Goal: Task Accomplishment & Management: Manage account settings

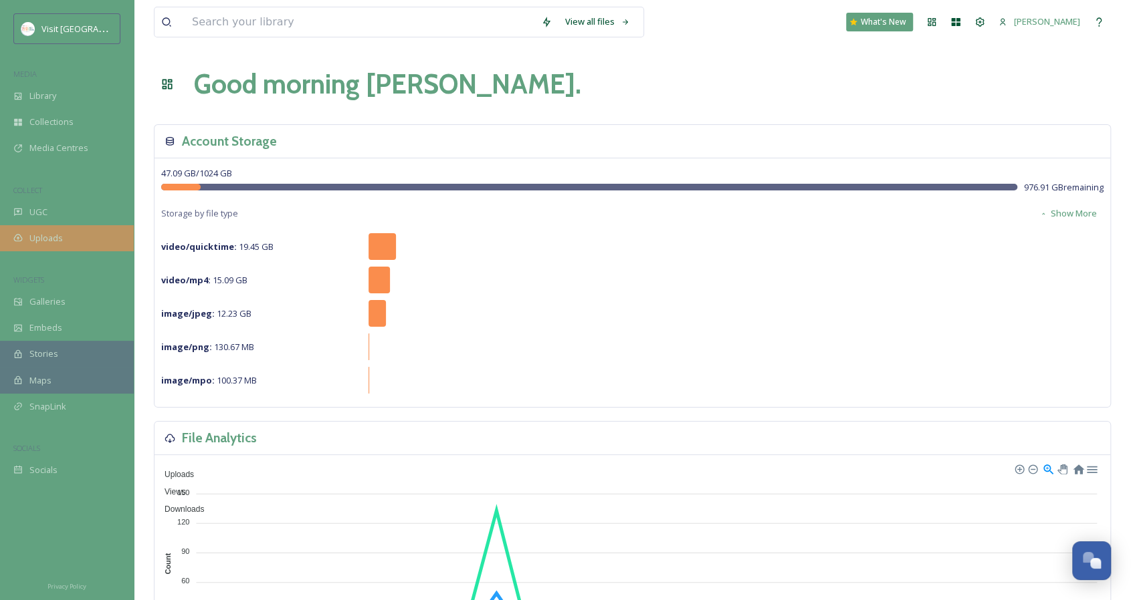
click at [64, 243] on div "Uploads" at bounding box center [67, 238] width 134 height 26
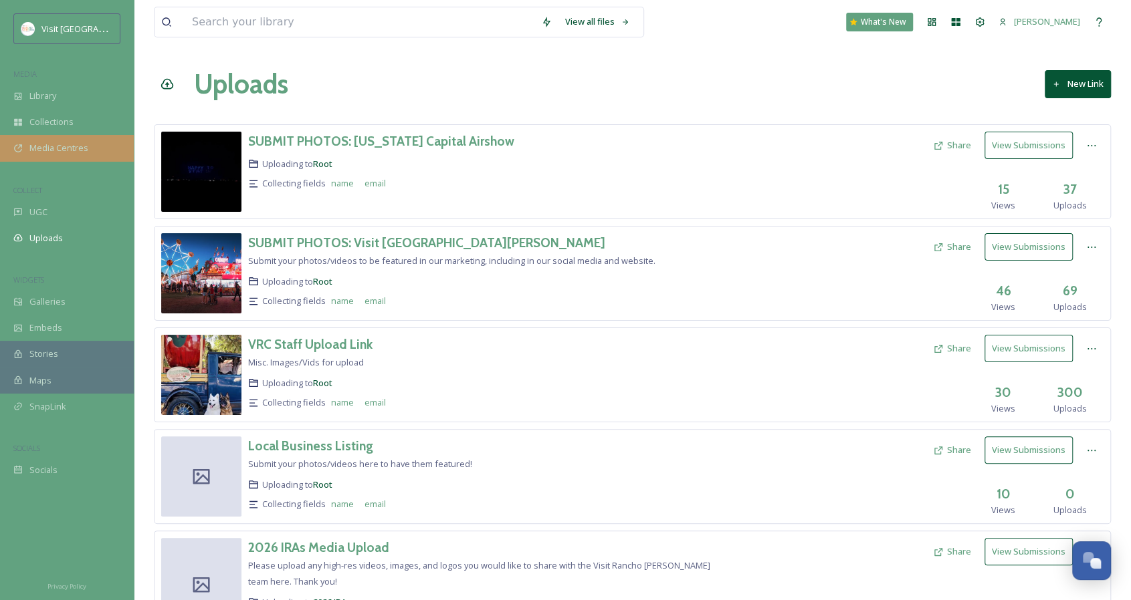
click at [72, 144] on span "Media Centres" at bounding box center [58, 148] width 59 height 13
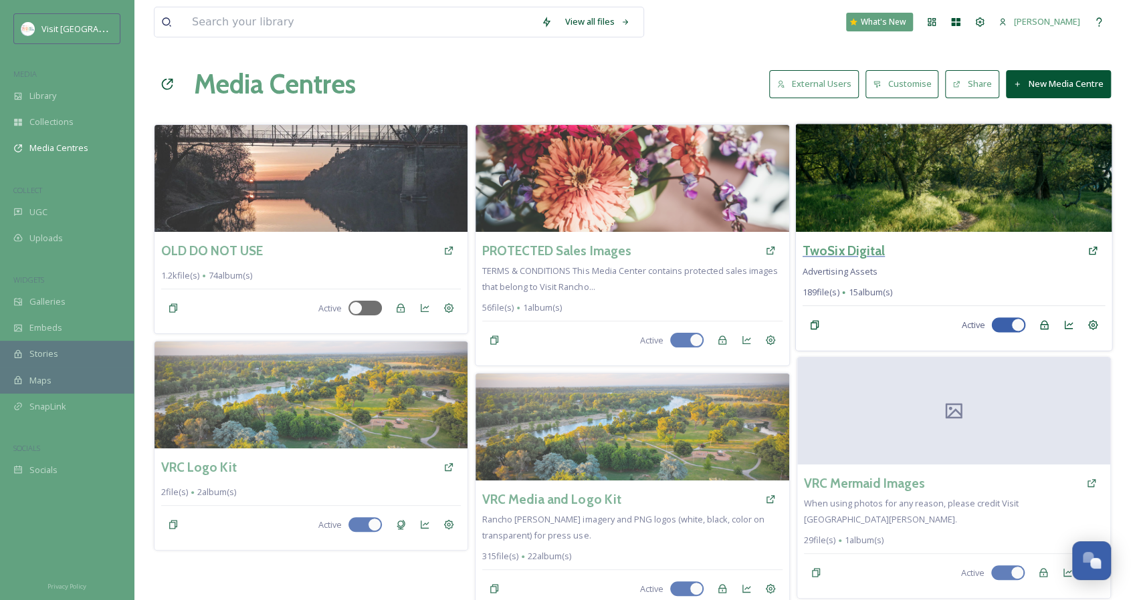
click at [817, 243] on h3 "TwoSix Digital" at bounding box center [843, 250] width 82 height 19
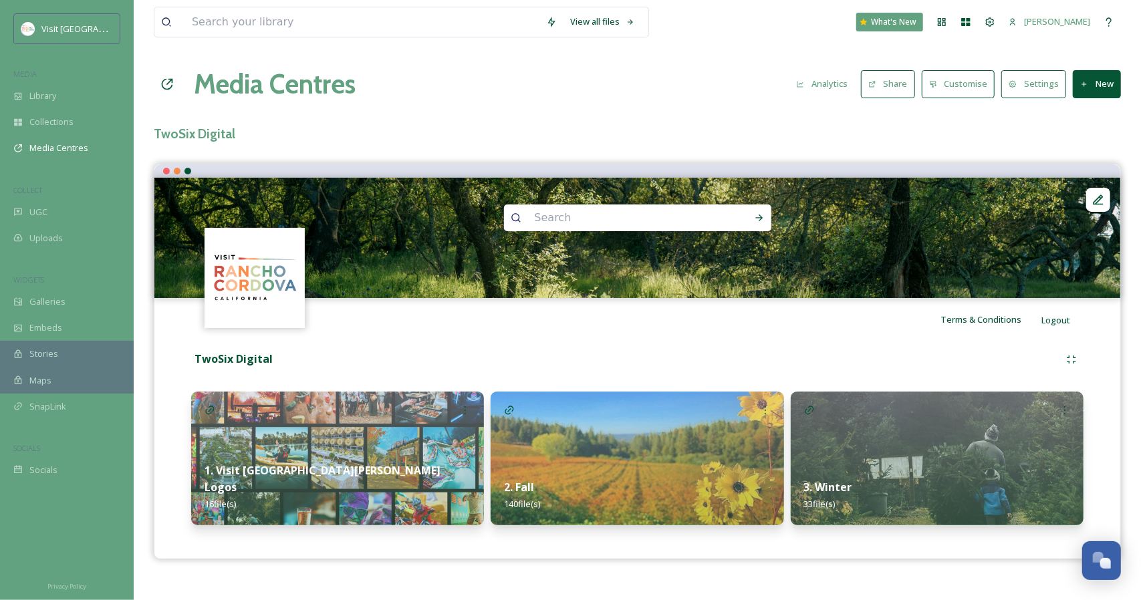
click at [526, 487] on strong "2. Fall" at bounding box center [519, 487] width 30 height 15
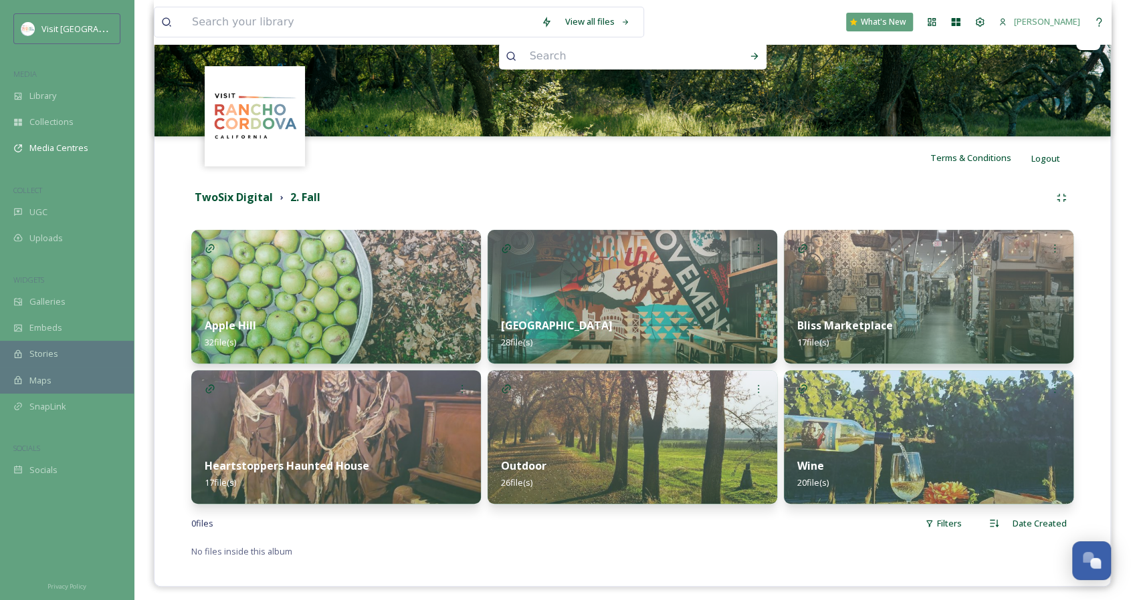
scroll to position [161, 0]
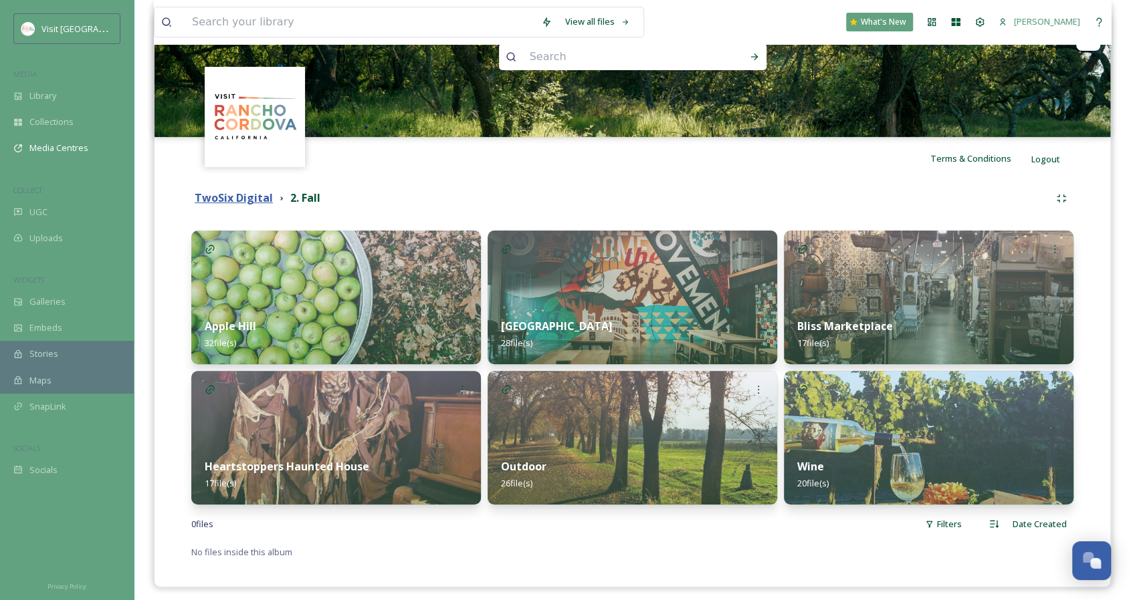
click at [251, 199] on strong "TwoSix Digital" at bounding box center [234, 198] width 78 height 15
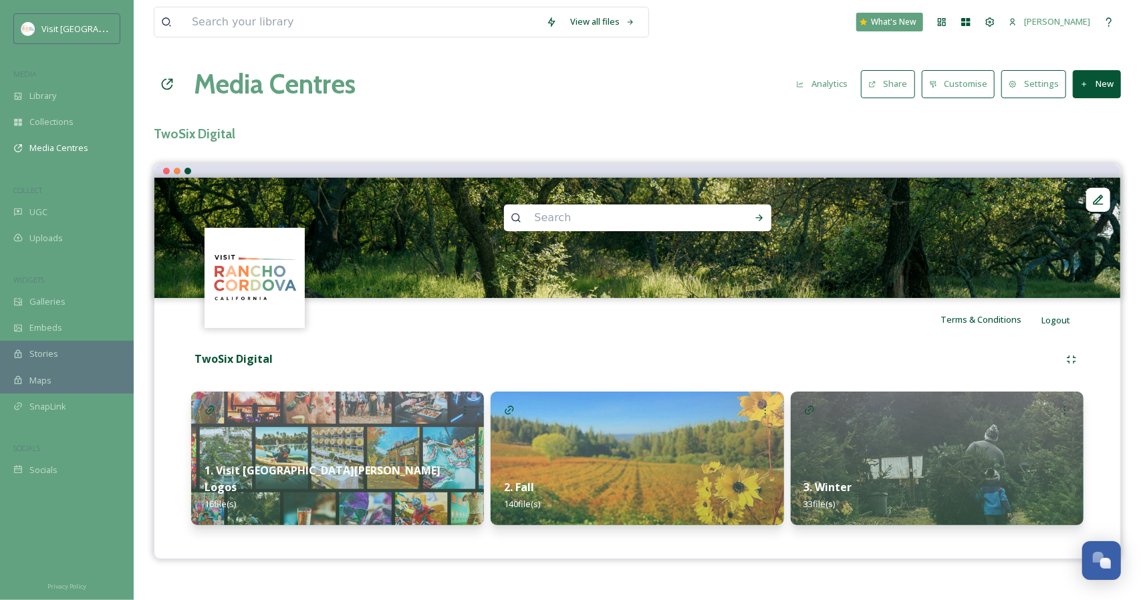
click at [657, 407] on img at bounding box center [637, 459] width 293 height 134
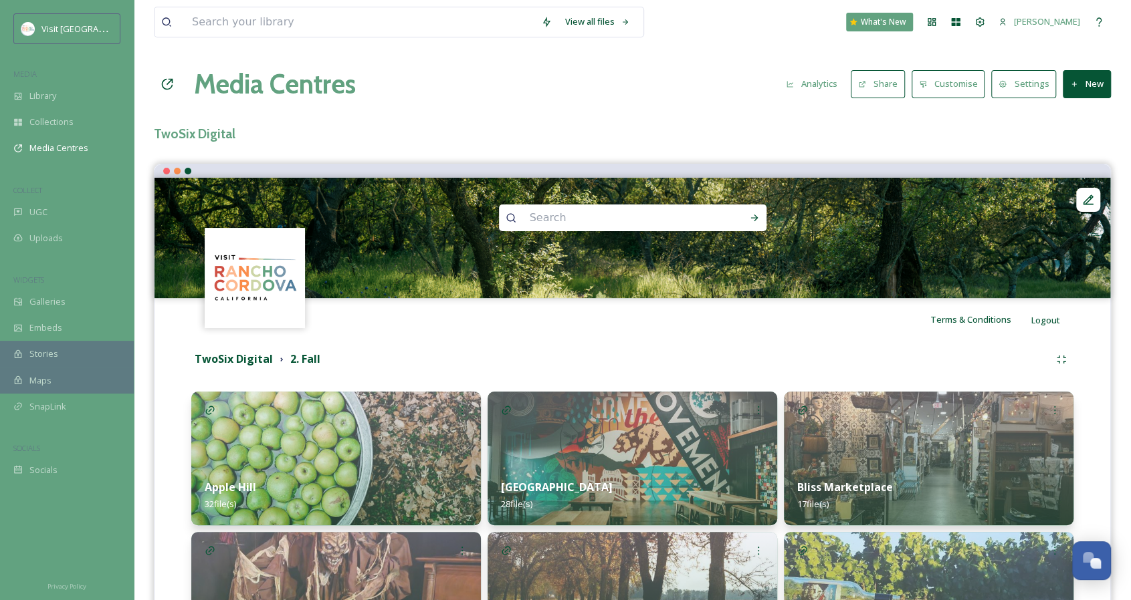
click at [1085, 90] on button "New" at bounding box center [1086, 83] width 48 height 27
click at [1072, 146] on div "Add Album" at bounding box center [1081, 141] width 57 height 26
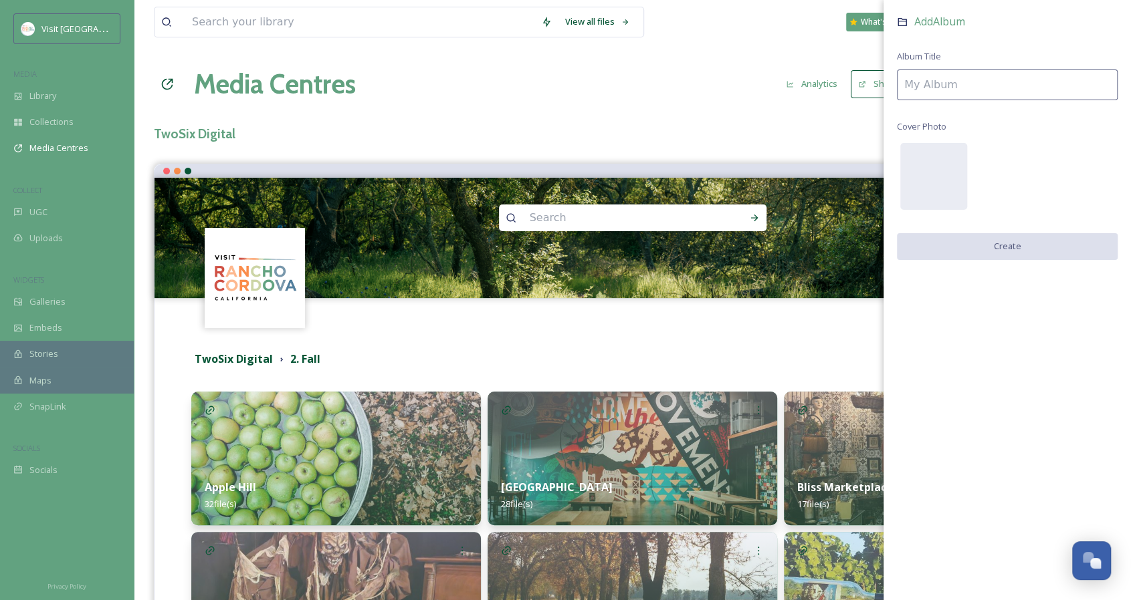
click at [975, 89] on input at bounding box center [1007, 85] width 221 height 31
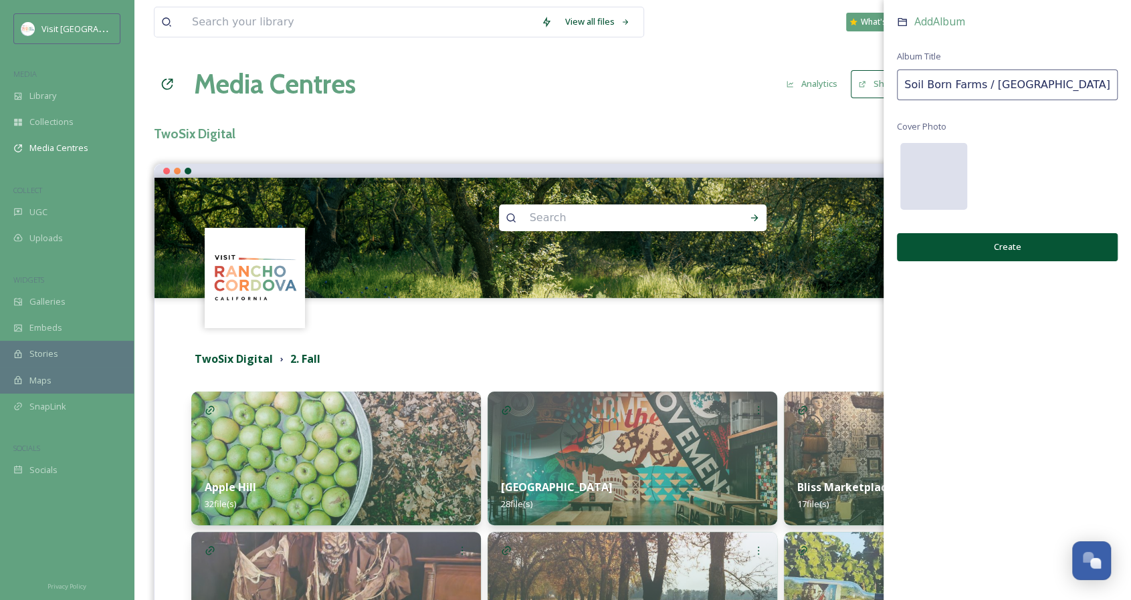
type input "Soil Born Farms / [GEOGRAPHIC_DATA]"
click at [934, 181] on div at bounding box center [933, 176] width 67 height 67
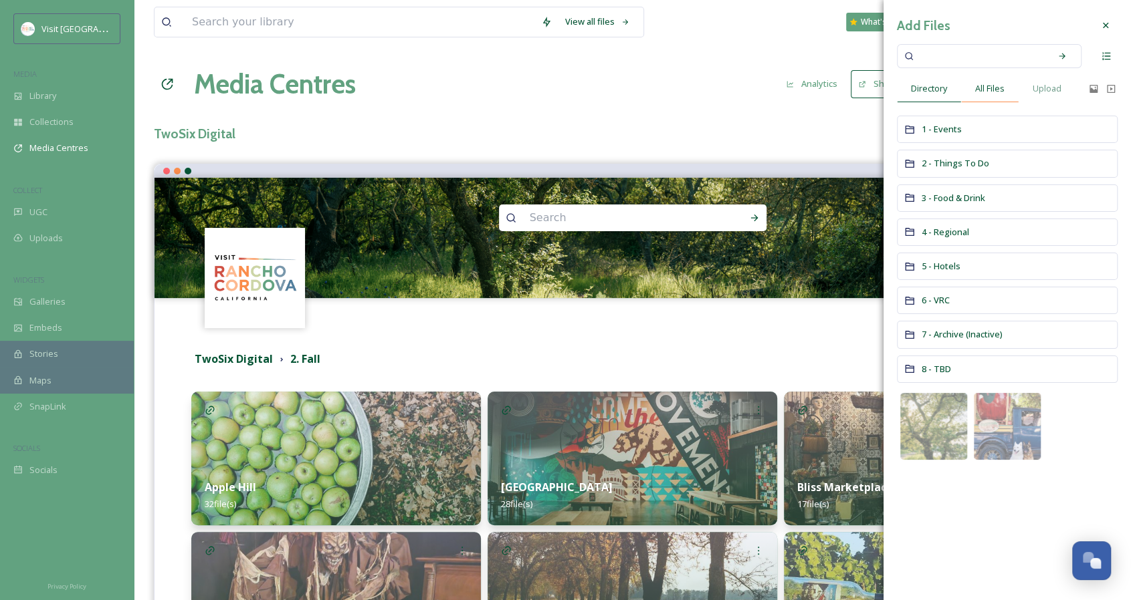
click at [980, 87] on span "All Files" at bounding box center [989, 88] width 29 height 13
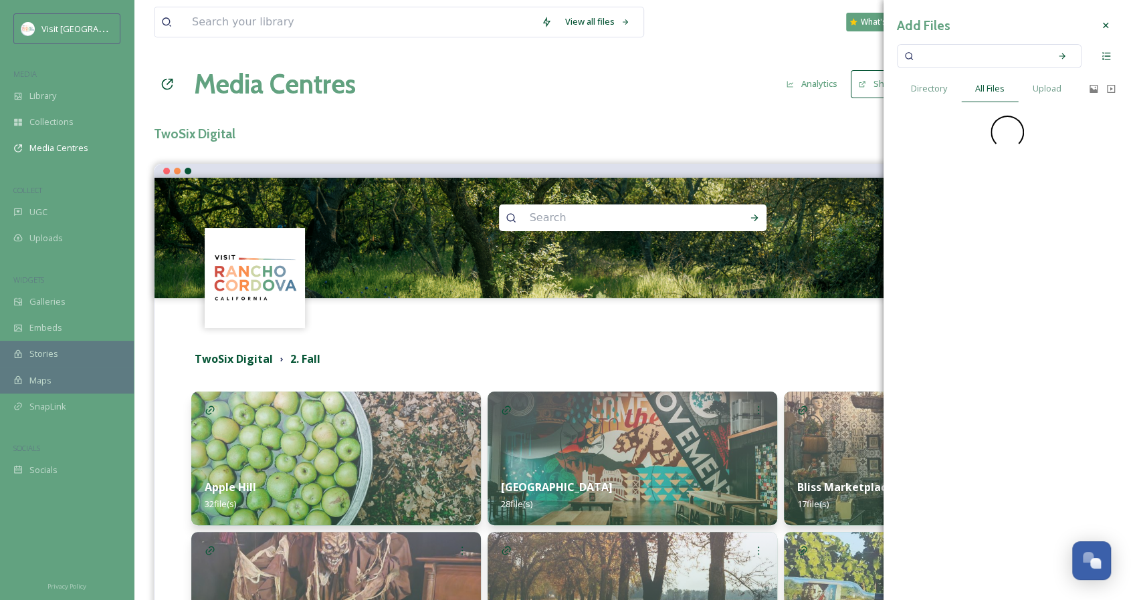
click at [964, 55] on input at bounding box center [980, 55] width 126 height 29
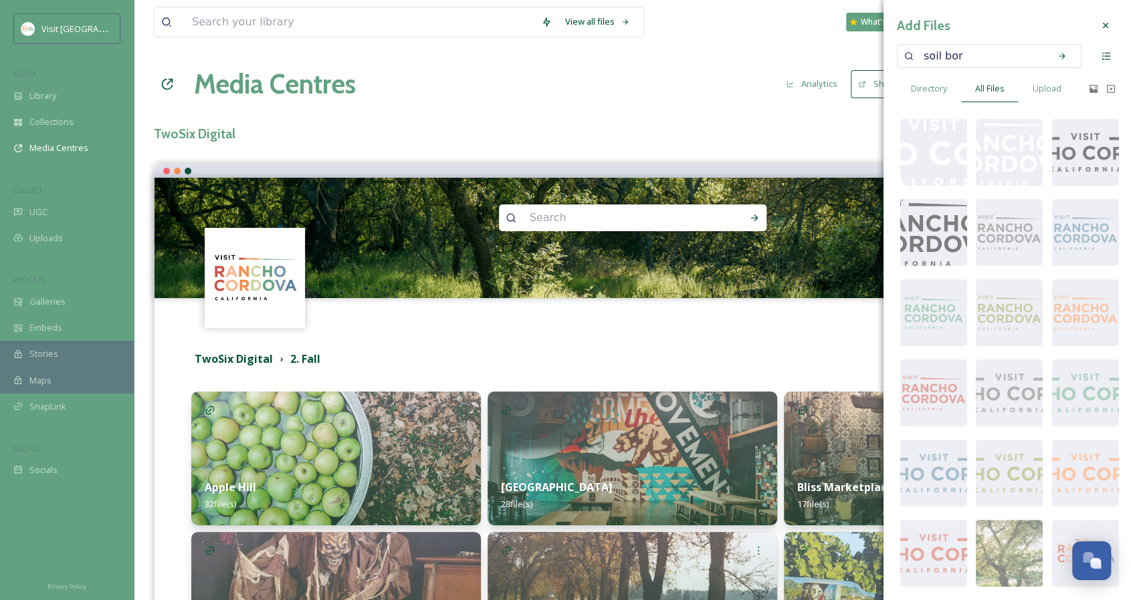
type input "soil born"
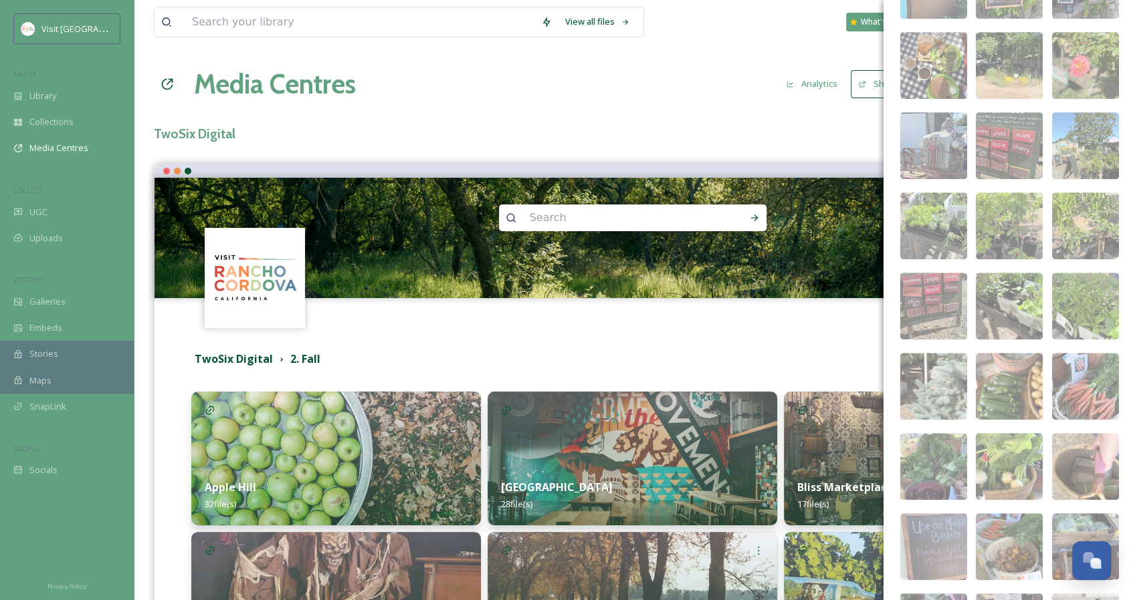
scroll to position [489, 0]
click at [1081, 376] on img at bounding box center [1085, 385] width 67 height 67
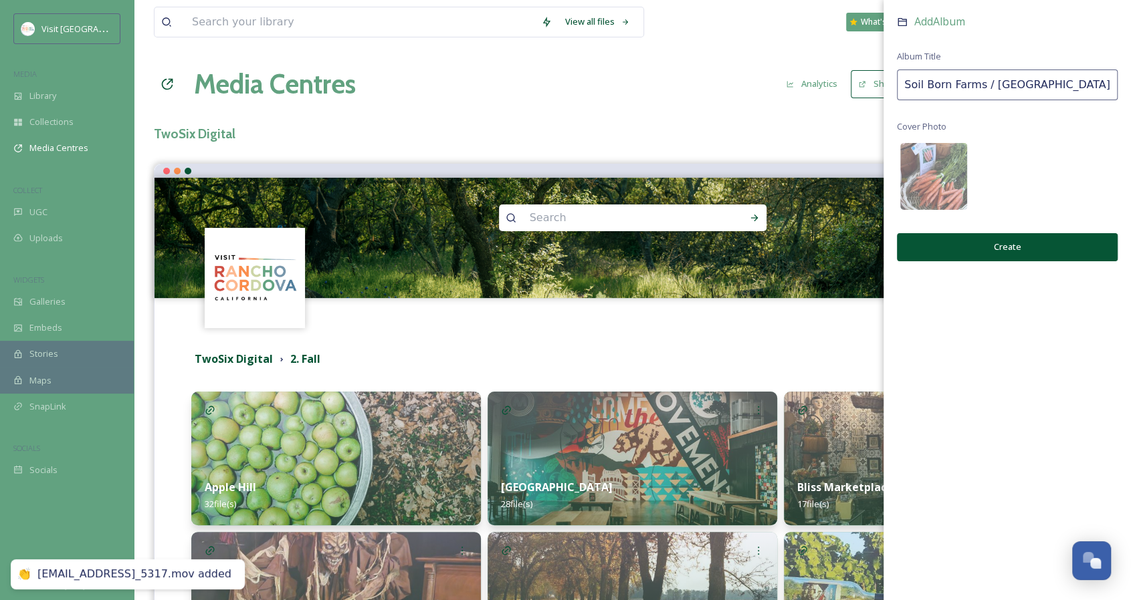
click at [936, 133] on div "Add Album Album Title Soil Born Farms / Terra Madre Cover Photo Create" at bounding box center [1006, 151] width 247 height 302
click at [937, 156] on img at bounding box center [933, 176] width 67 height 67
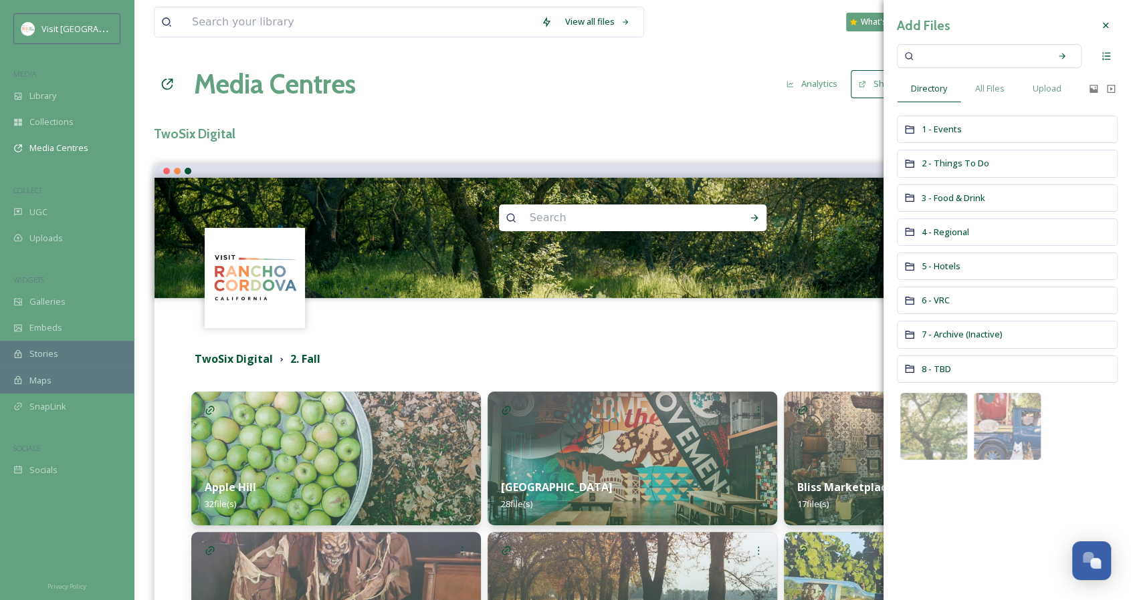
click at [943, 65] on input at bounding box center [980, 55] width 126 height 29
type input "soil born"
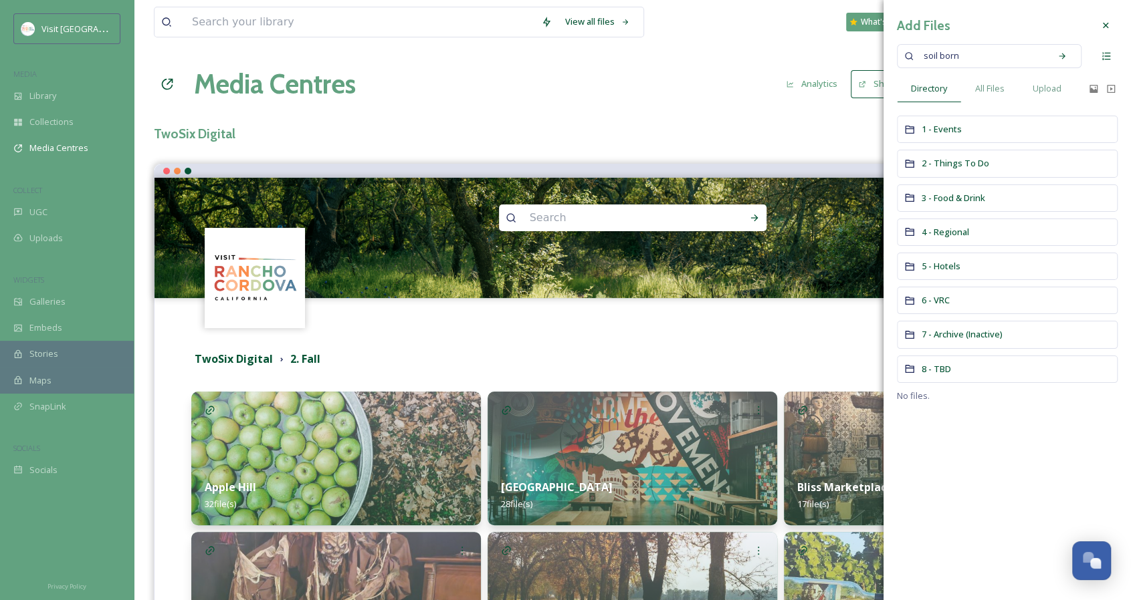
click at [996, 61] on input at bounding box center [1005, 55] width 76 height 29
click at [951, 163] on span "2 - Things To Do" at bounding box center [955, 163] width 68 height 12
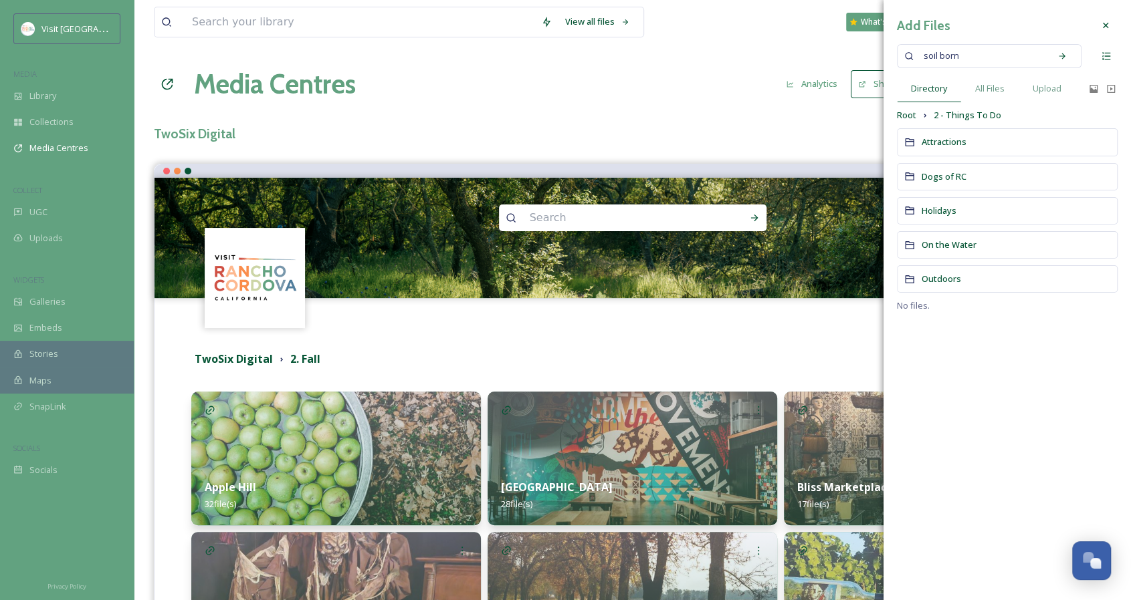
click at [955, 138] on span "Attractions" at bounding box center [943, 142] width 45 height 12
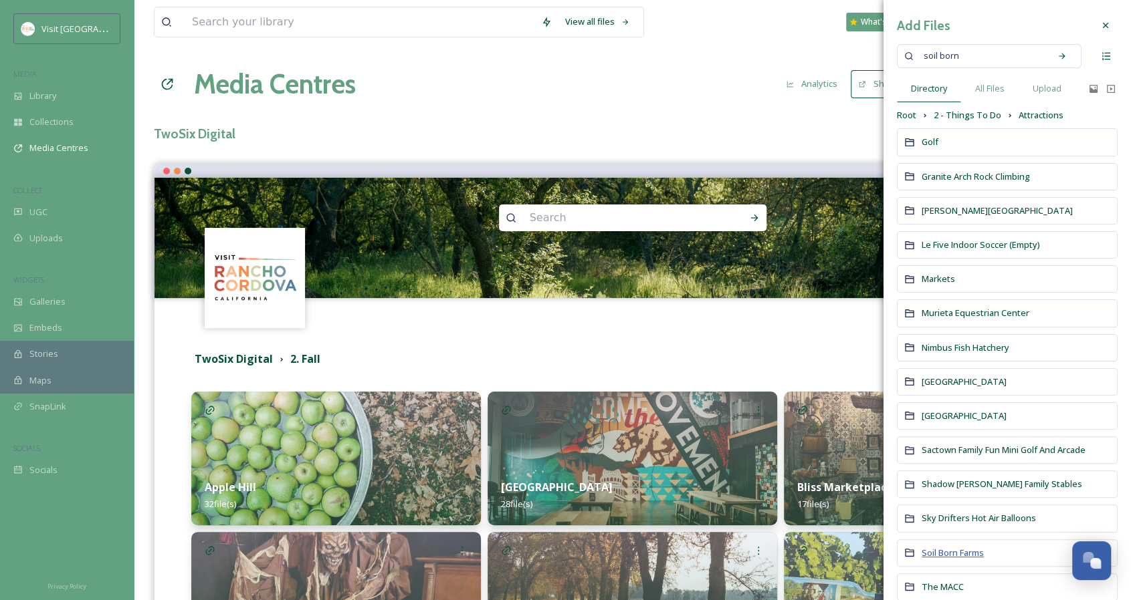
click at [951, 547] on span "Soil Born Farms" at bounding box center [952, 553] width 62 height 12
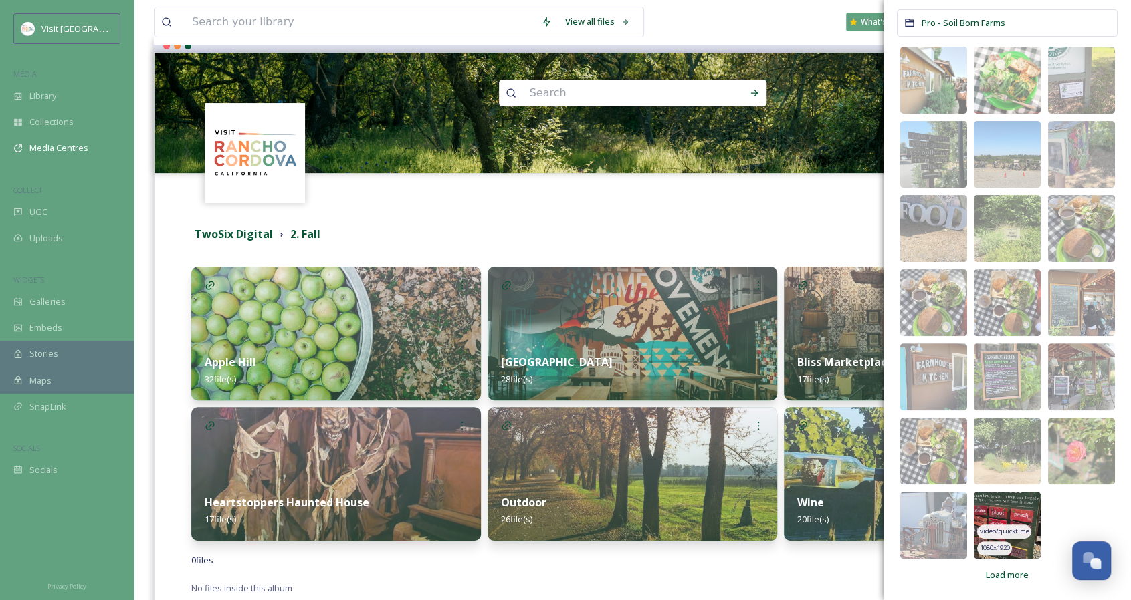
scroll to position [167, 0]
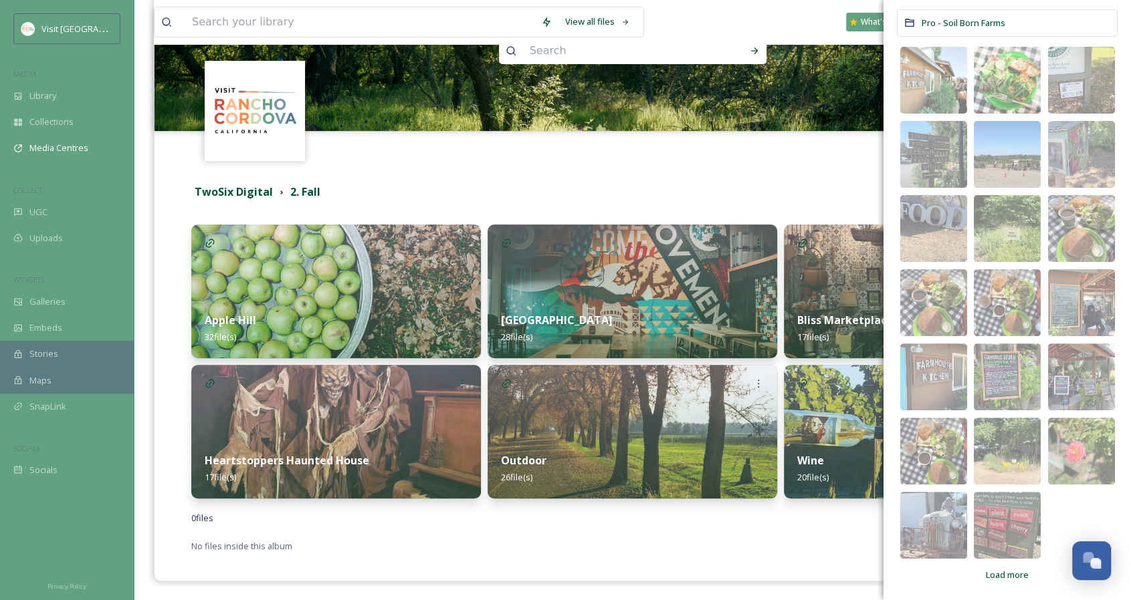
click at [992, 572] on span "Load more" at bounding box center [1007, 575] width 43 height 13
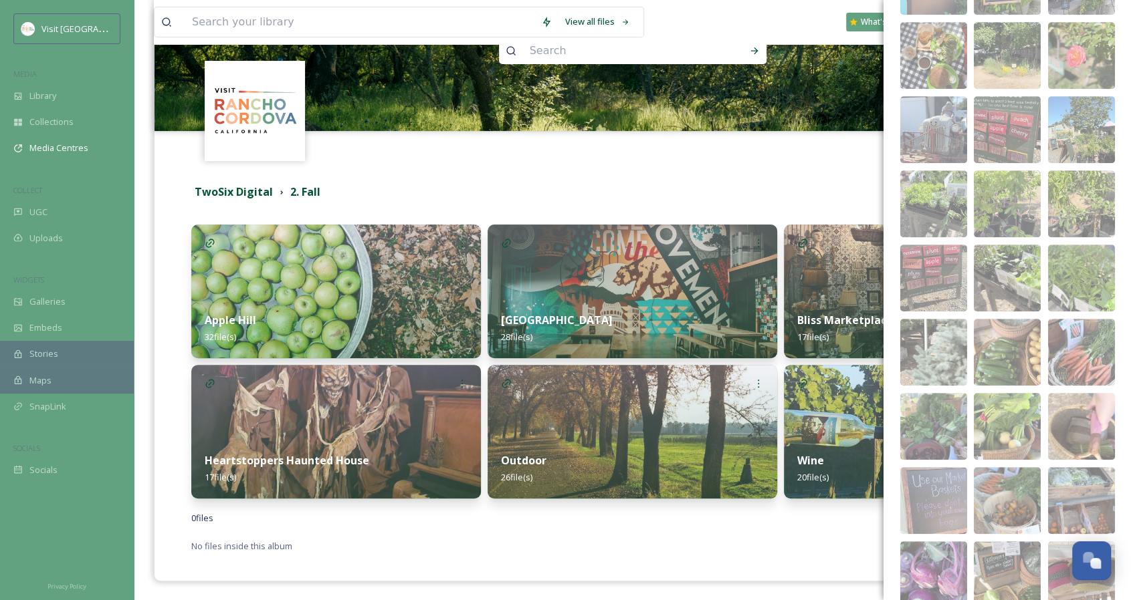
scroll to position [652, 0]
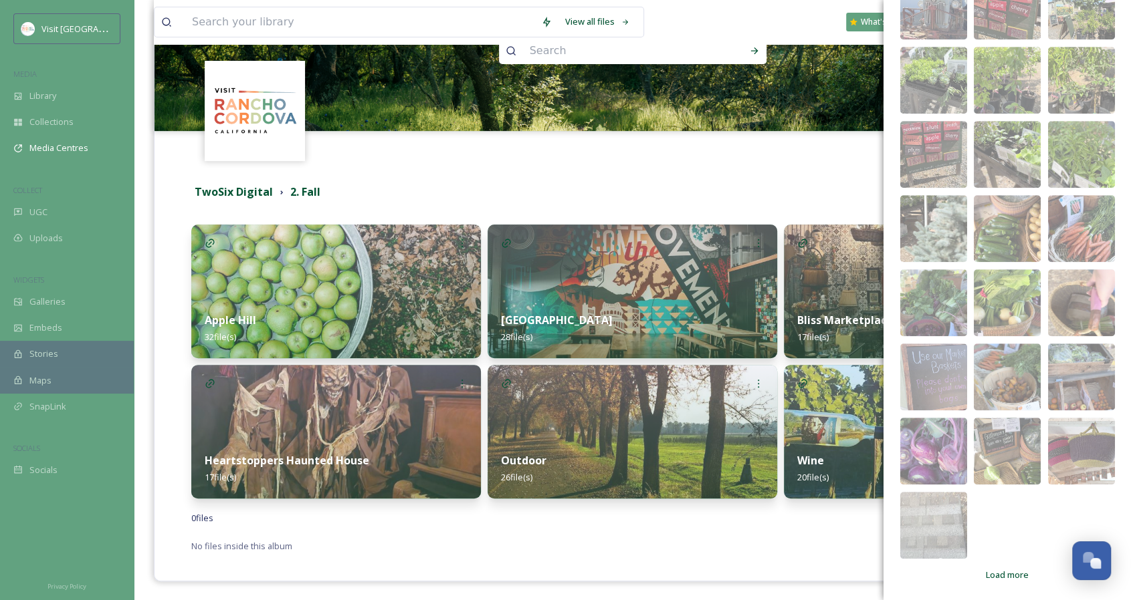
click at [996, 573] on span "Load more" at bounding box center [1007, 575] width 43 height 13
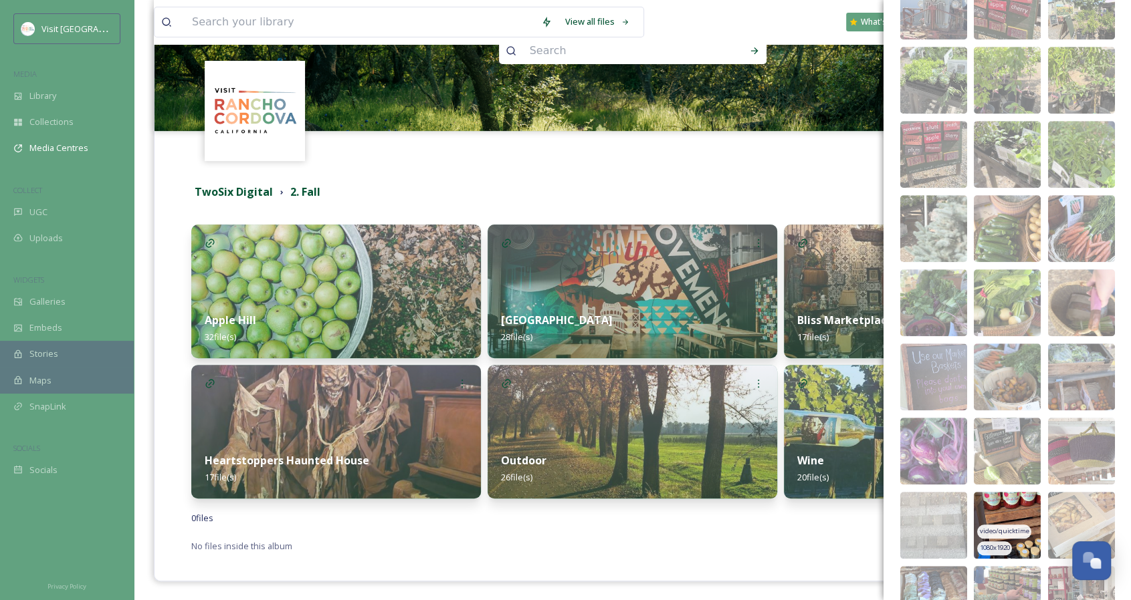
scroll to position [997, 0]
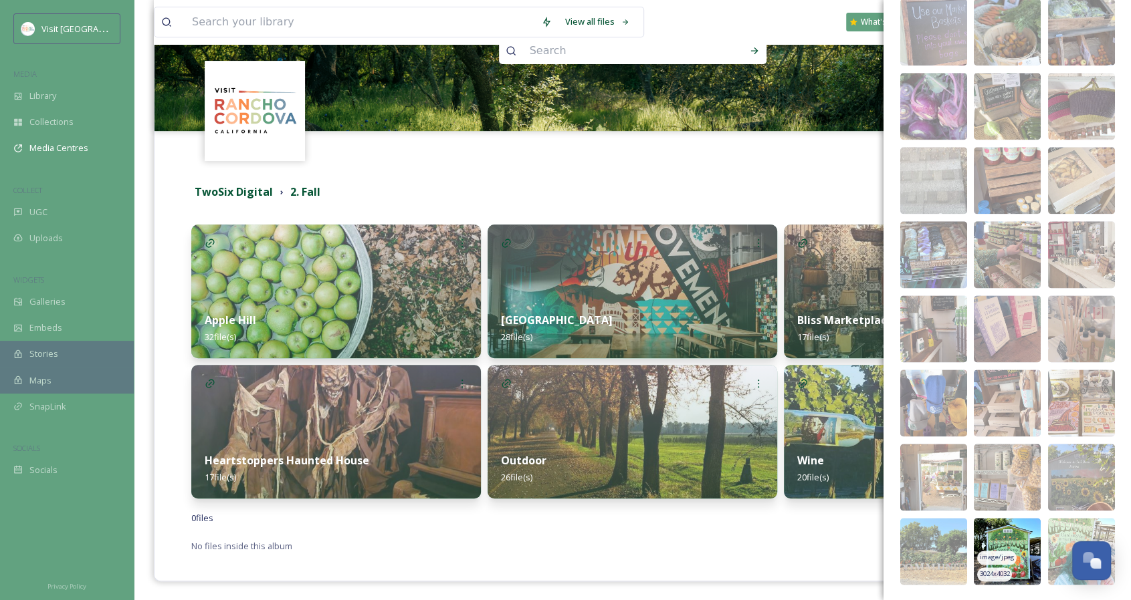
click at [1020, 529] on img at bounding box center [1006, 551] width 67 height 67
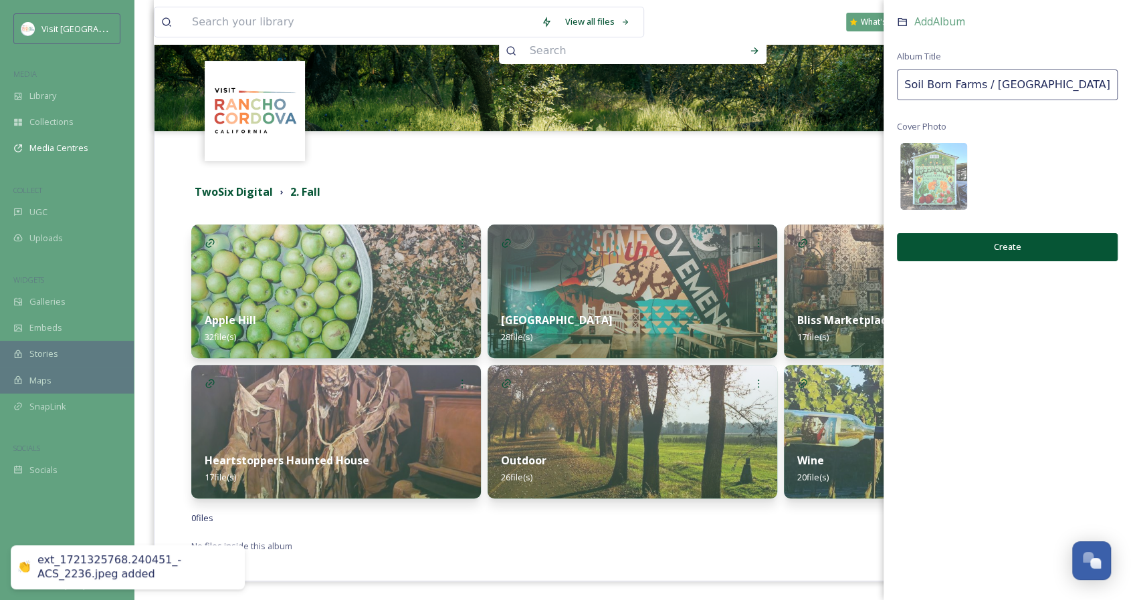
click at [1017, 252] on button "Create" at bounding box center [1007, 246] width 221 height 27
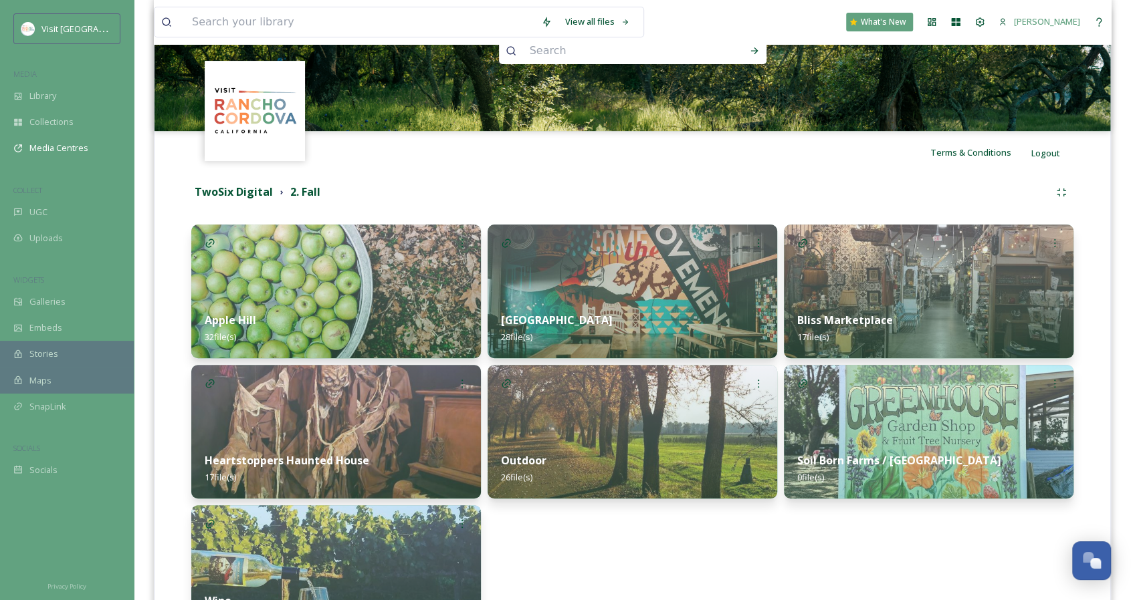
click at [860, 419] on img at bounding box center [929, 432] width 290 height 134
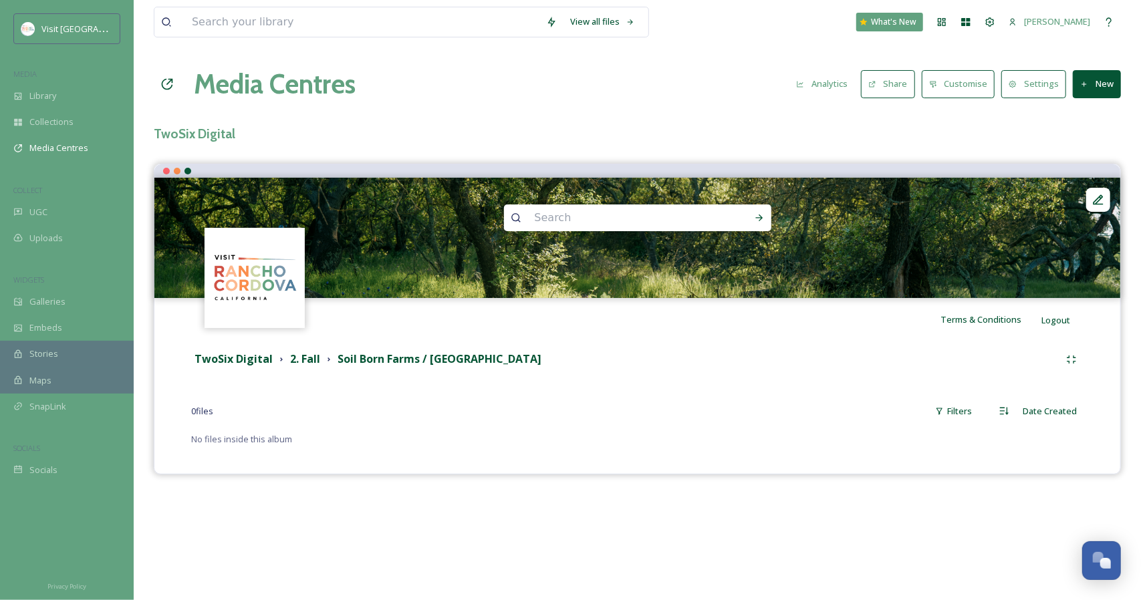
click at [1086, 78] on button "New" at bounding box center [1097, 83] width 48 height 27
click at [1092, 119] on span "Add Files" at bounding box center [1088, 115] width 36 height 13
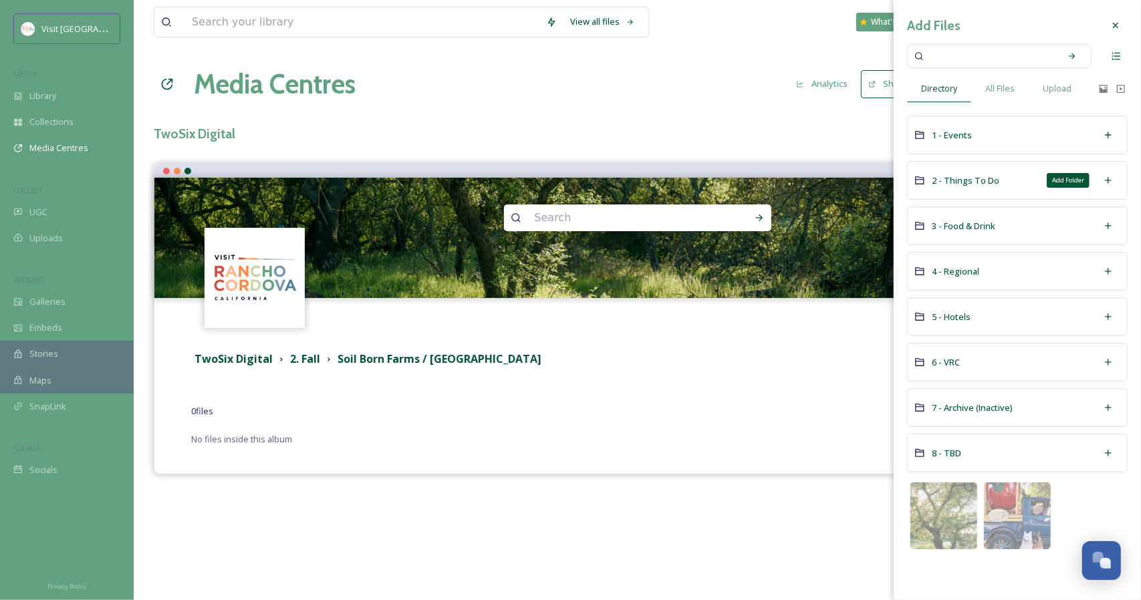
click at [1107, 183] on icon at bounding box center [1108, 180] width 11 height 11
click at [1113, 134] on icon at bounding box center [1108, 135] width 11 height 11
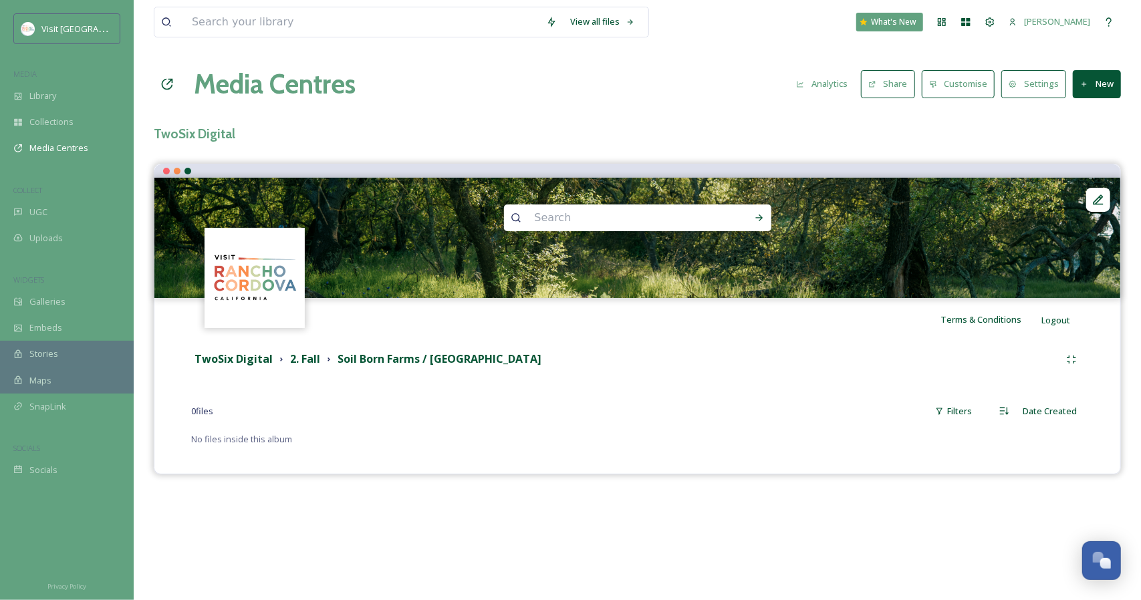
click at [710, 94] on div "Media Centres Analytics Share Customise Settings New" at bounding box center [637, 84] width 967 height 40
click at [65, 295] on div "Galleries" at bounding box center [67, 302] width 134 height 26
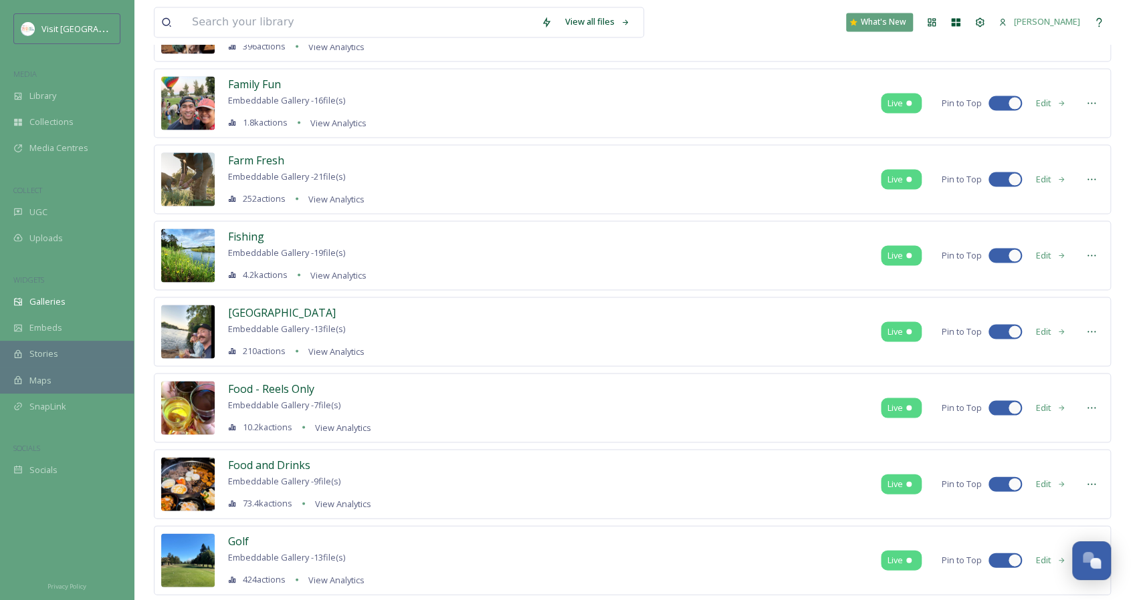
scroll to position [1654, 0]
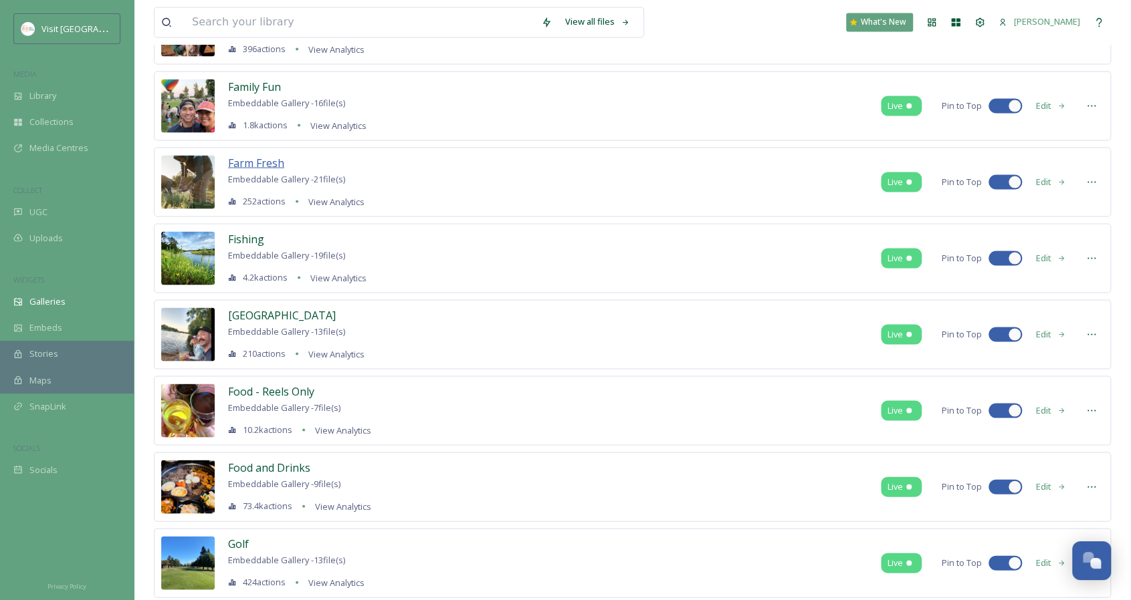
click at [269, 155] on span "Farm Fresh" at bounding box center [256, 162] width 56 height 15
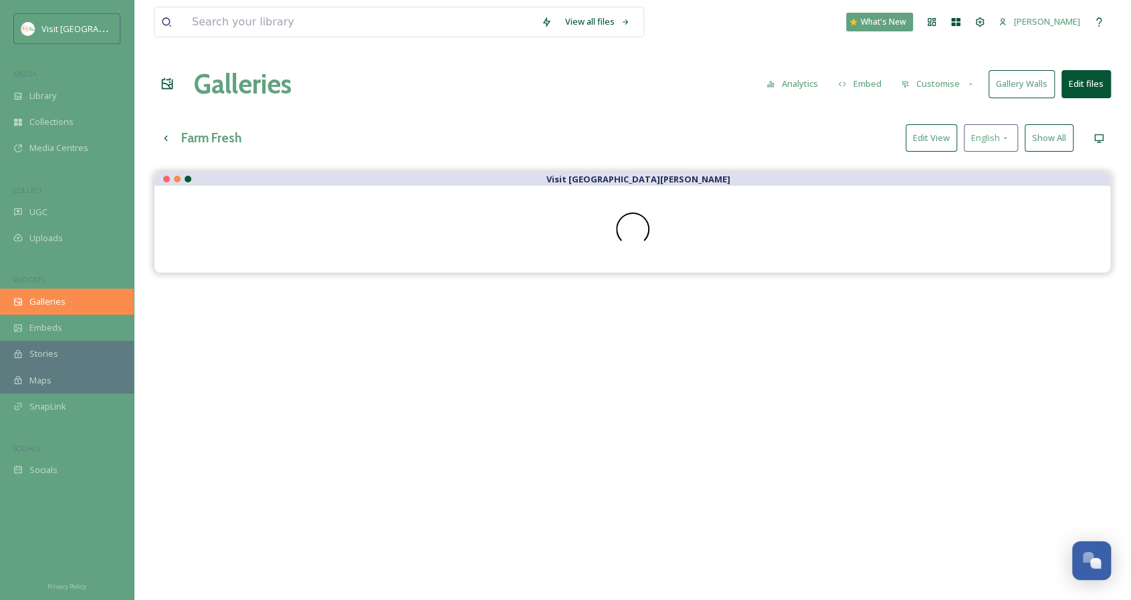
click at [44, 300] on span "Galleries" at bounding box center [47, 302] width 36 height 13
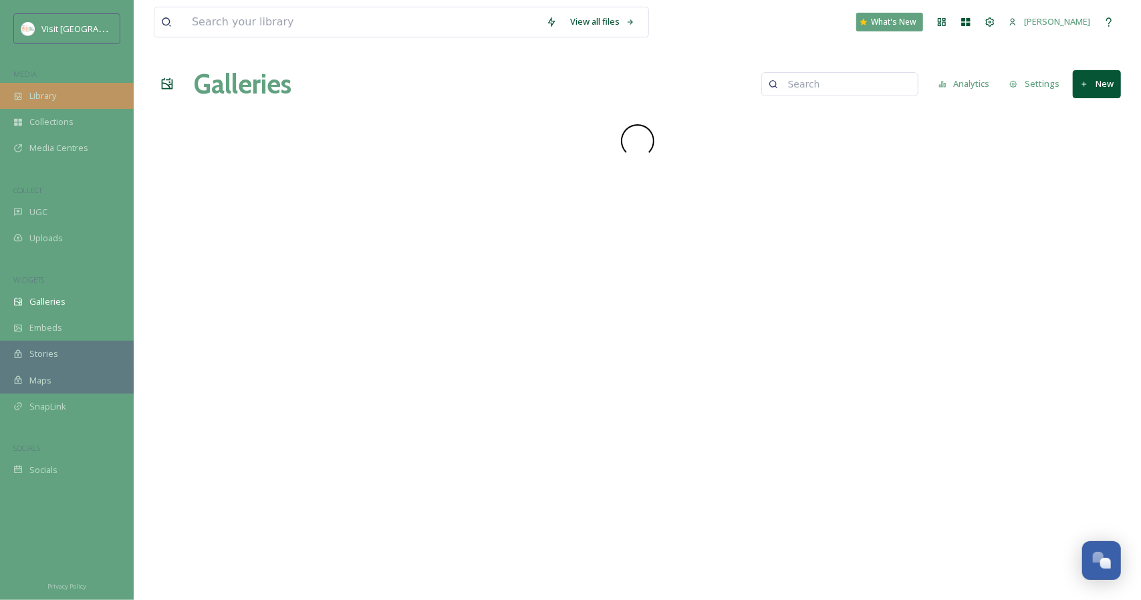
click at [66, 100] on div "Library" at bounding box center [67, 96] width 134 height 26
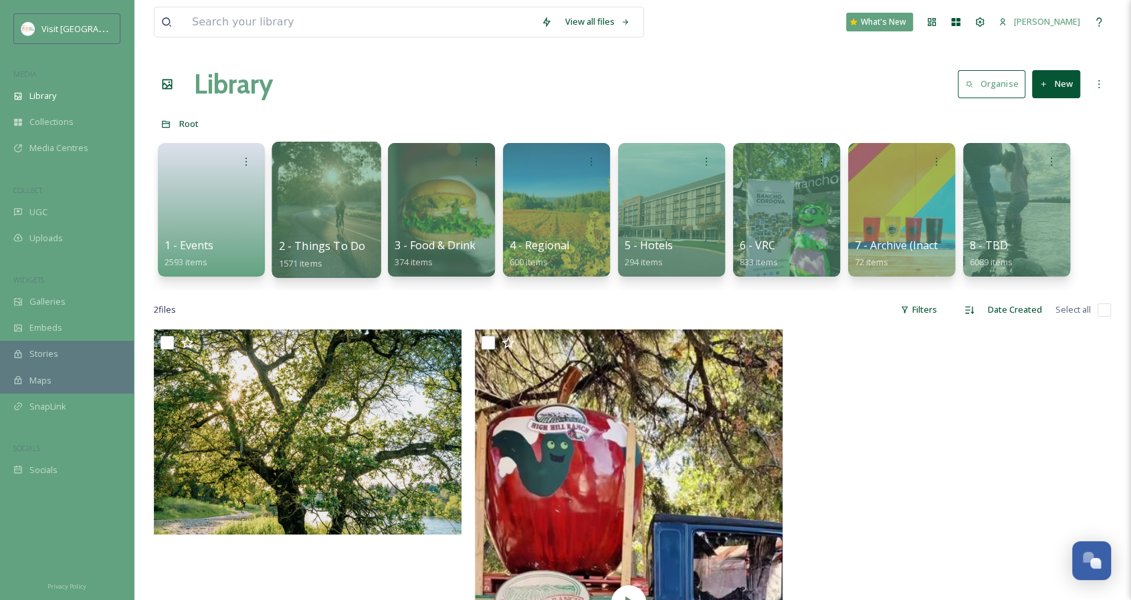
click at [315, 249] on span "2 - Things To Do" at bounding box center [322, 246] width 87 height 15
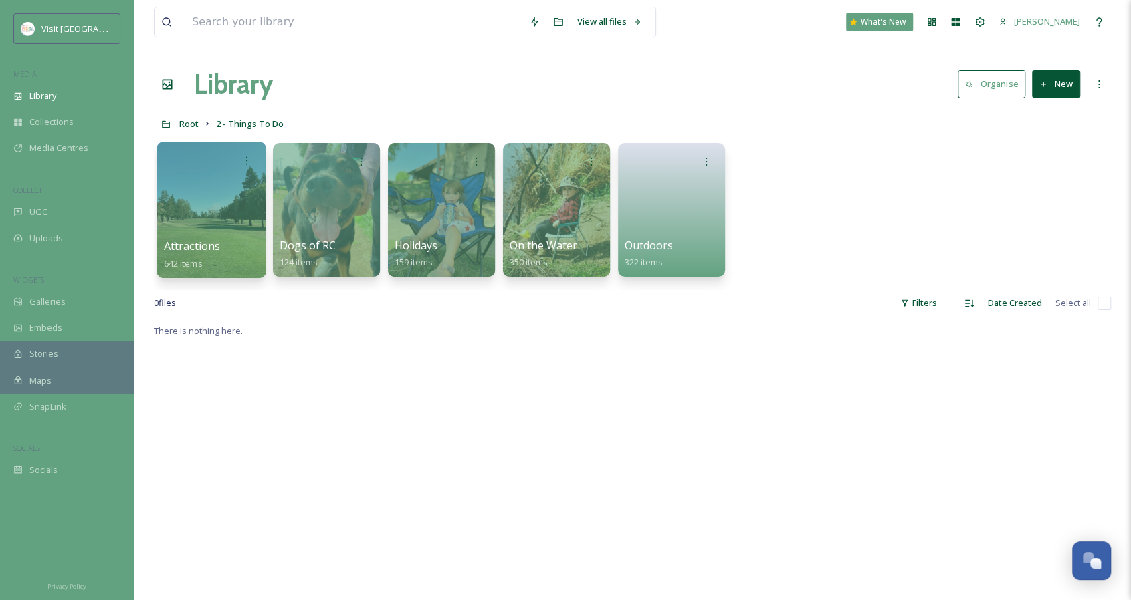
click at [199, 249] on span "Attractions" at bounding box center [192, 246] width 57 height 15
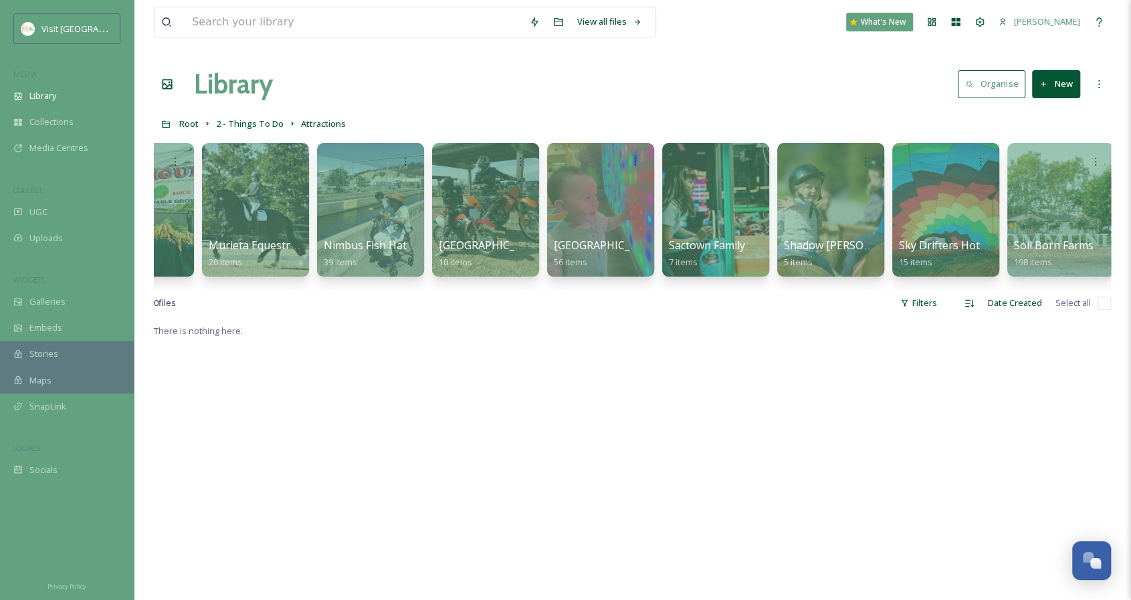
scroll to position [0, 534]
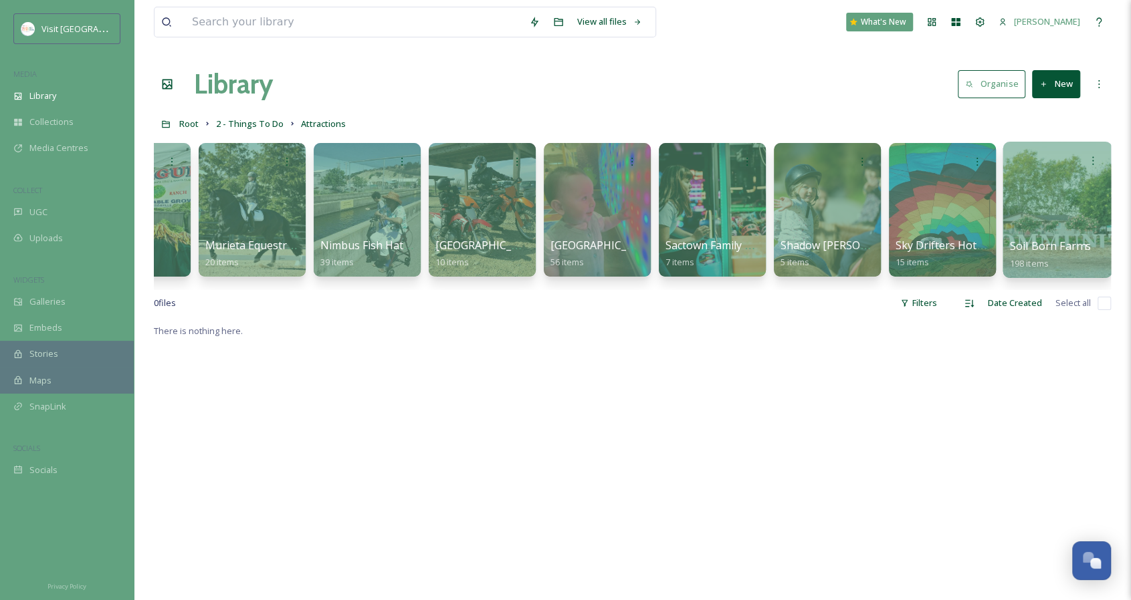
click at [1027, 243] on span "Soil Born Farms" at bounding box center [1050, 246] width 81 height 15
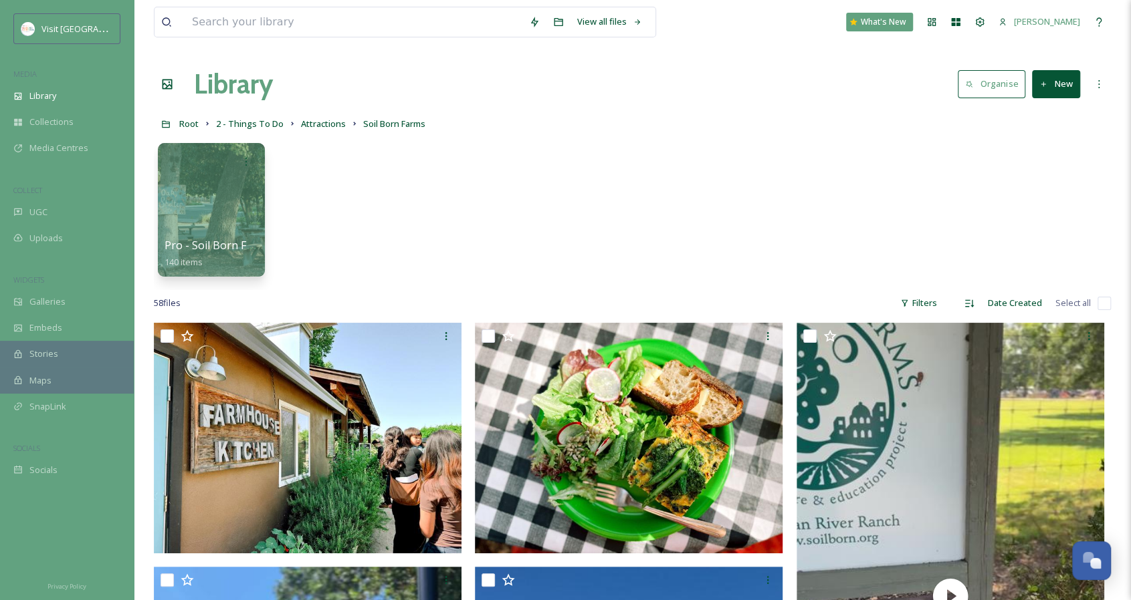
click at [924, 299] on div "Filters" at bounding box center [918, 303] width 50 height 26
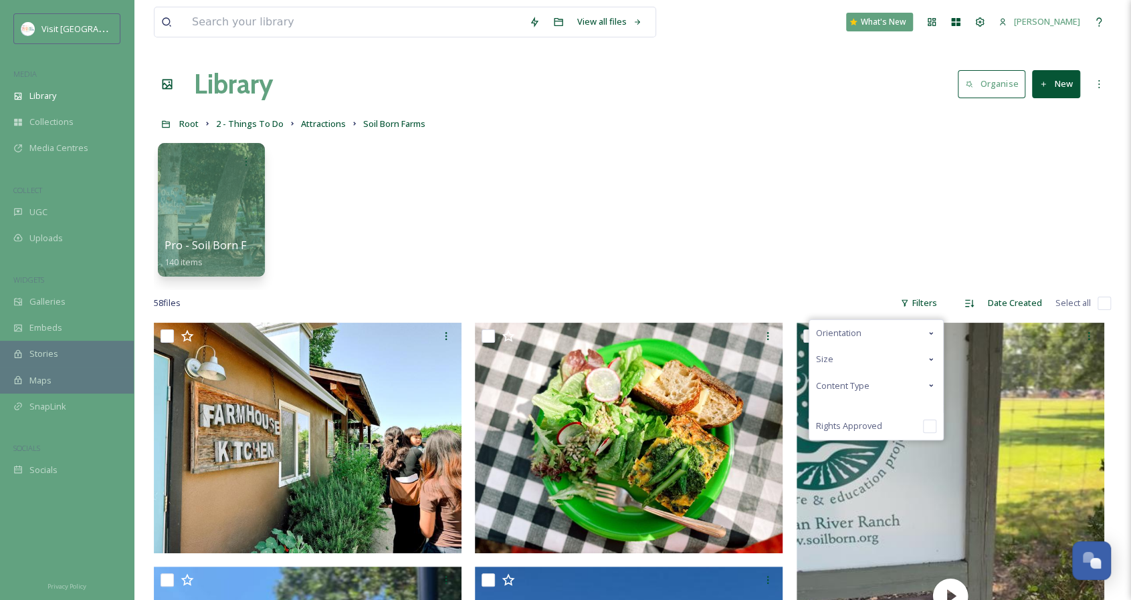
click at [892, 384] on div "Content Type" at bounding box center [876, 386] width 134 height 26
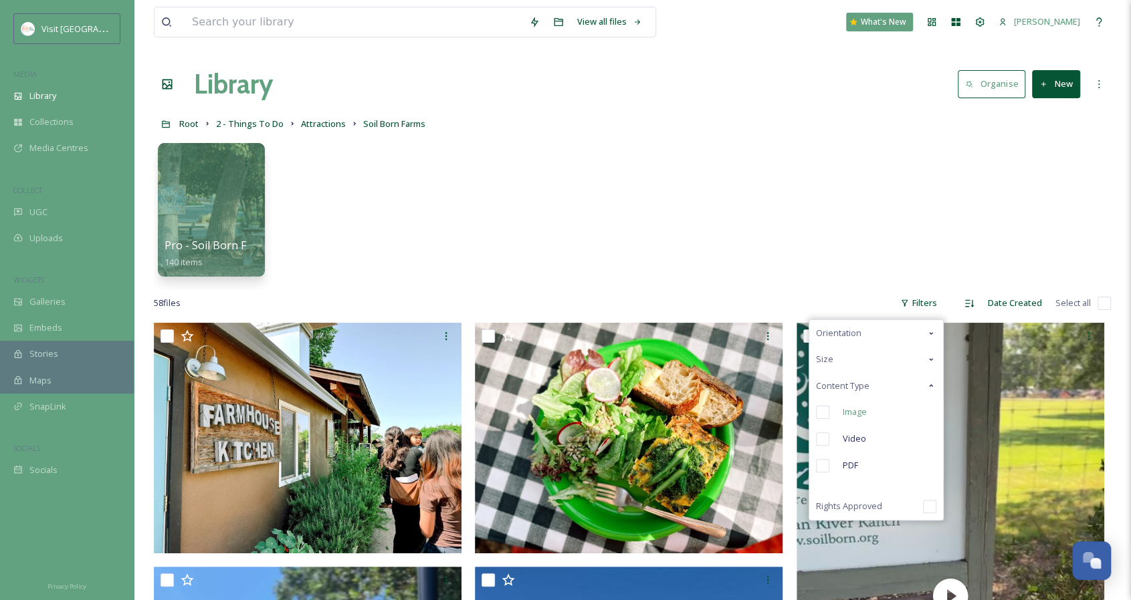
click at [872, 410] on div "Image" at bounding box center [876, 412] width 134 height 27
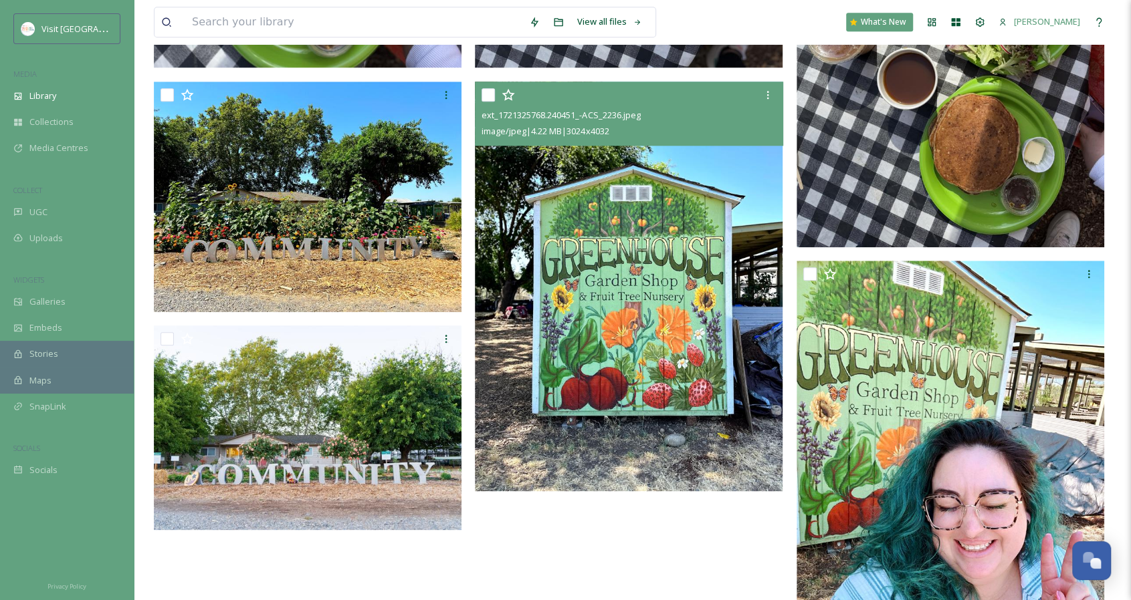
scroll to position [909, 0]
click at [489, 92] on input "checkbox" at bounding box center [487, 95] width 13 height 13
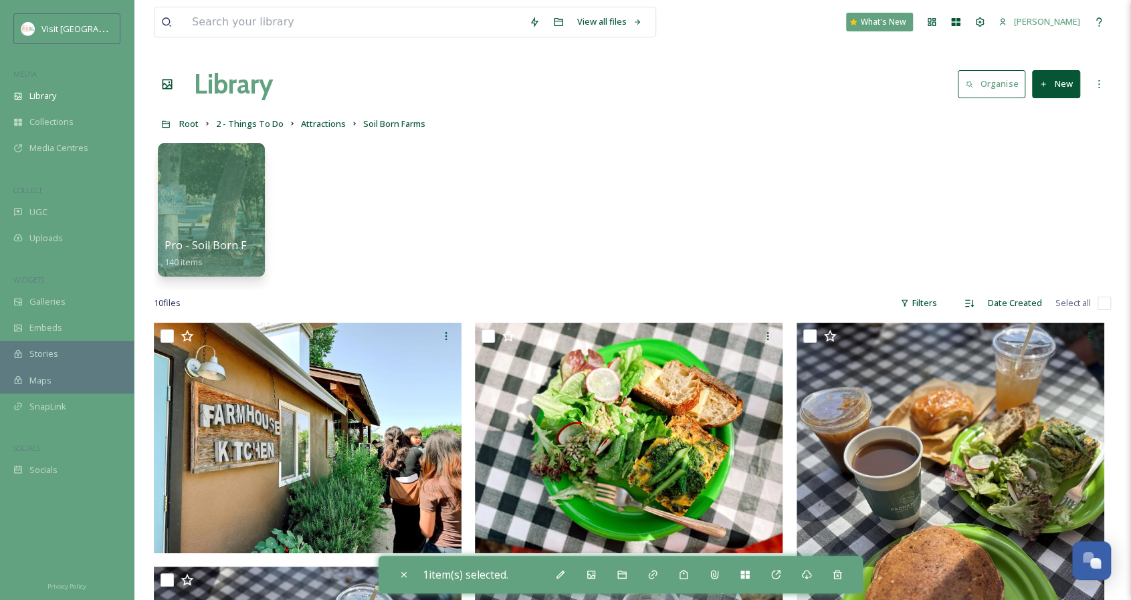
scroll to position [103, 0]
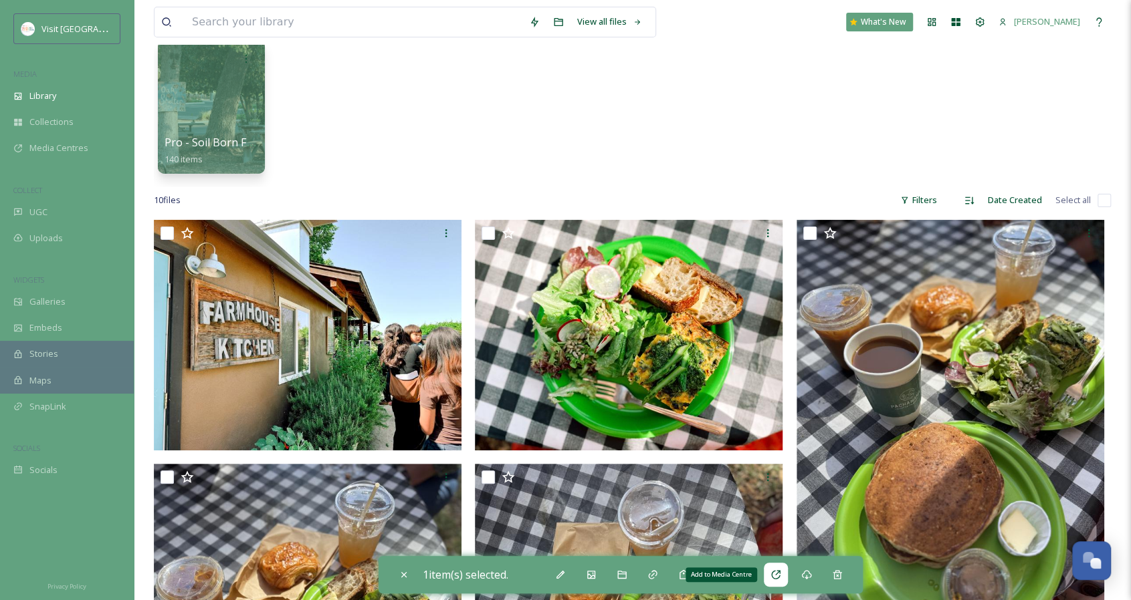
click at [774, 576] on icon at bounding box center [775, 575] width 11 height 11
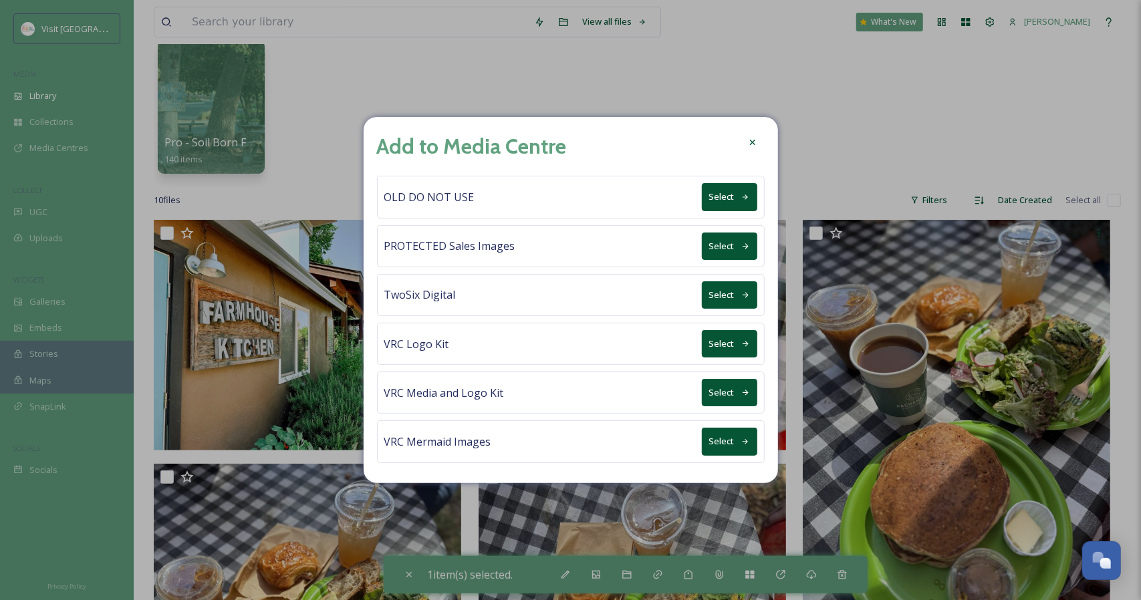
click at [737, 304] on button "Select" at bounding box center [729, 294] width 55 height 27
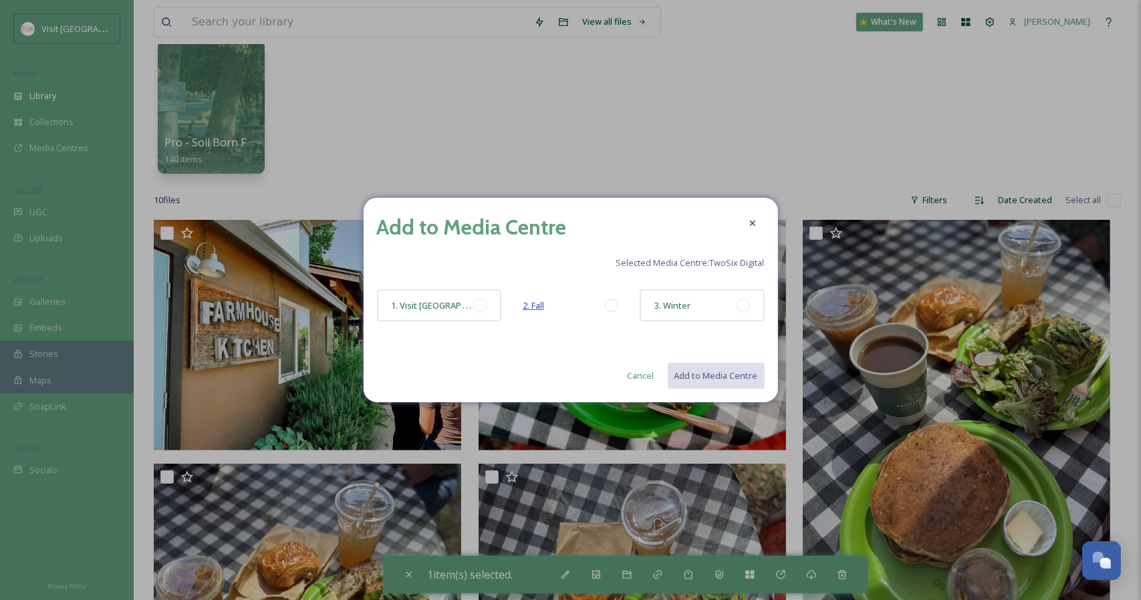
click at [540, 310] on span "2. Fall" at bounding box center [533, 306] width 21 height 12
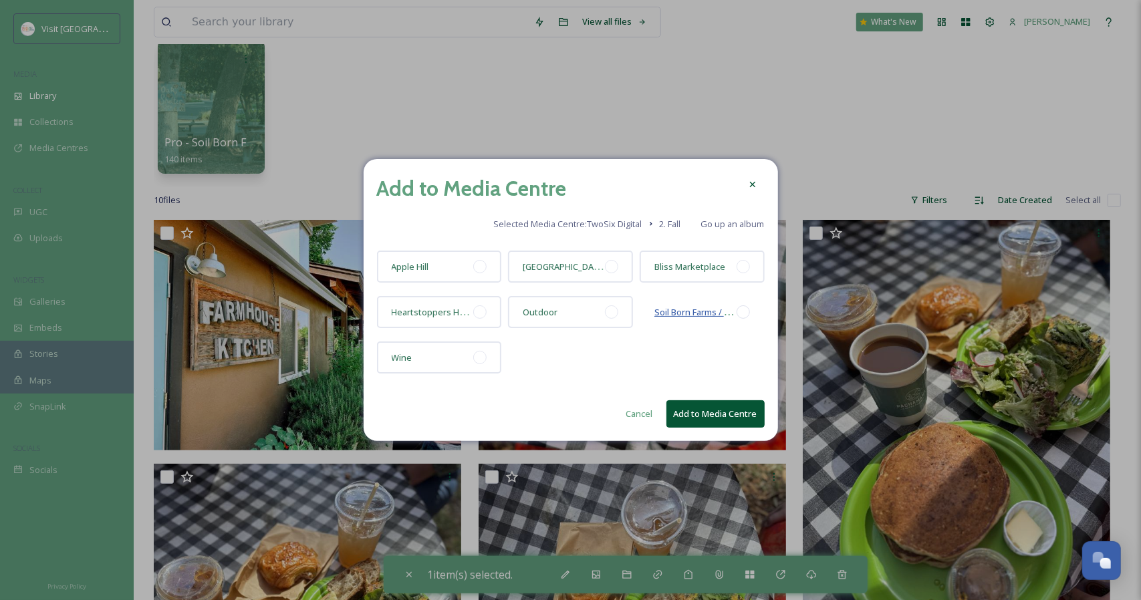
click at [675, 318] on span "Soil Born Farms / [GEOGRAPHIC_DATA]" at bounding box center [732, 312] width 154 height 13
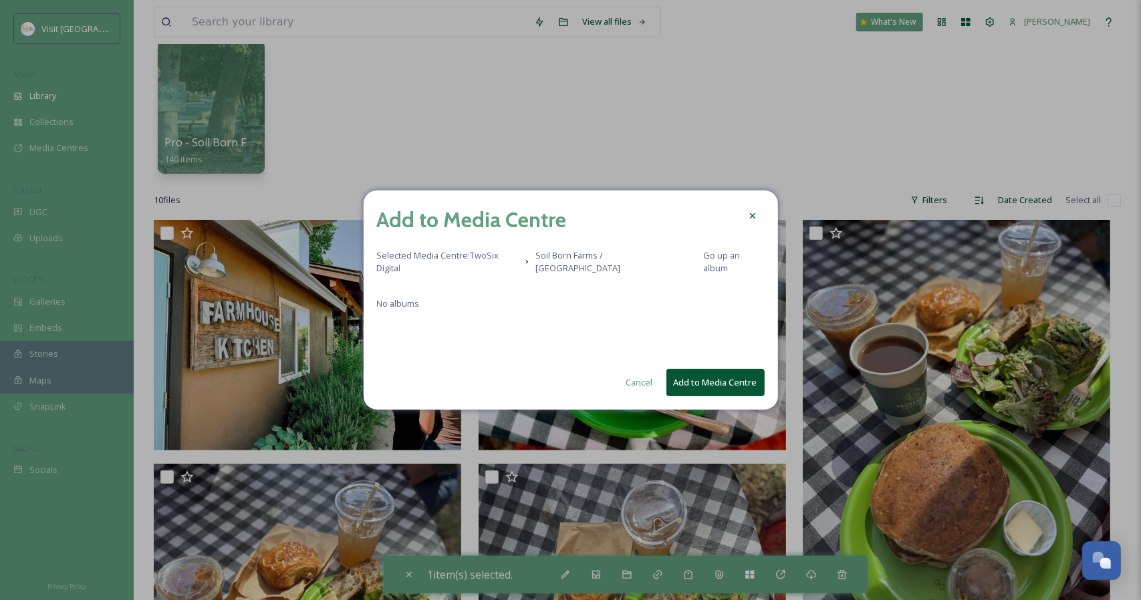
click at [693, 380] on button "Add to Media Centre" at bounding box center [716, 382] width 98 height 27
checkbox input "false"
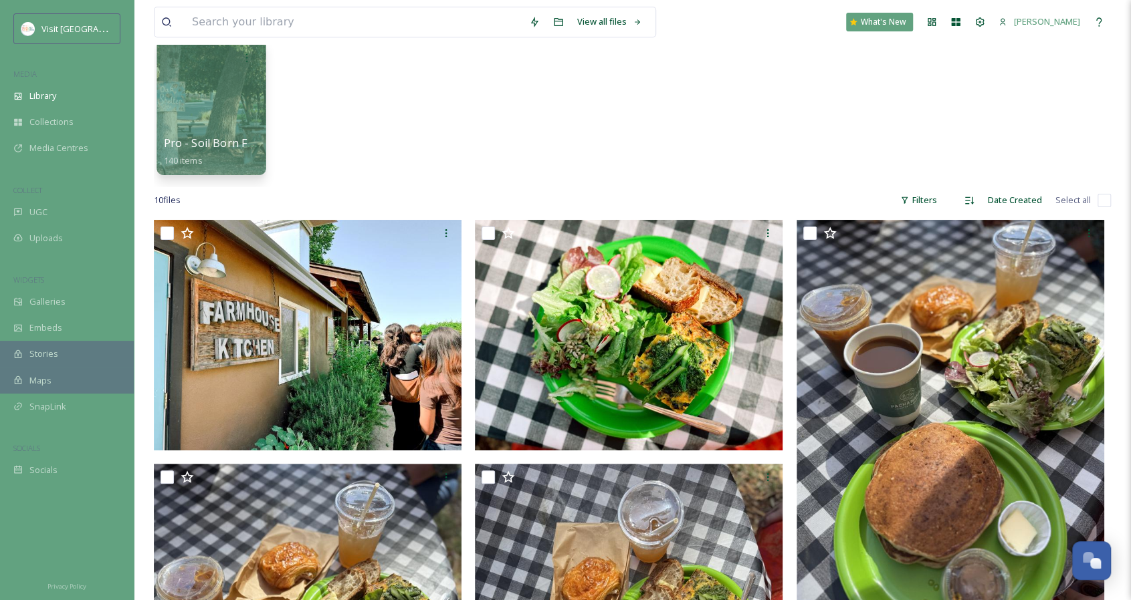
click at [221, 144] on span "Pro - Soil Born Farms" at bounding box center [218, 143] width 109 height 15
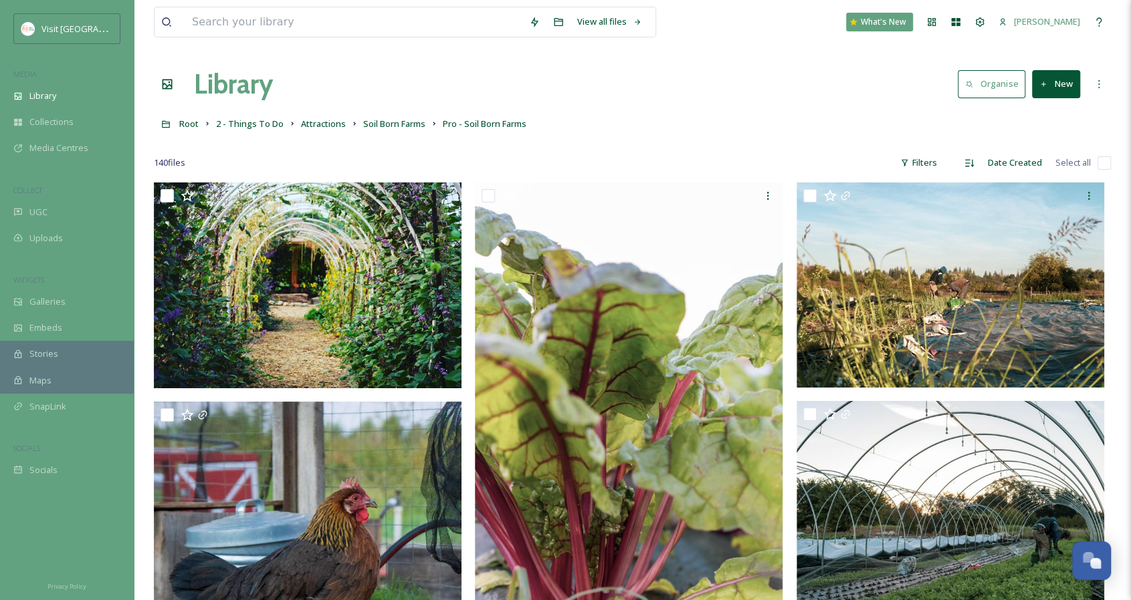
click at [916, 164] on div "Filters" at bounding box center [918, 163] width 50 height 26
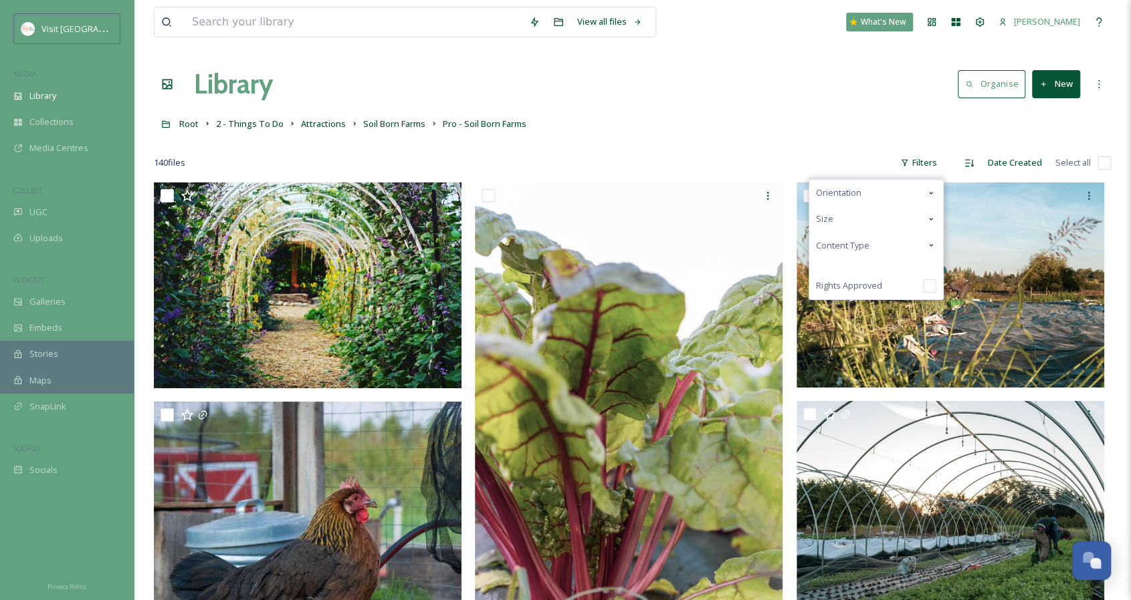
click at [867, 247] on span "Content Type" at bounding box center [842, 245] width 53 height 13
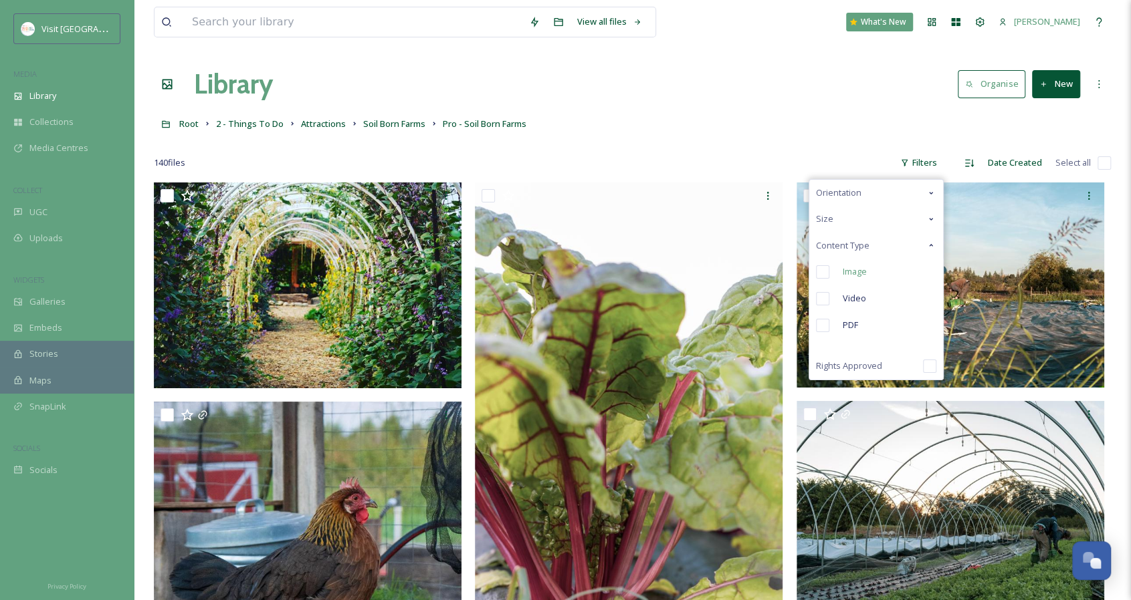
click at [861, 275] on span "Image" at bounding box center [854, 271] width 24 height 13
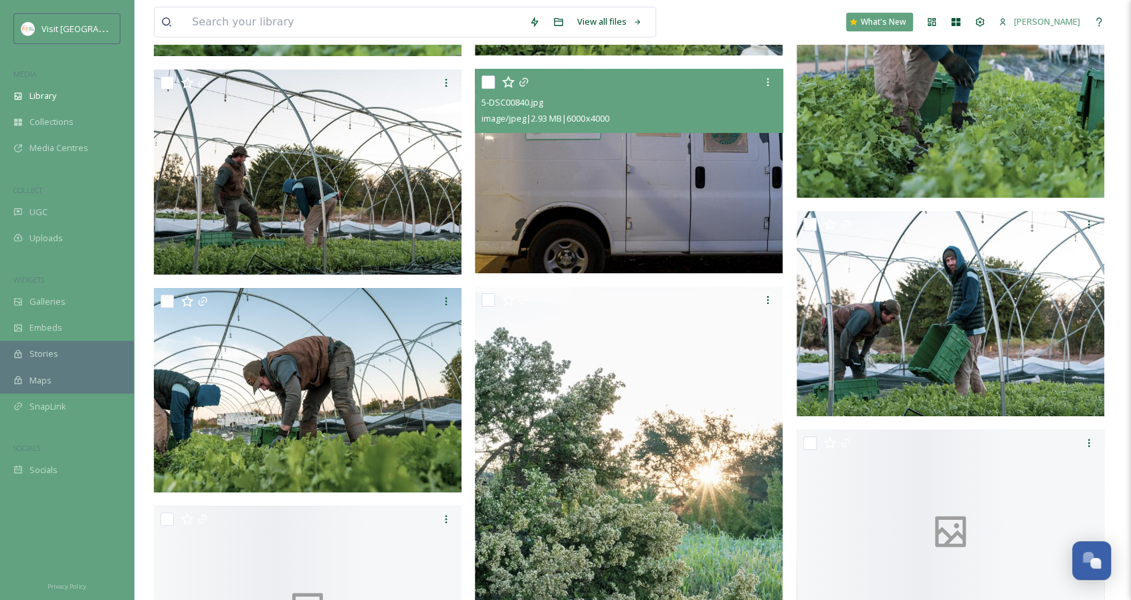
scroll to position [3074, 0]
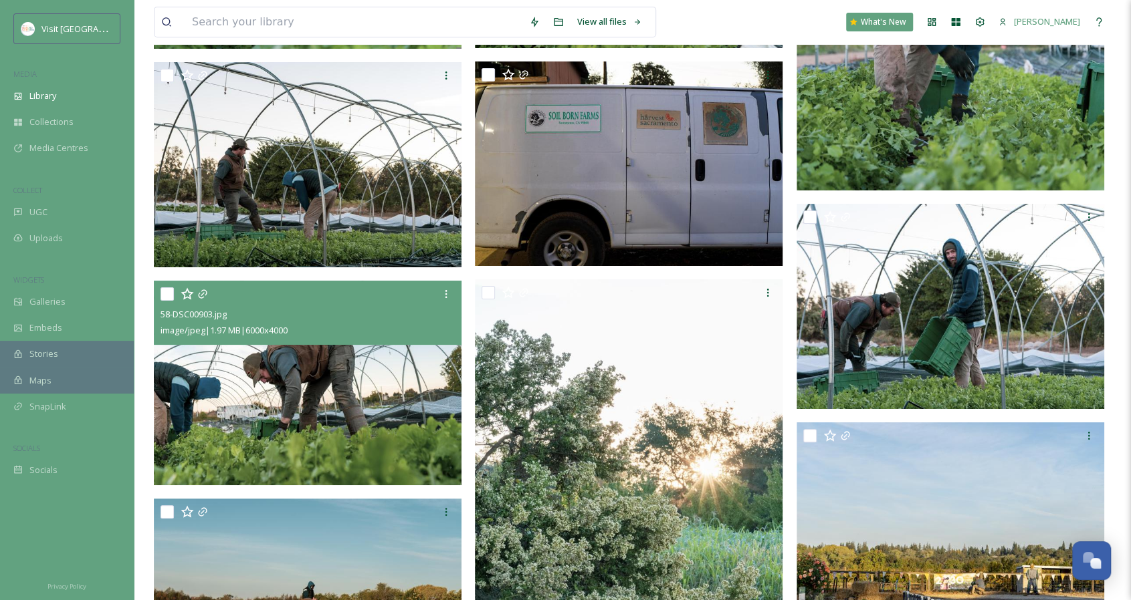
click at [171, 292] on input "checkbox" at bounding box center [166, 294] width 13 height 13
checkbox input "true"
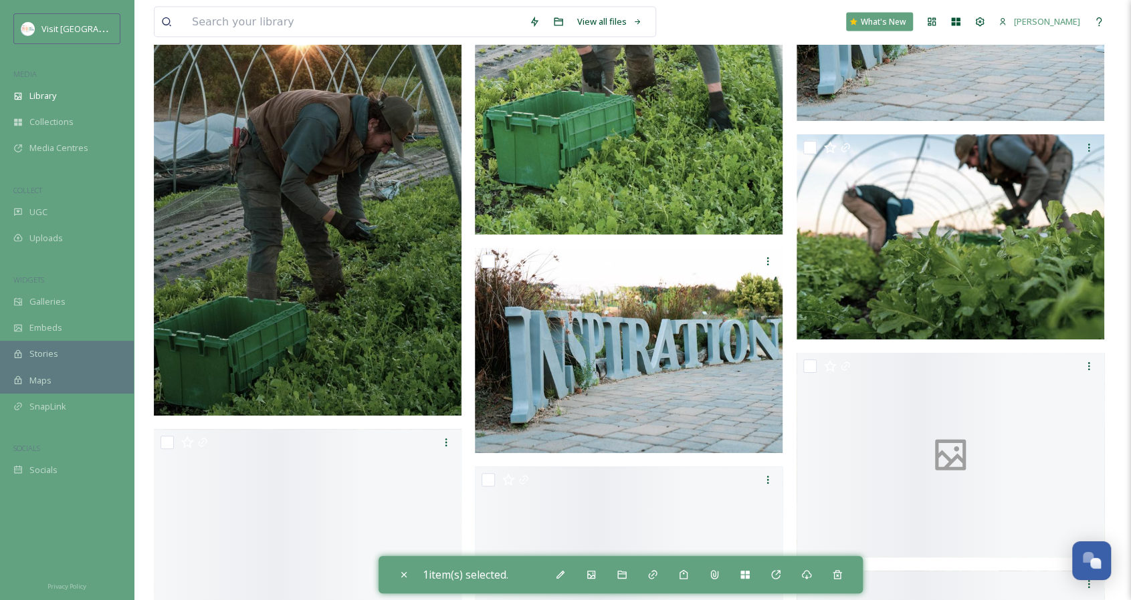
scroll to position [5225, 0]
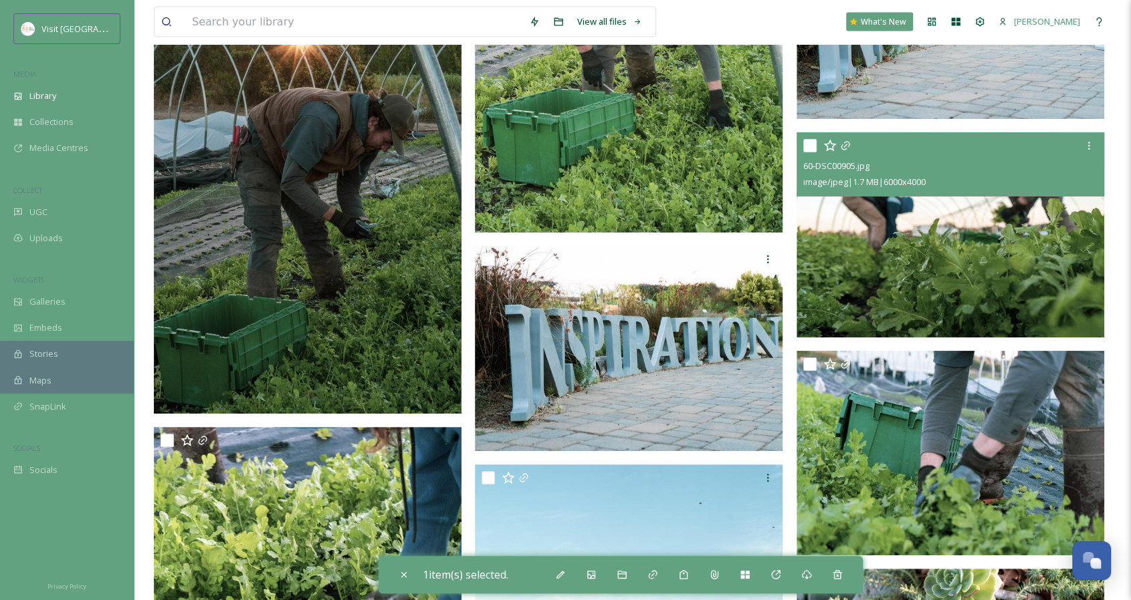
click at [808, 144] on input "checkbox" at bounding box center [809, 145] width 13 height 13
checkbox input "true"
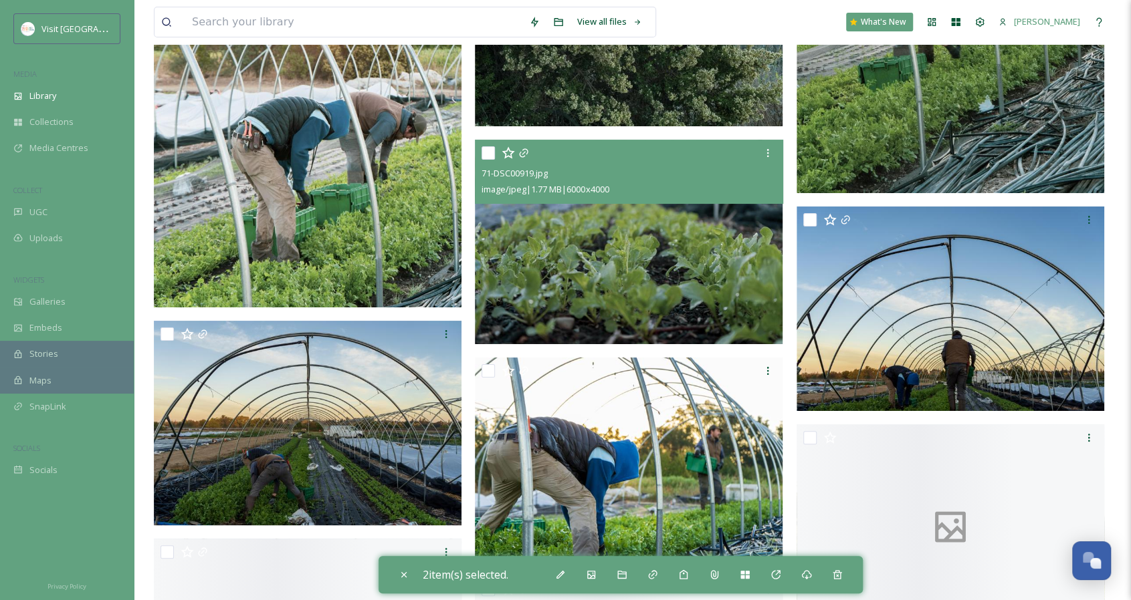
scroll to position [6981, 0]
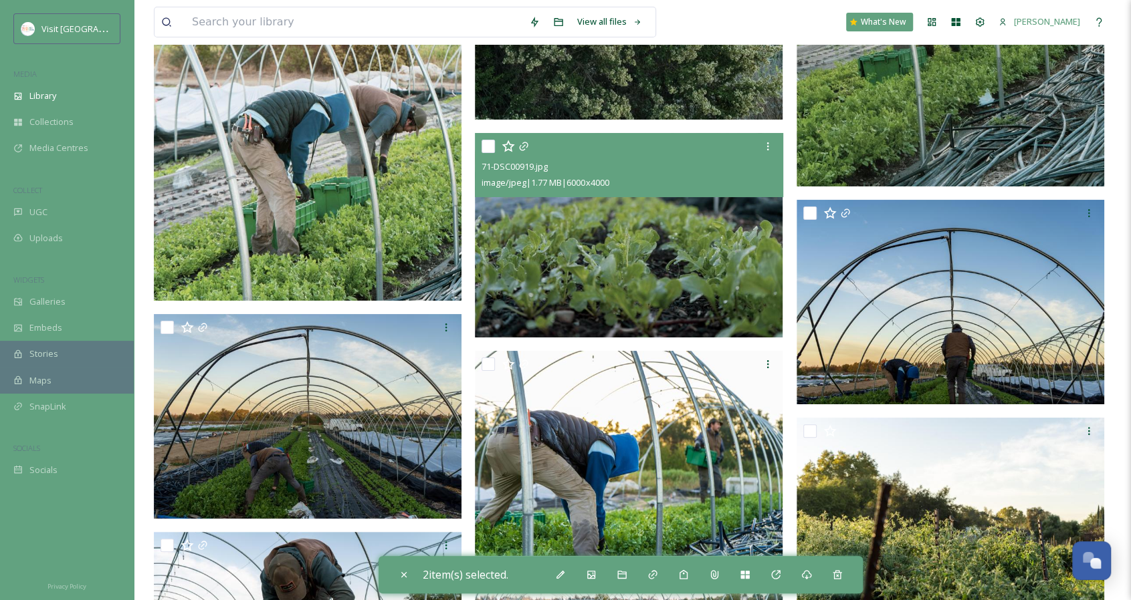
click at [485, 148] on input "checkbox" at bounding box center [487, 146] width 13 height 13
checkbox input "true"
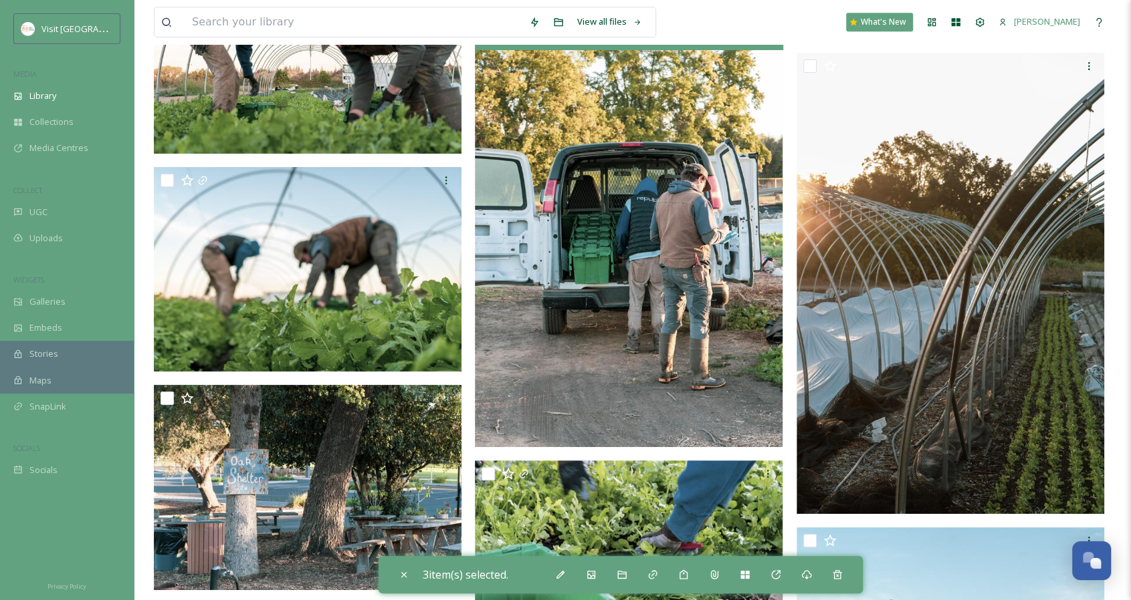
scroll to position [7779, 0]
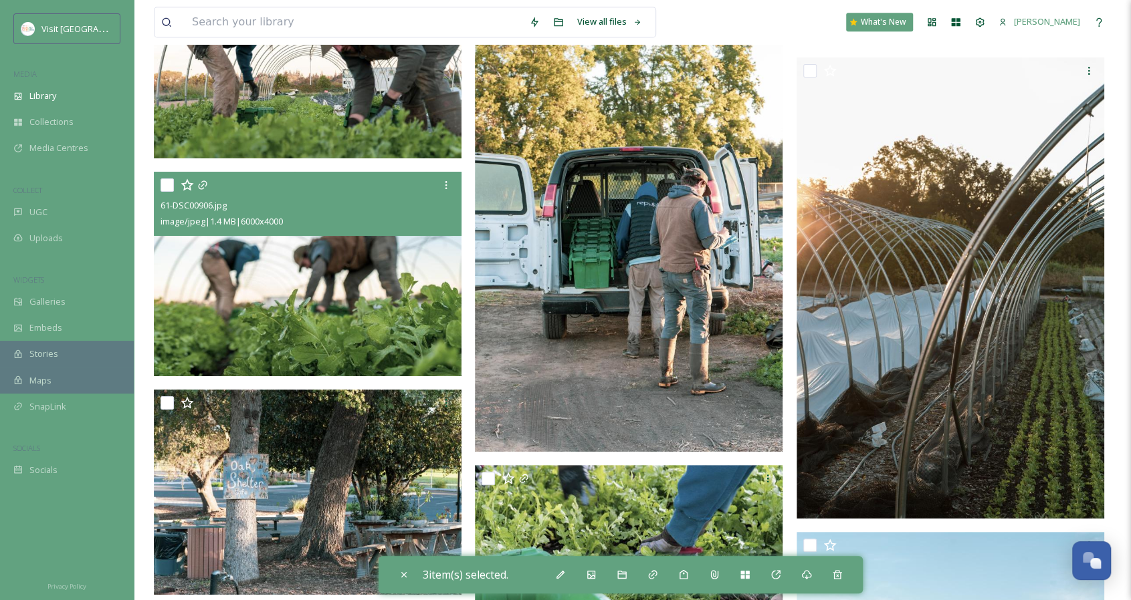
click at [167, 186] on input "checkbox" at bounding box center [166, 185] width 13 height 13
checkbox input "true"
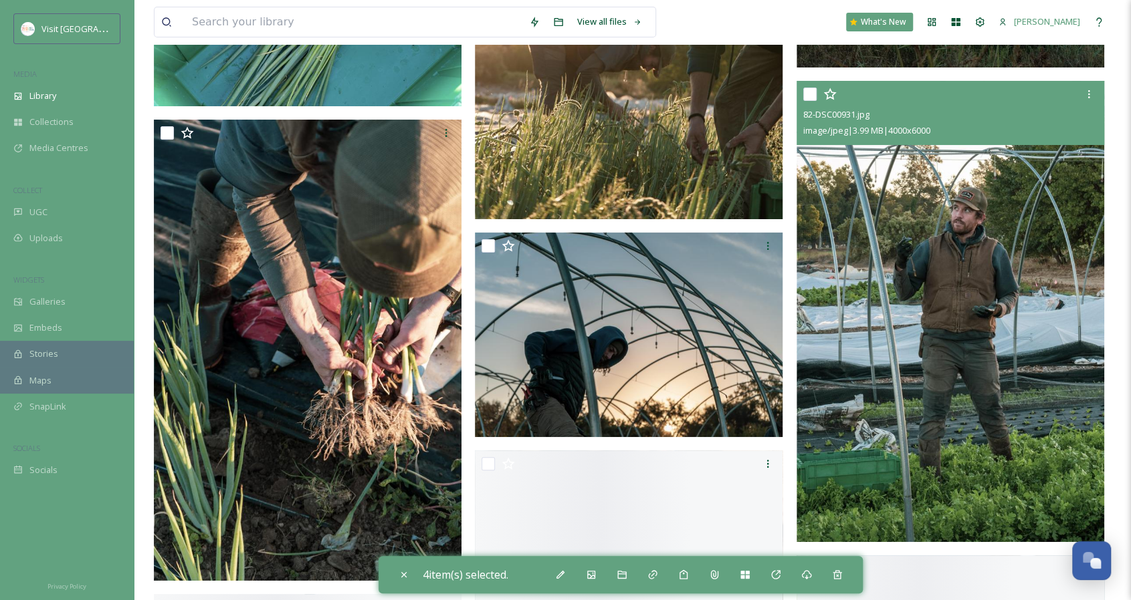
scroll to position [10272, 0]
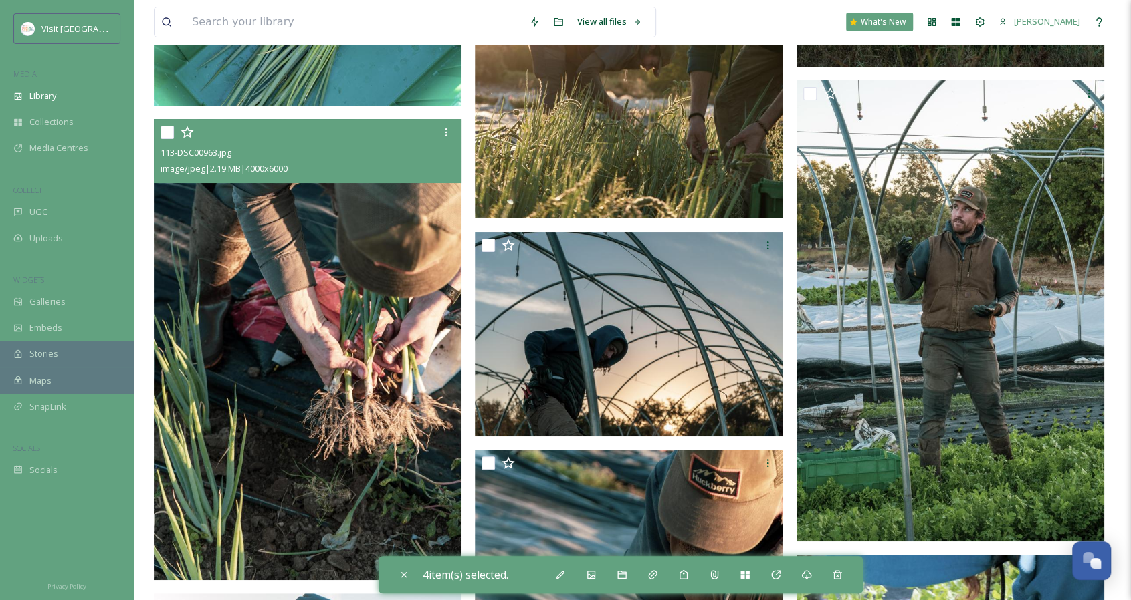
click at [163, 132] on input "checkbox" at bounding box center [166, 132] width 13 height 13
checkbox input "true"
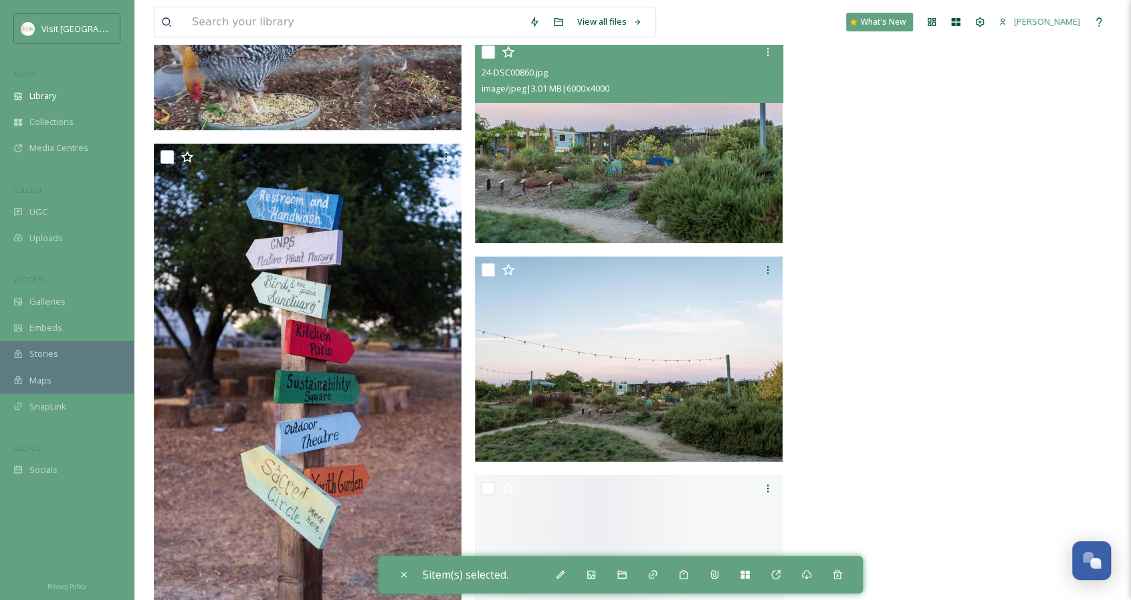
scroll to position [13680, 0]
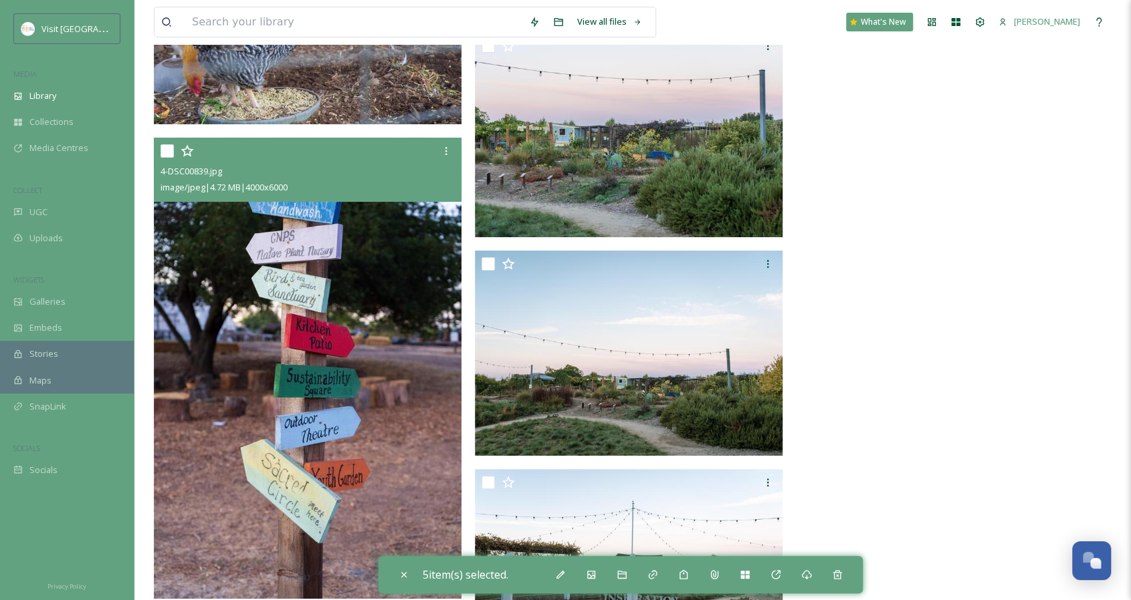
click at [168, 148] on input "checkbox" at bounding box center [166, 150] width 13 height 13
checkbox input "true"
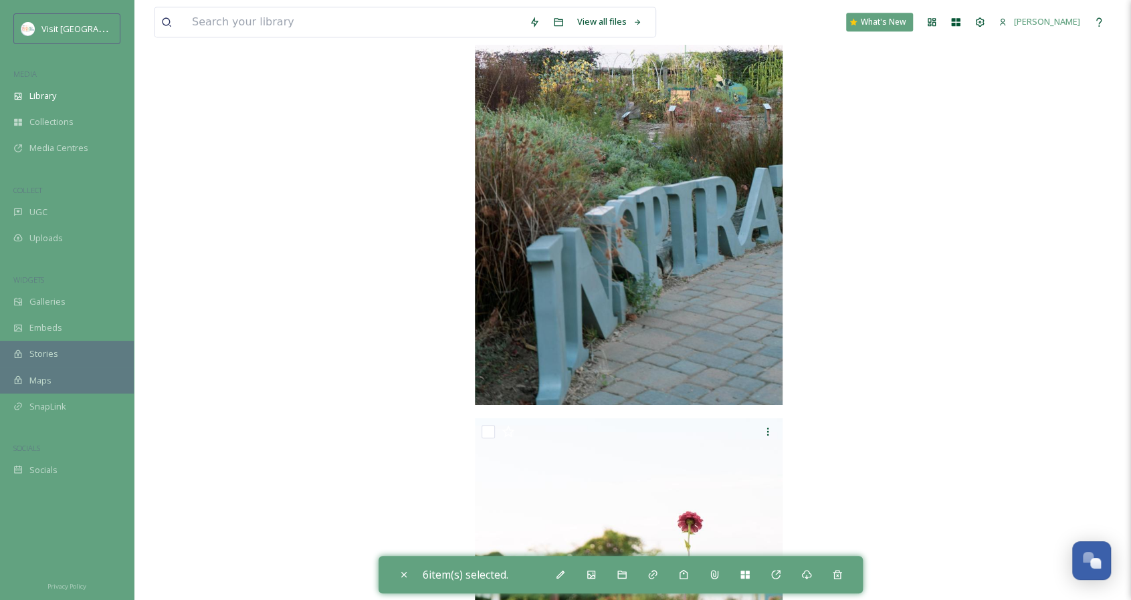
scroll to position [14726, 0]
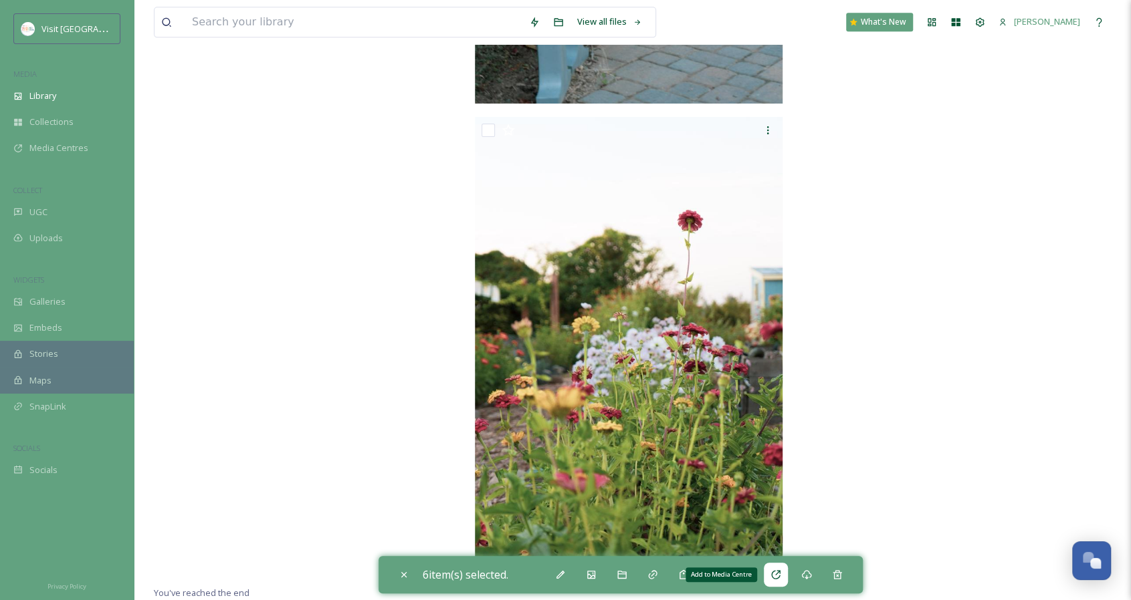
click at [779, 576] on icon at bounding box center [775, 575] width 11 height 11
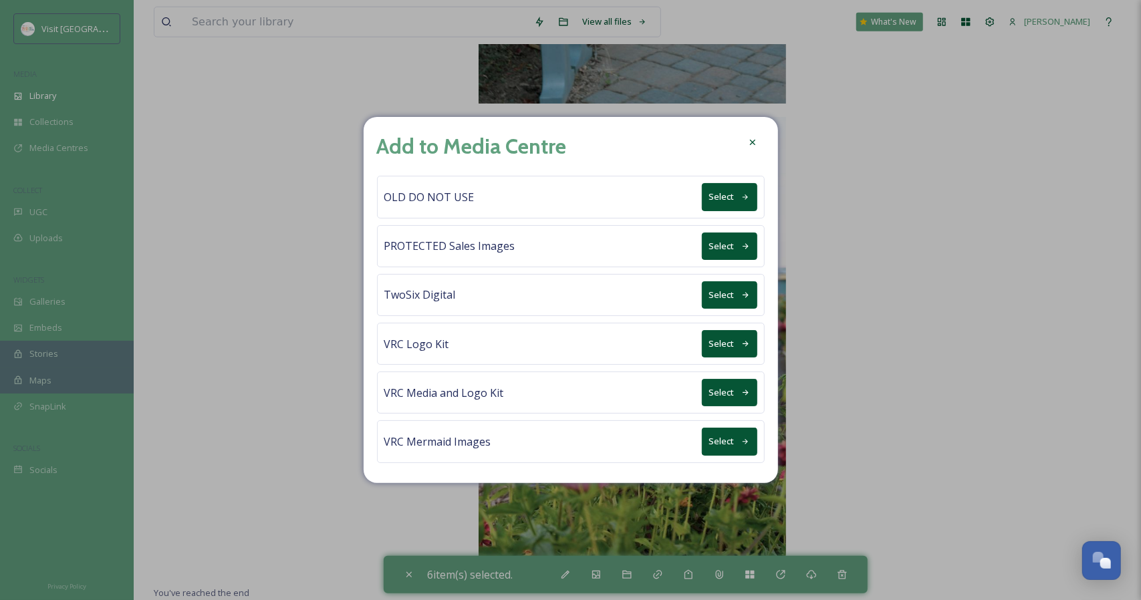
click at [718, 291] on button "Select" at bounding box center [729, 294] width 55 height 27
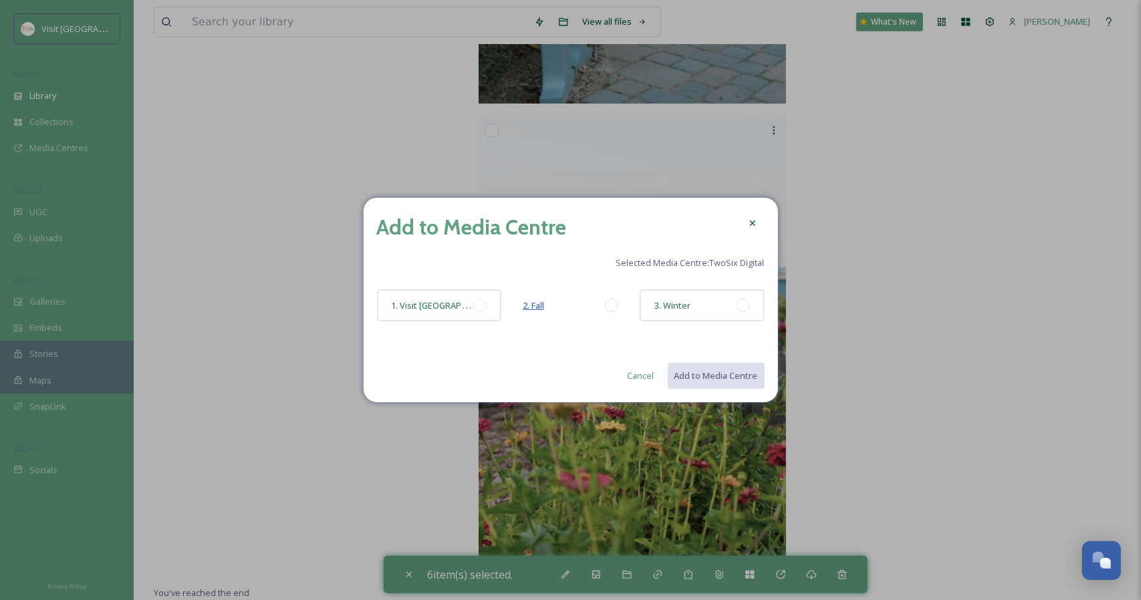
click at [536, 308] on span "2. Fall" at bounding box center [533, 306] width 21 height 12
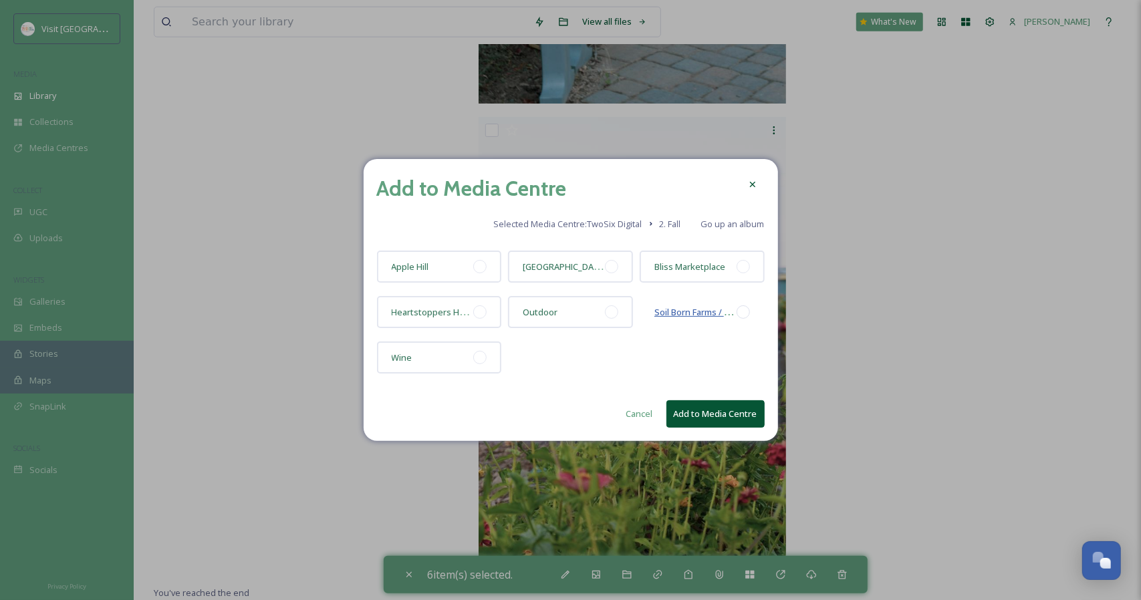
click at [661, 314] on span "Soil Born Farms / [GEOGRAPHIC_DATA]" at bounding box center [732, 312] width 154 height 13
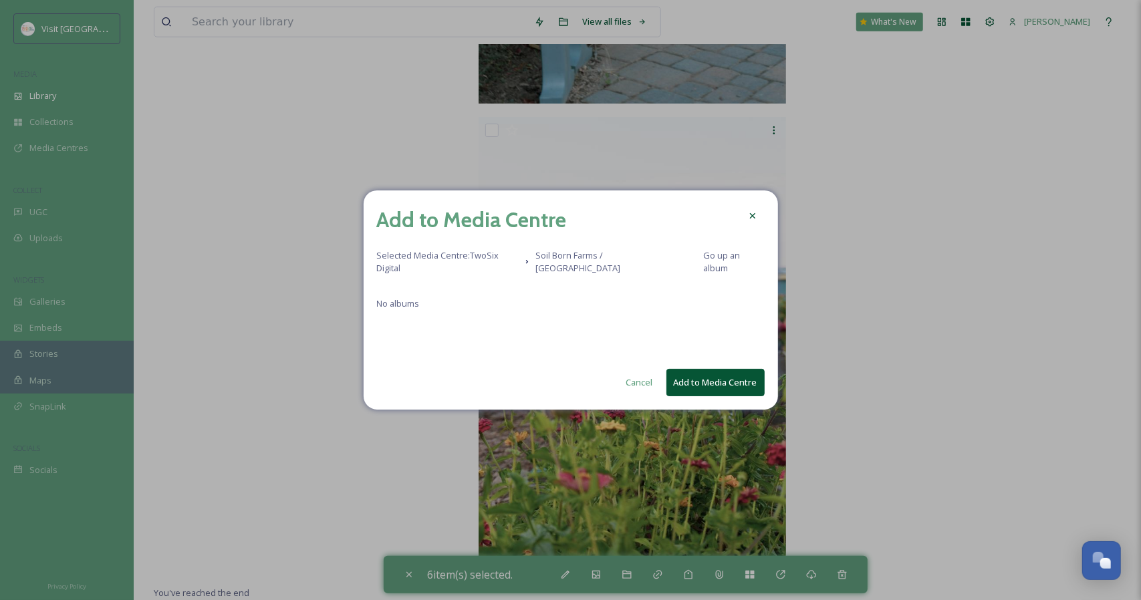
click at [693, 383] on button "Add to Media Centre" at bounding box center [716, 382] width 98 height 27
checkbox input "false"
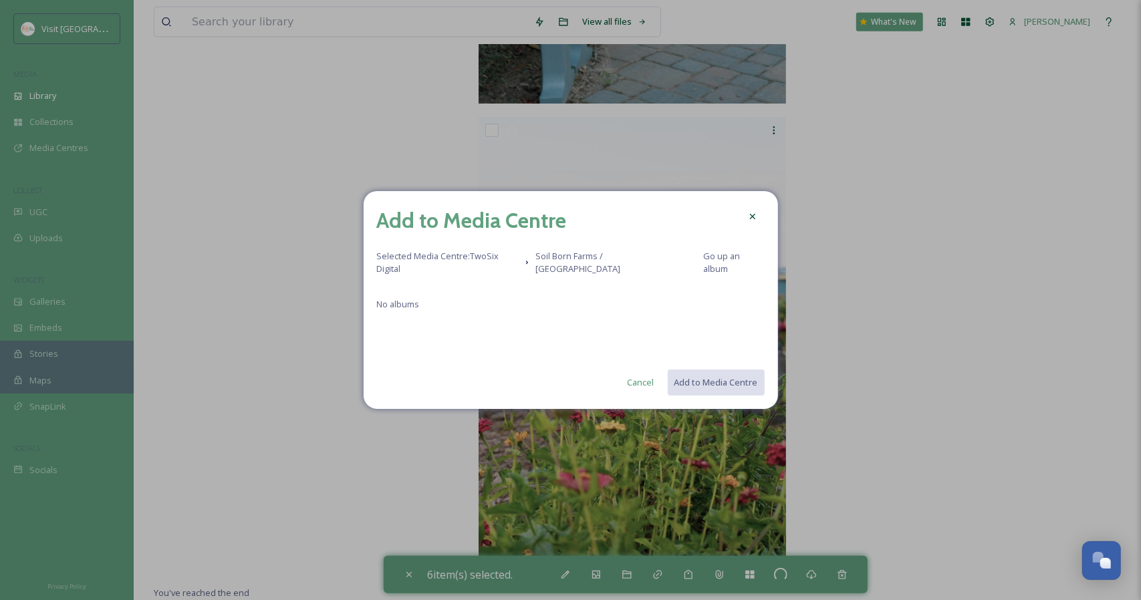
checkbox input "false"
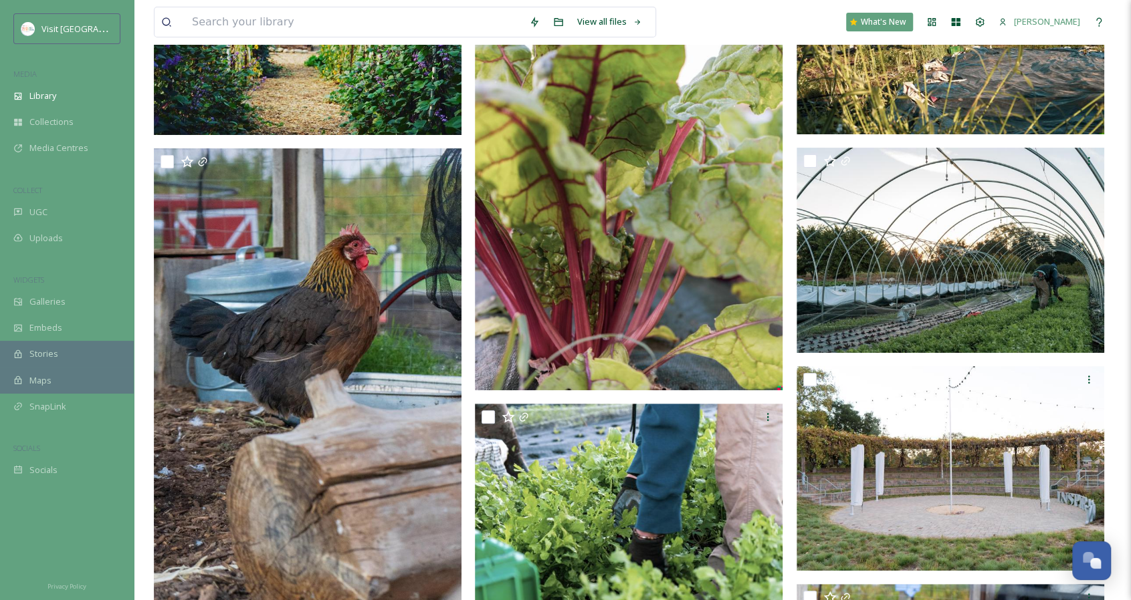
scroll to position [0, 0]
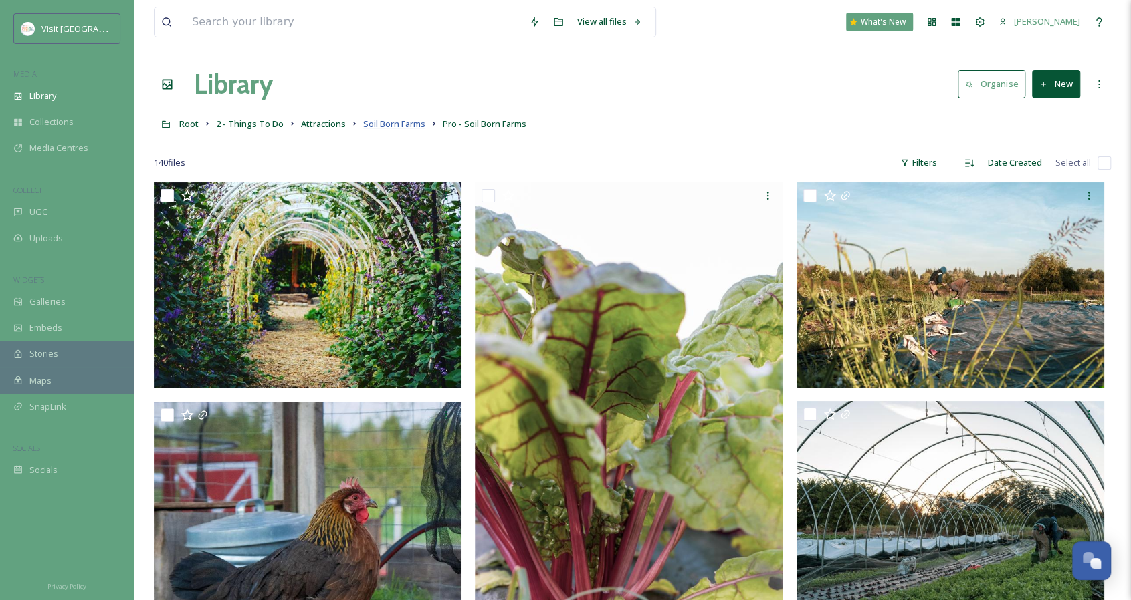
click at [378, 122] on span "Soil Born Farms" at bounding box center [394, 124] width 62 height 12
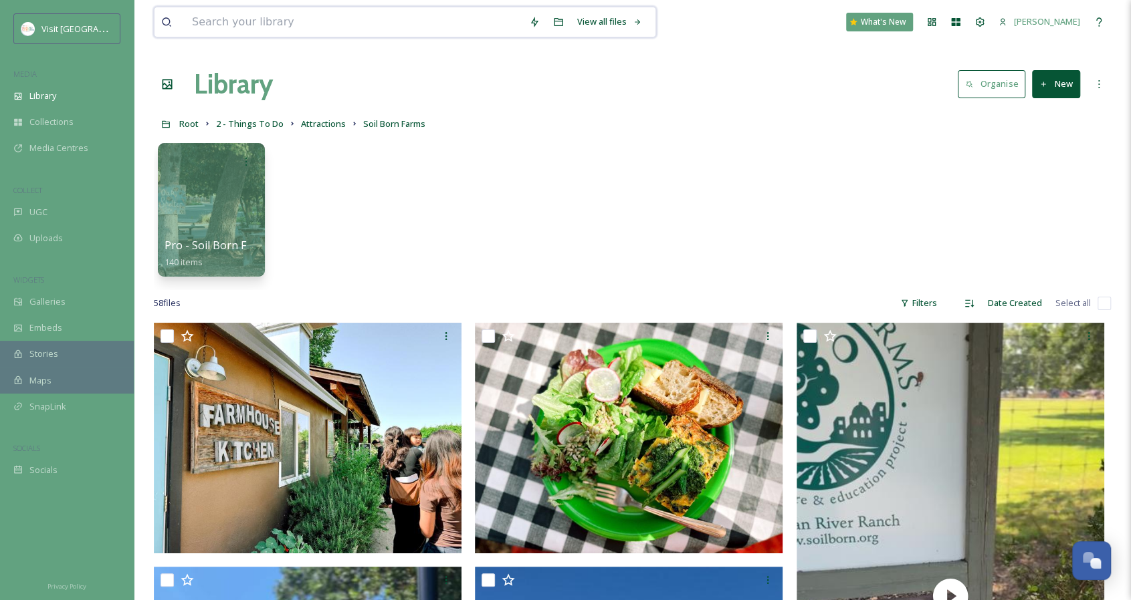
click at [318, 23] on input at bounding box center [353, 21] width 337 height 29
type input "f"
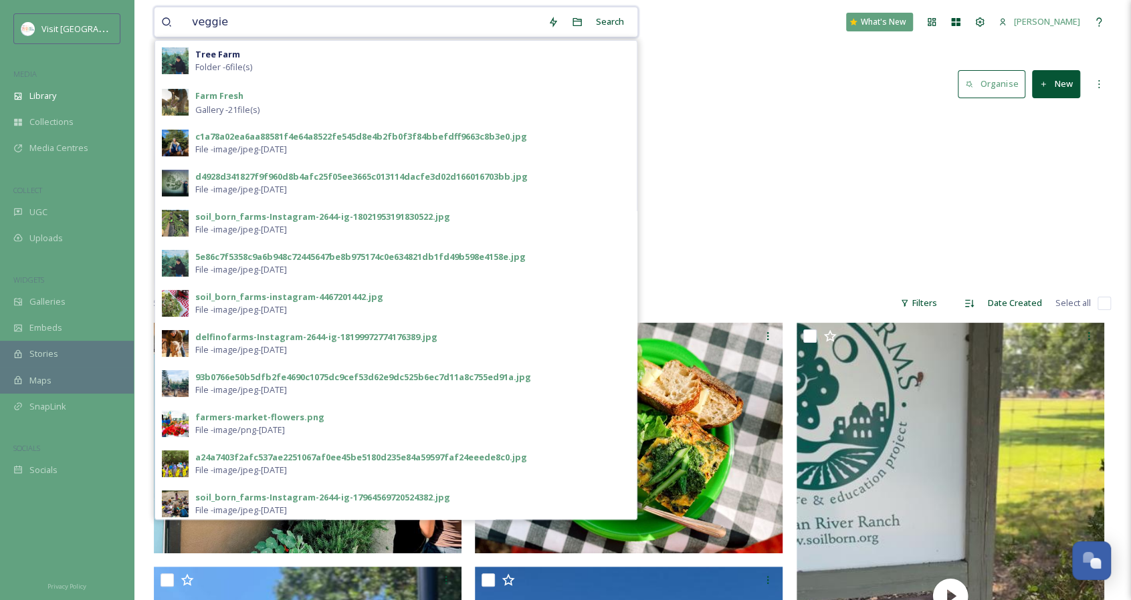
type input "veggies"
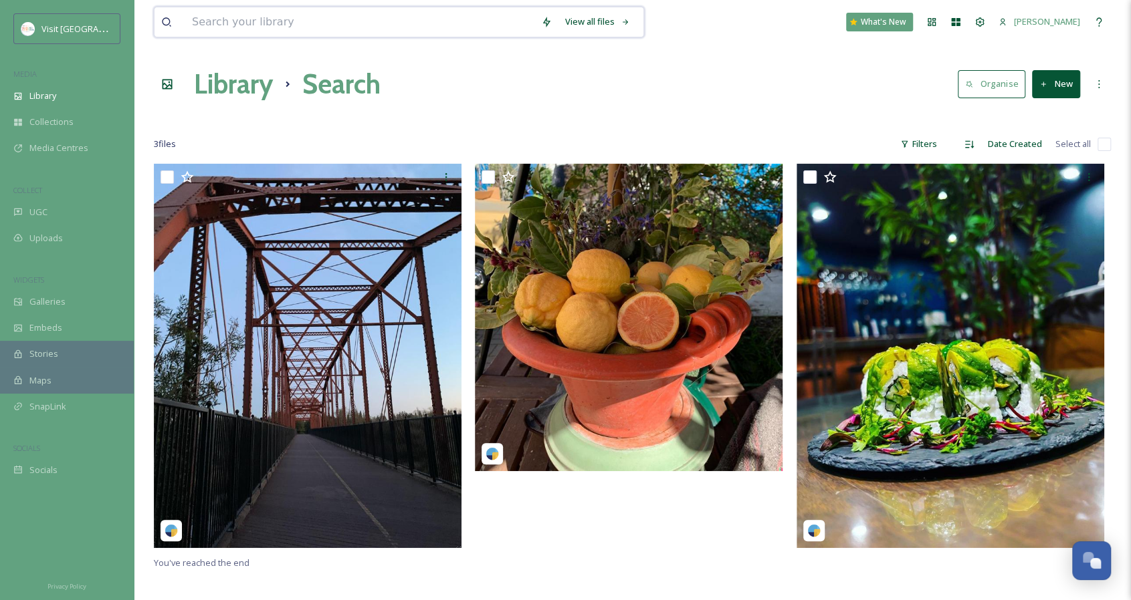
click at [362, 16] on input at bounding box center [359, 21] width 349 height 29
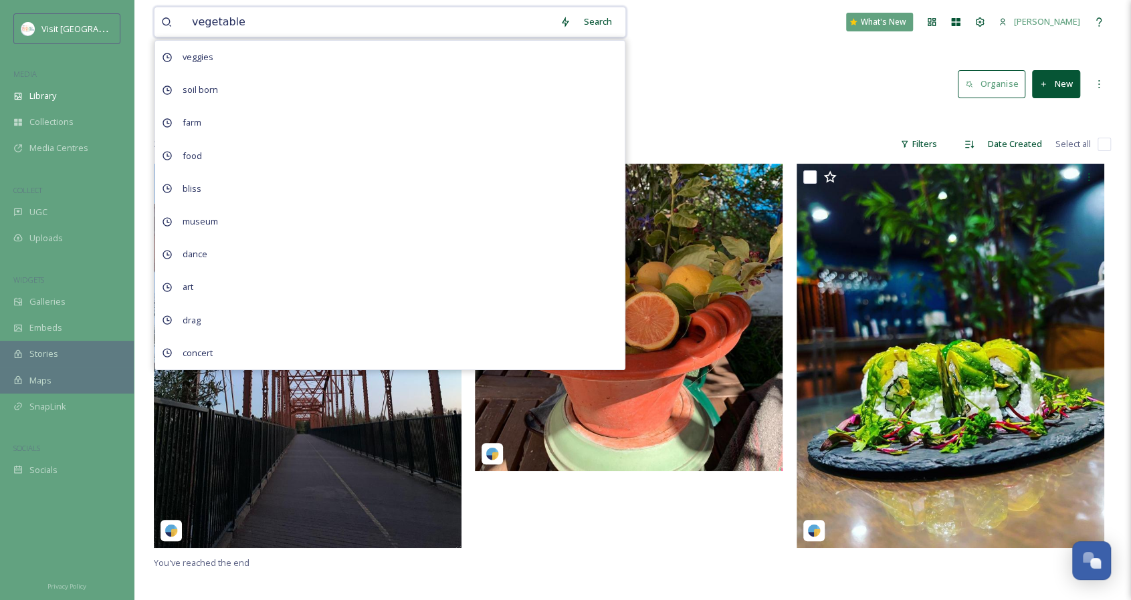
type input "vegetables"
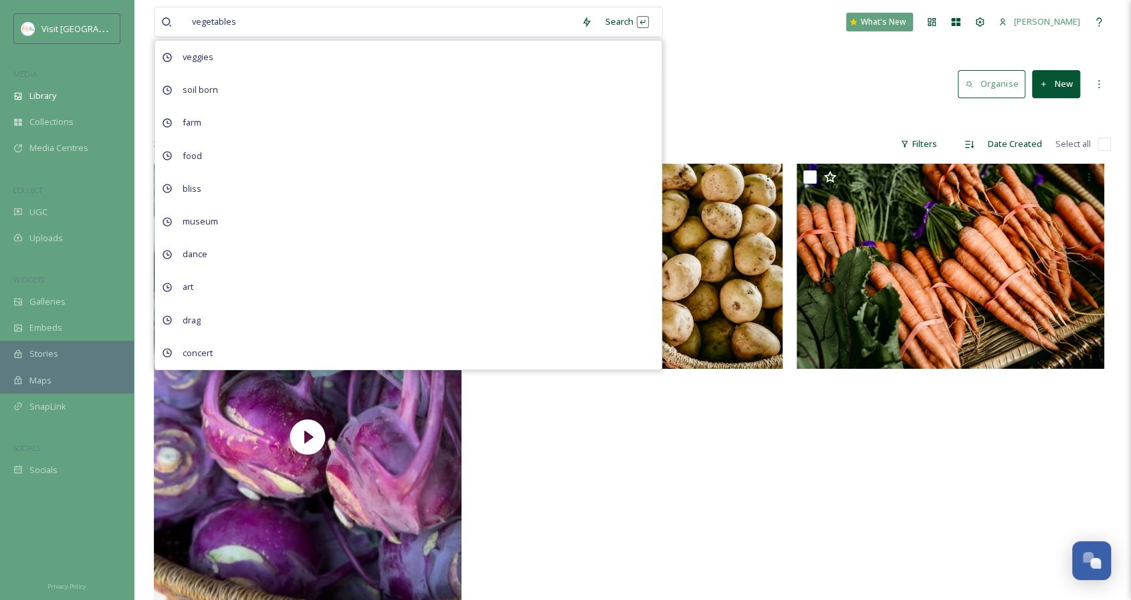
click at [719, 48] on div "vegetables Search veggies soil born farm food bliss museum dance art drag conce…" at bounding box center [632, 382] width 997 height 764
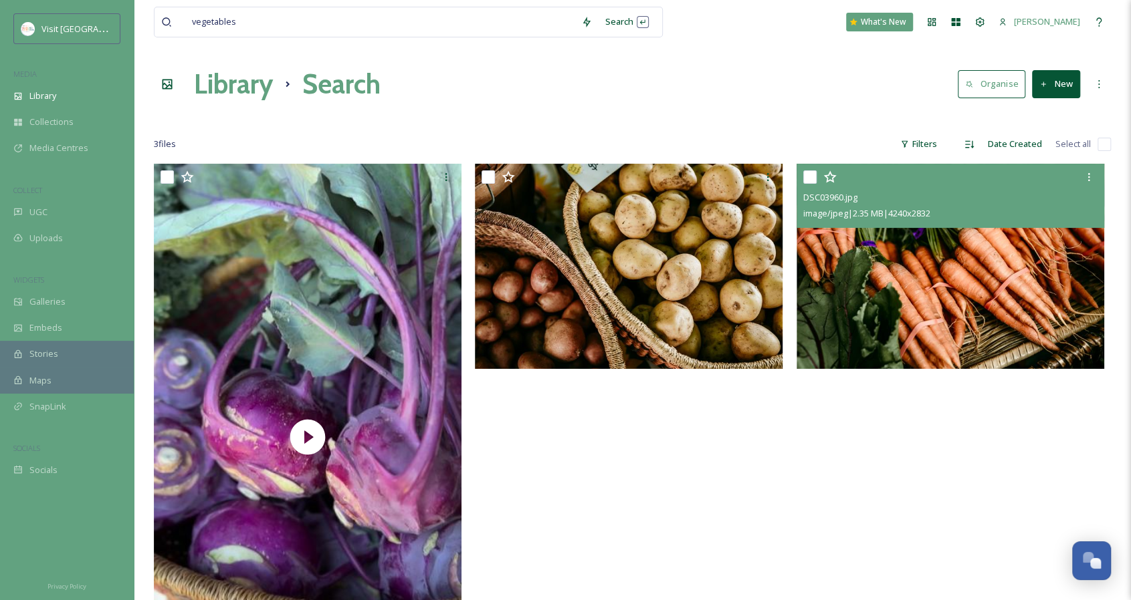
click at [810, 177] on input "checkbox" at bounding box center [809, 176] width 13 height 13
checkbox input "true"
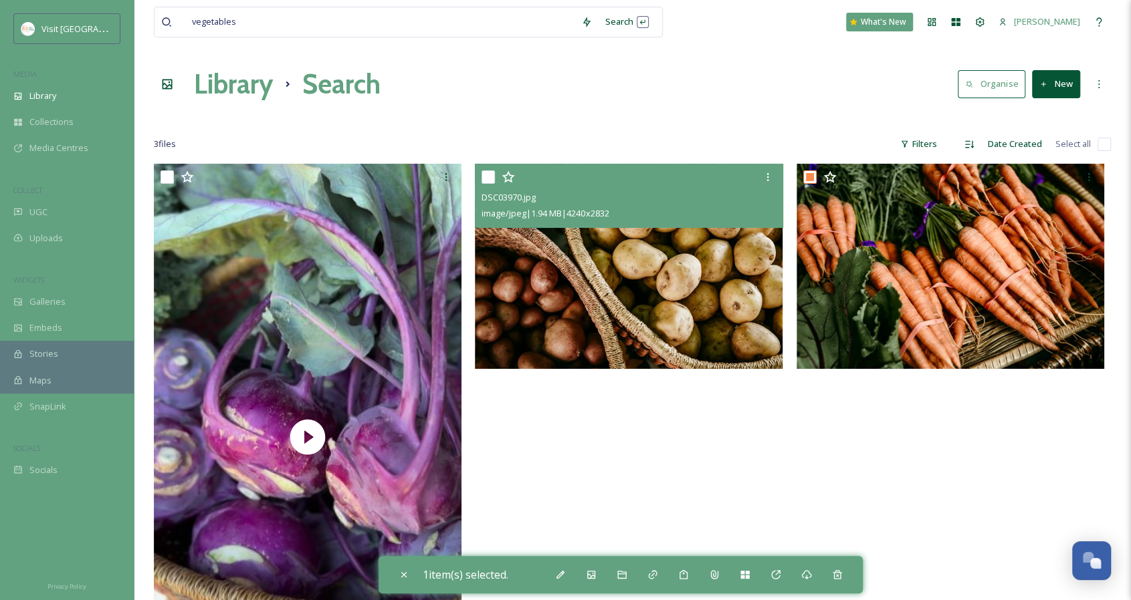
click at [488, 177] on input "checkbox" at bounding box center [487, 176] width 13 height 13
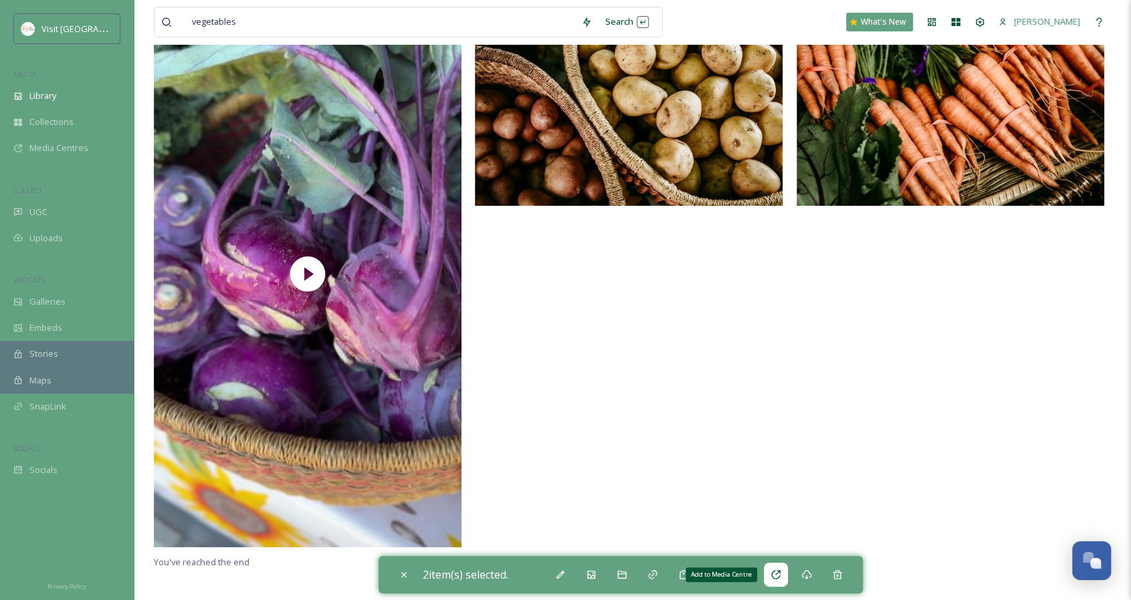
click at [780, 577] on icon at bounding box center [775, 575] width 11 height 11
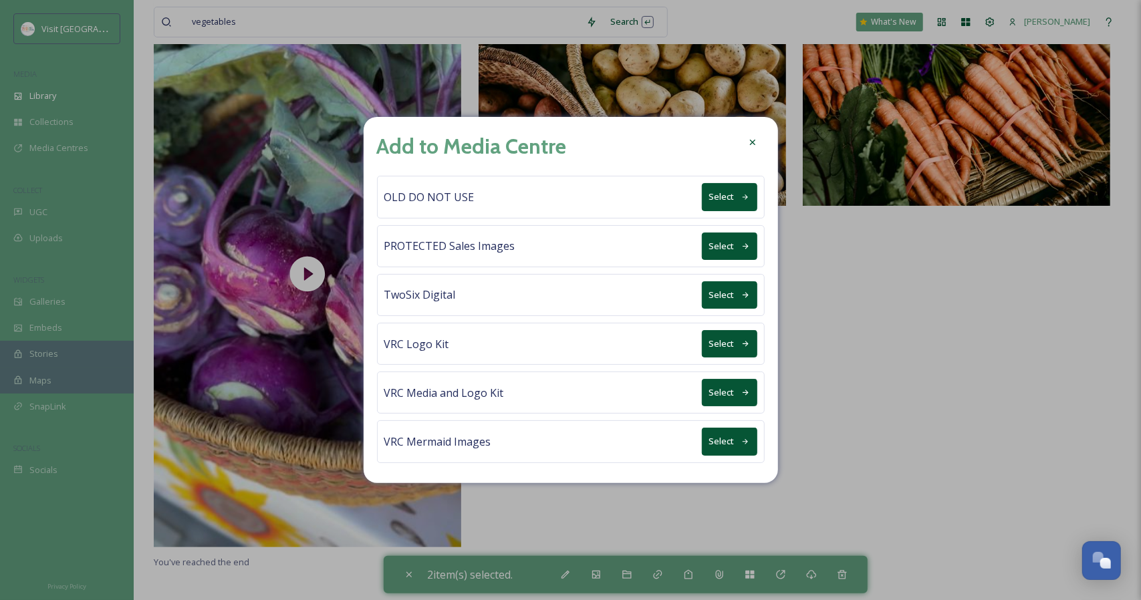
click at [737, 296] on button "Select" at bounding box center [729, 294] width 55 height 27
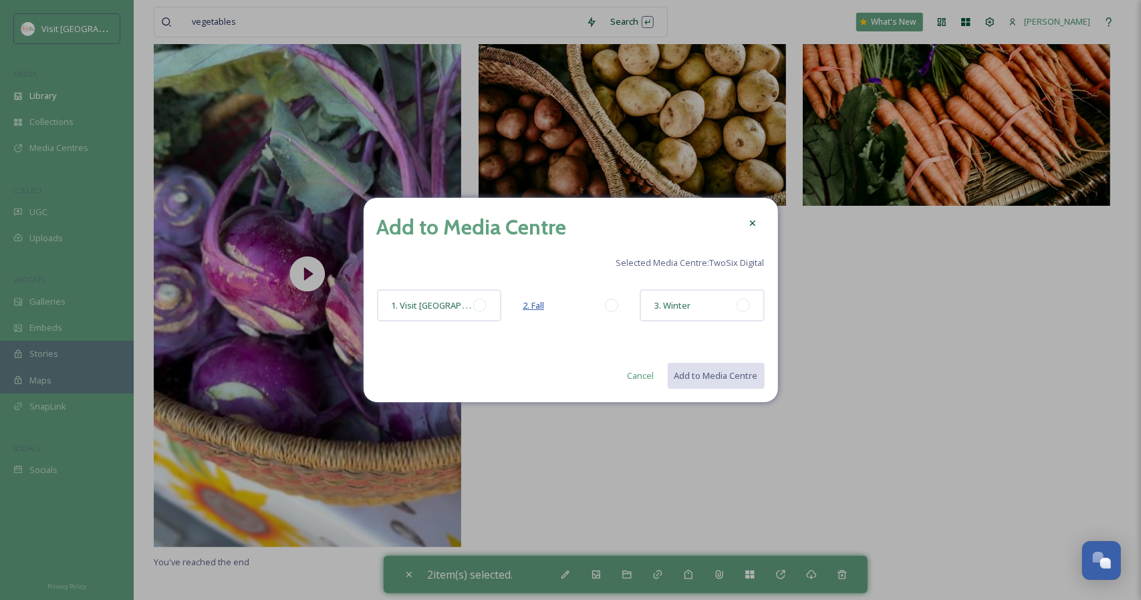
click at [544, 308] on span "2. Fall" at bounding box center [533, 306] width 21 height 12
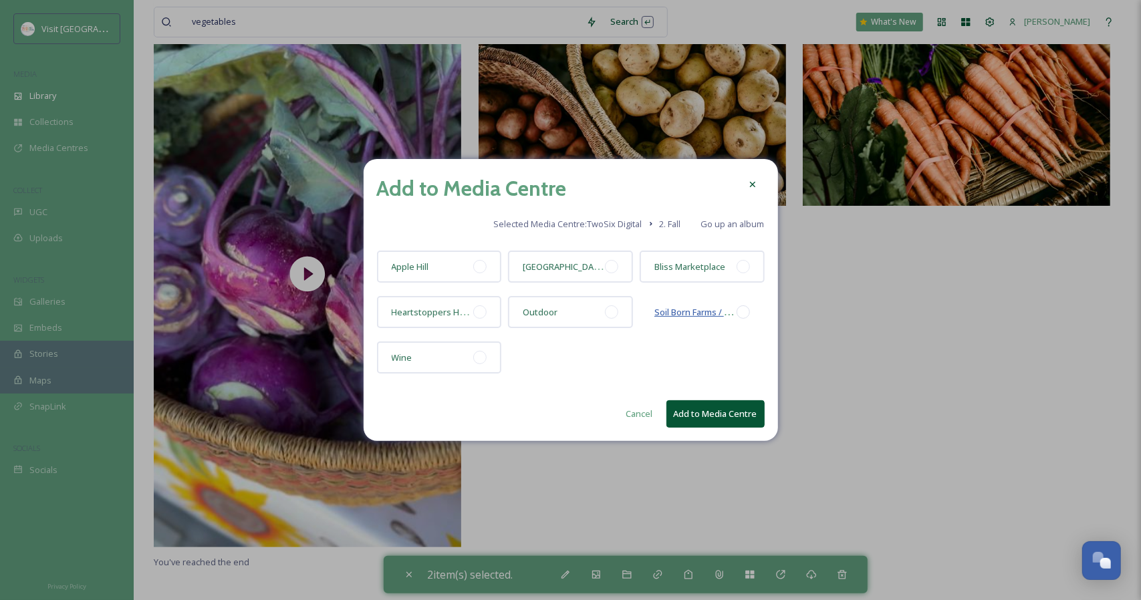
click at [673, 316] on span "Soil Born Farms / [GEOGRAPHIC_DATA]" at bounding box center [732, 312] width 154 height 13
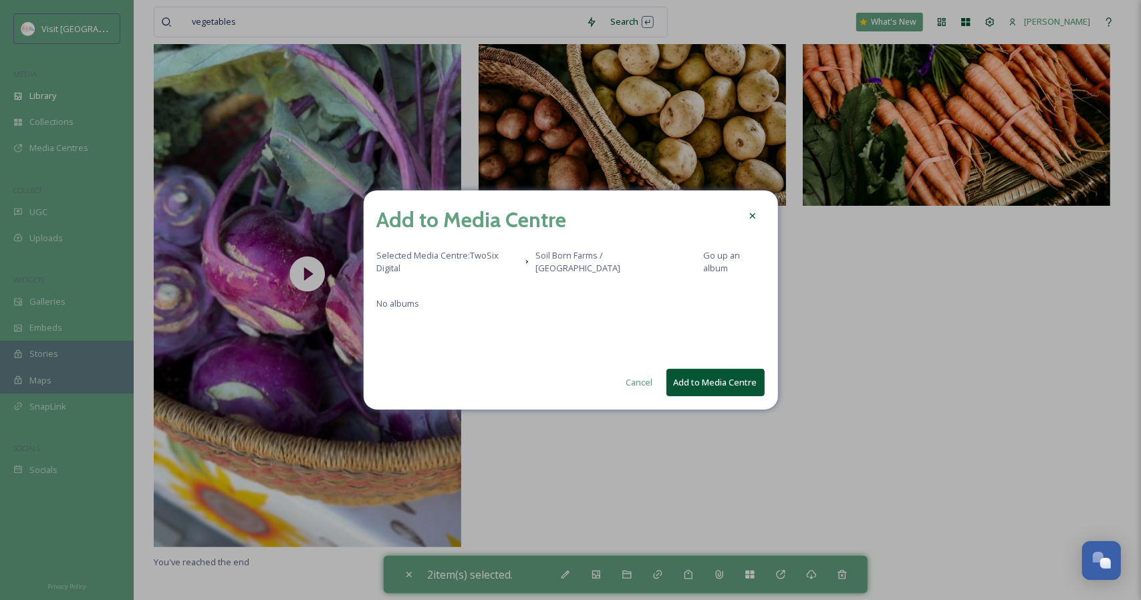
click at [694, 377] on button "Add to Media Centre" at bounding box center [716, 382] width 98 height 27
checkbox input "false"
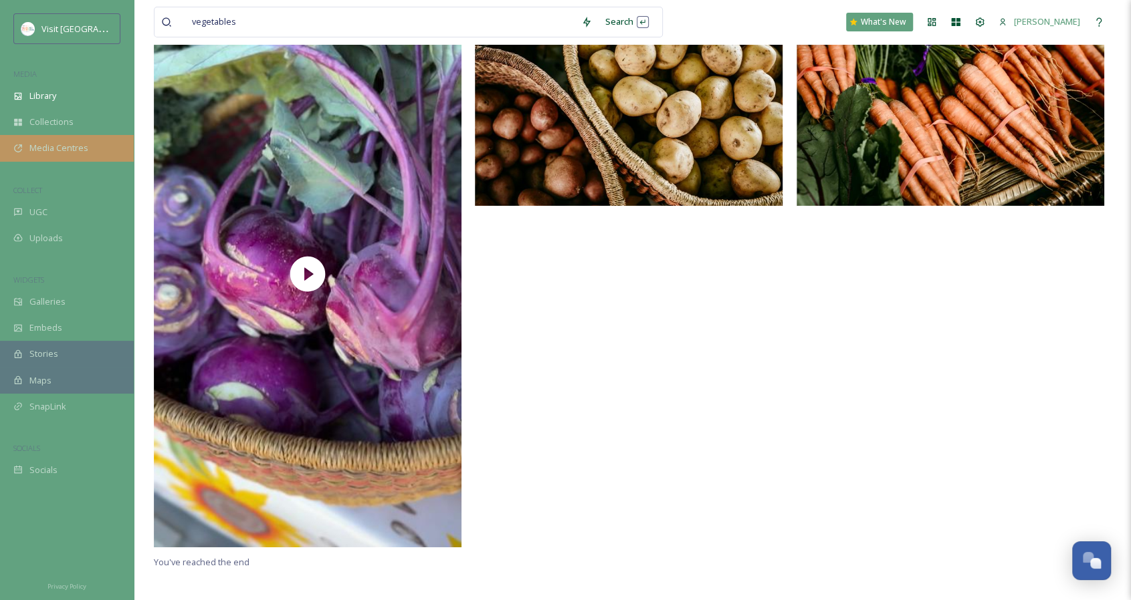
click at [88, 145] on div "Media Centres" at bounding box center [67, 148] width 134 height 26
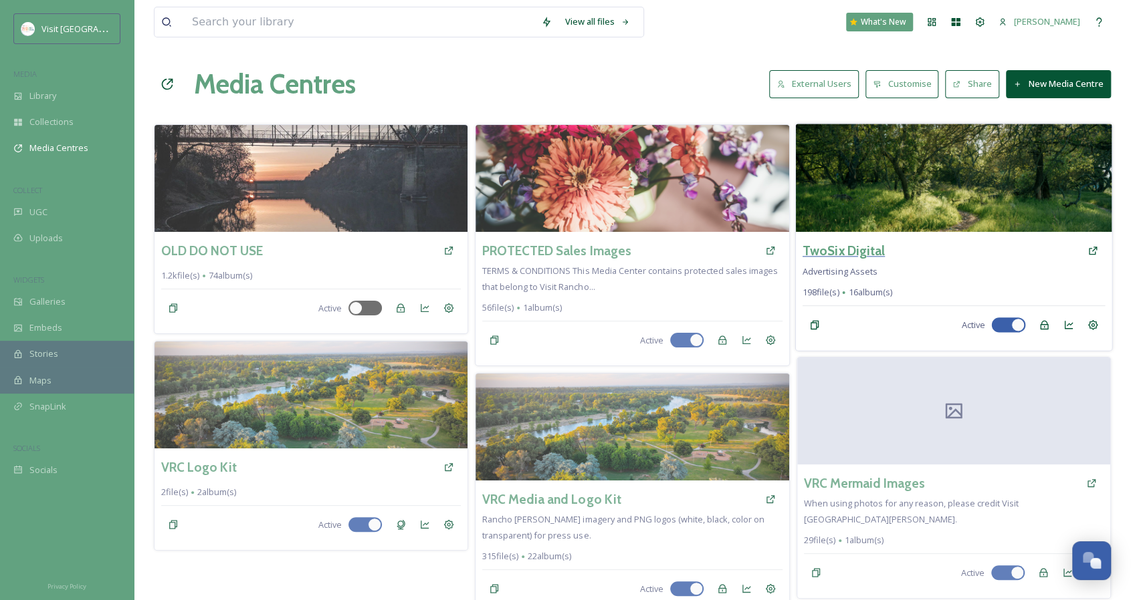
click at [836, 251] on h3 "TwoSix Digital" at bounding box center [843, 250] width 82 height 19
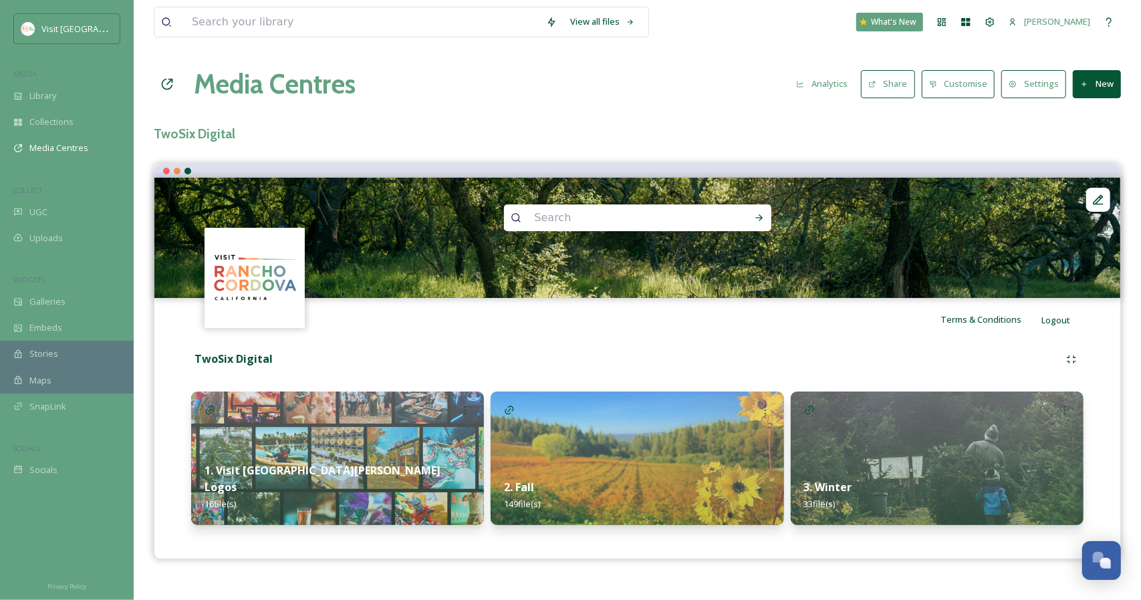
click at [526, 484] on strong "2. Fall" at bounding box center [519, 487] width 30 height 15
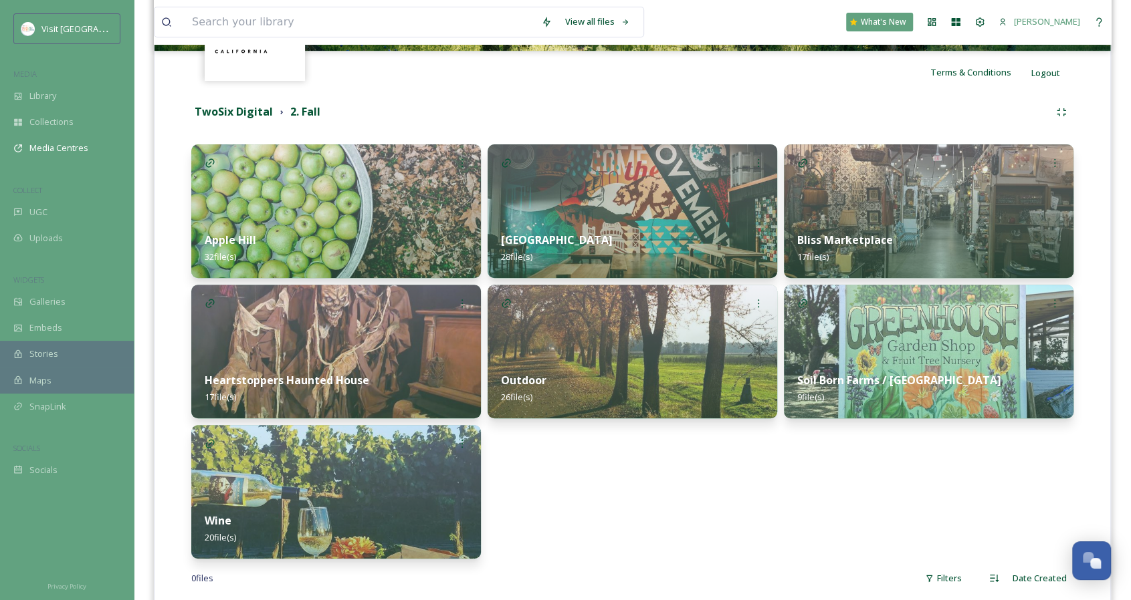
scroll to position [248, 0]
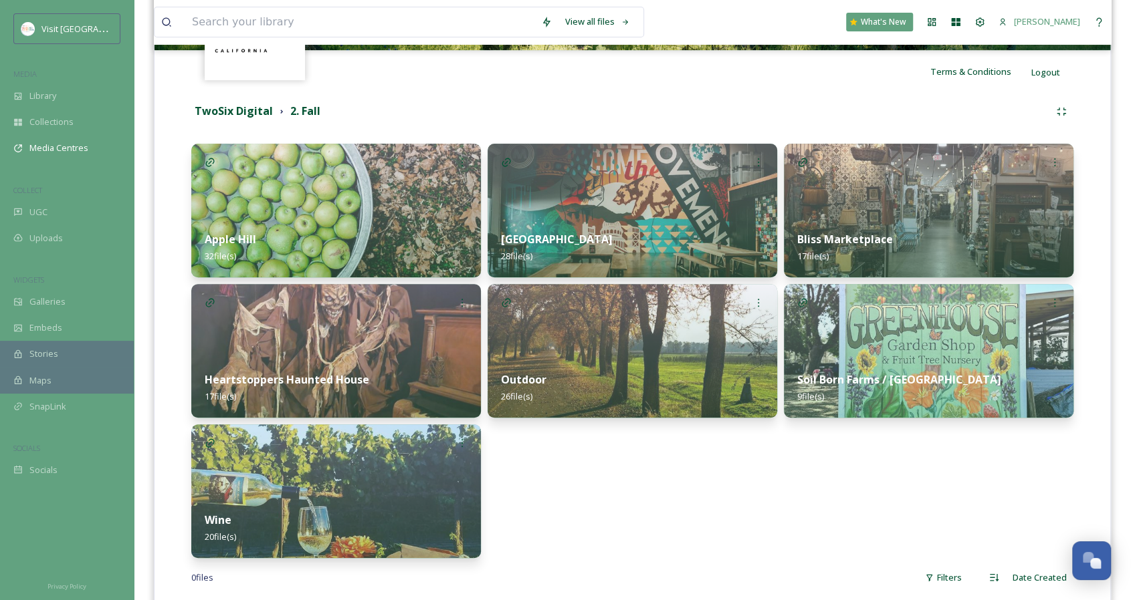
click at [843, 372] on strong "Soil Born Farms / [GEOGRAPHIC_DATA]" at bounding box center [899, 379] width 204 height 15
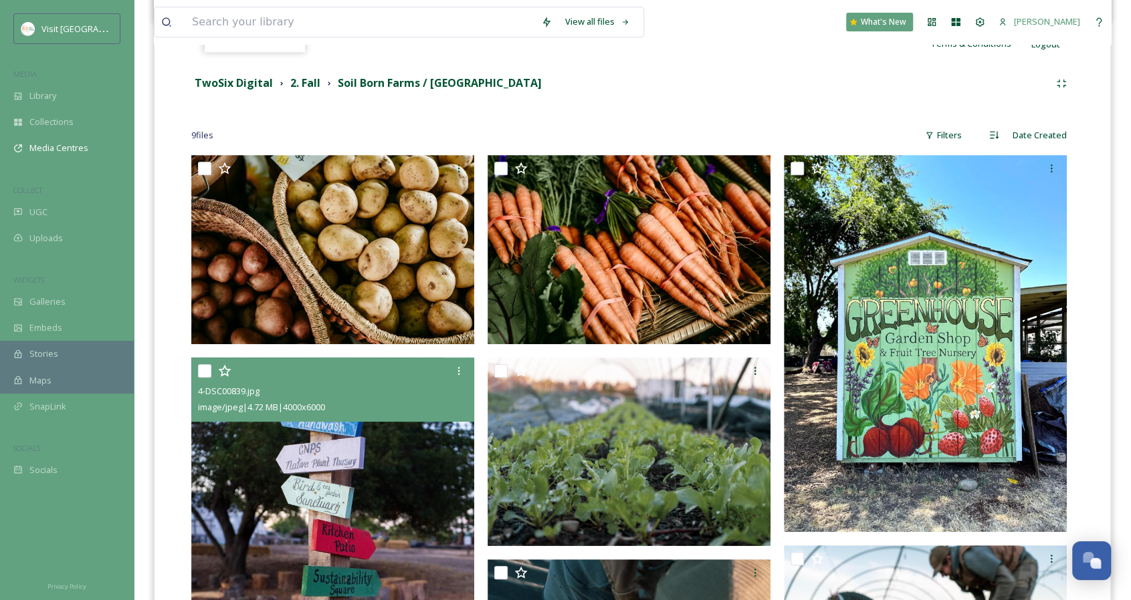
scroll to position [275, 0]
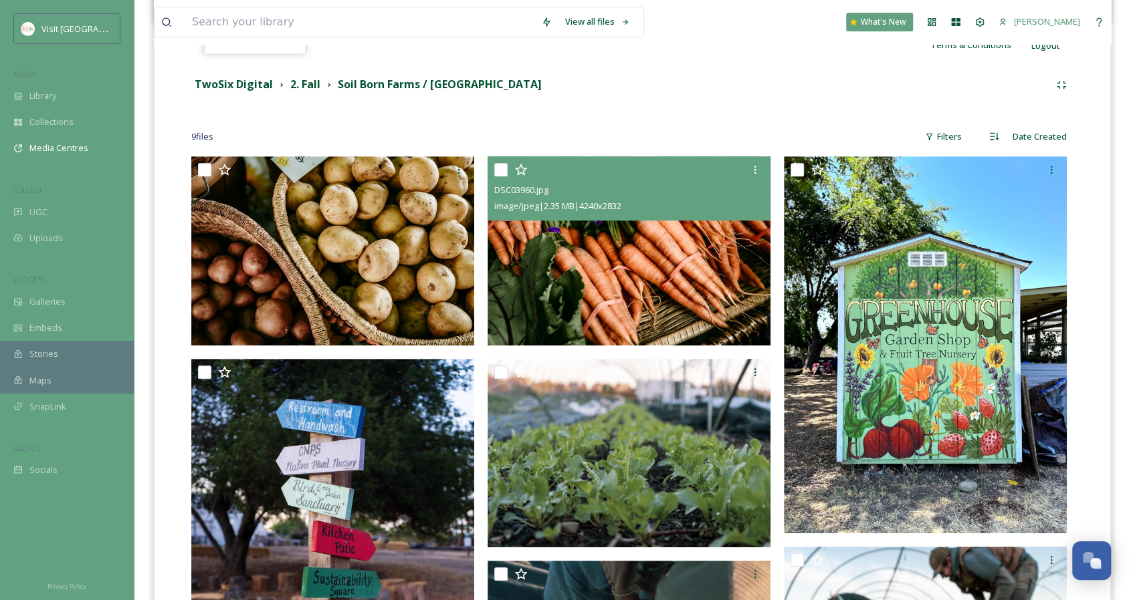
click at [630, 279] on img at bounding box center [628, 250] width 283 height 189
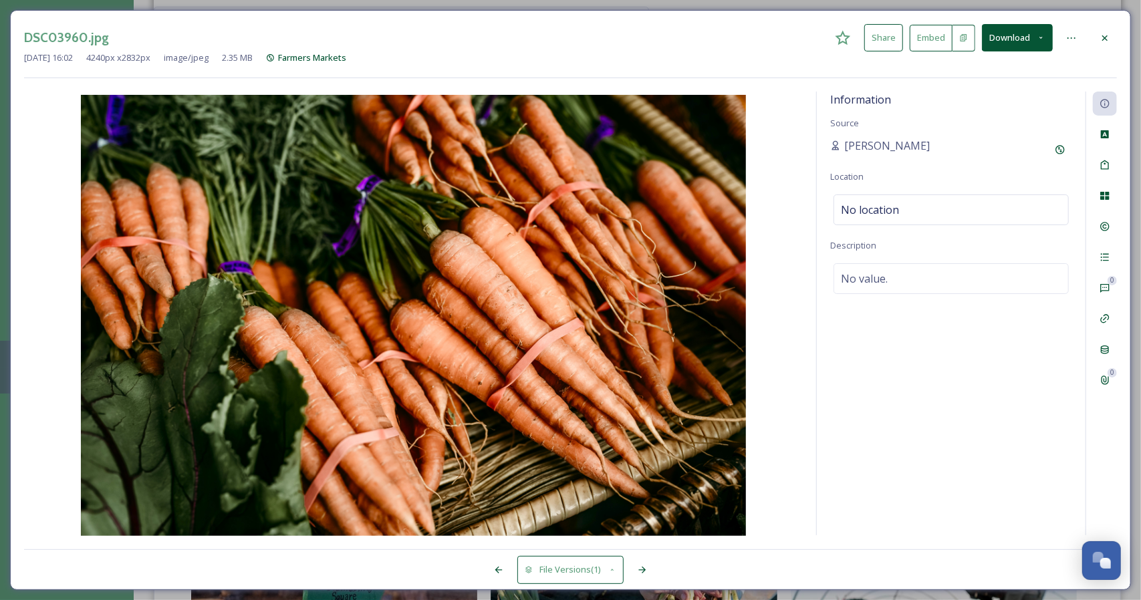
click at [1111, 33] on div at bounding box center [1105, 38] width 24 height 24
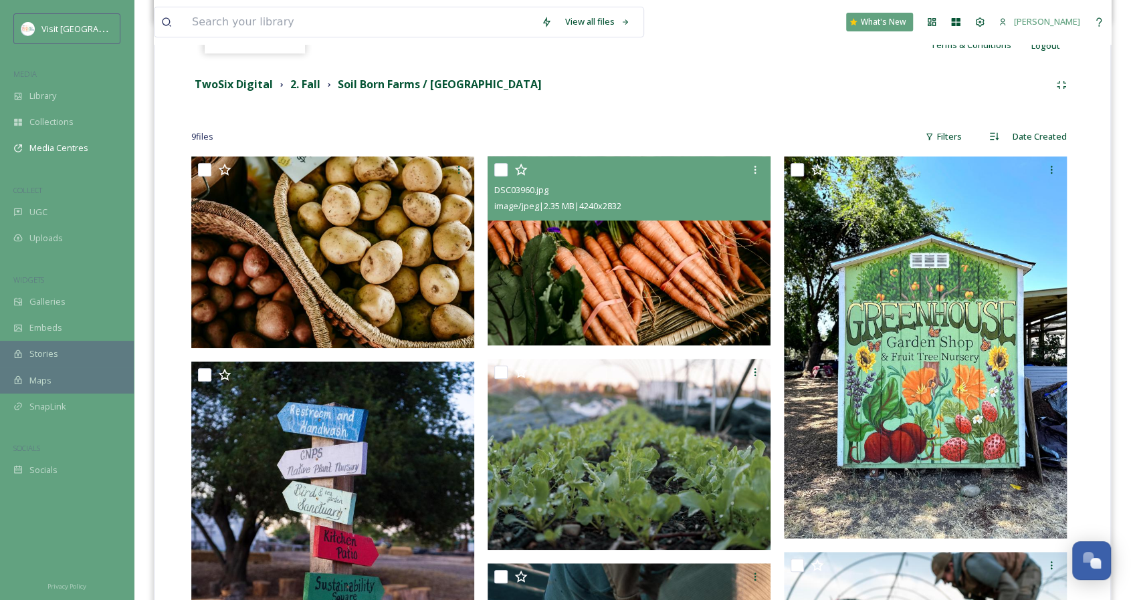
click at [693, 141] on div "9 file s Filters Date Created" at bounding box center [632, 137] width 882 height 26
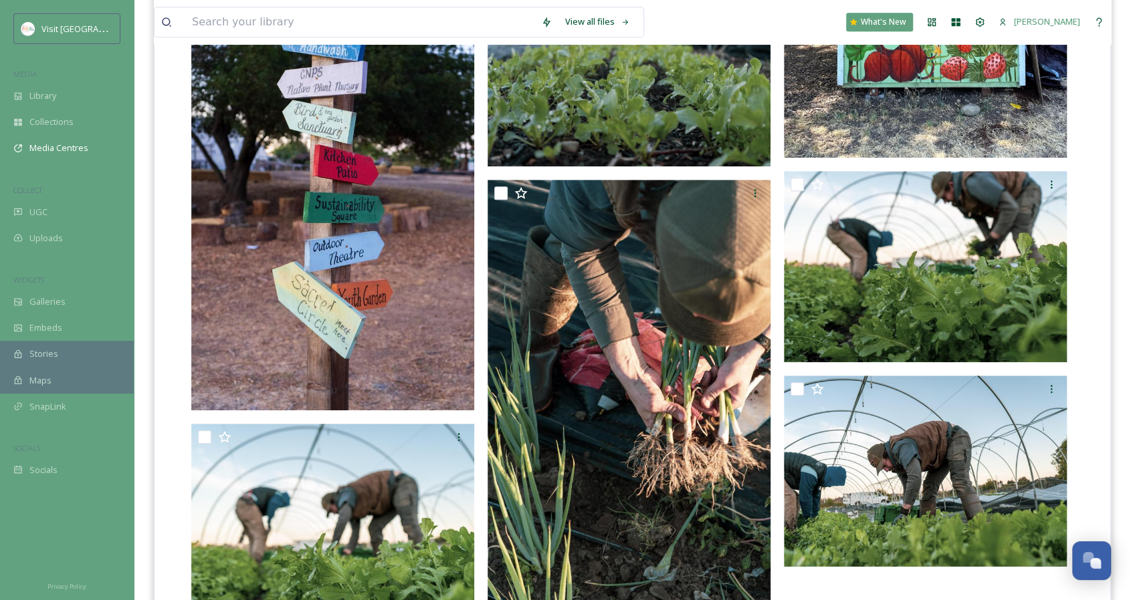
scroll to position [739, 0]
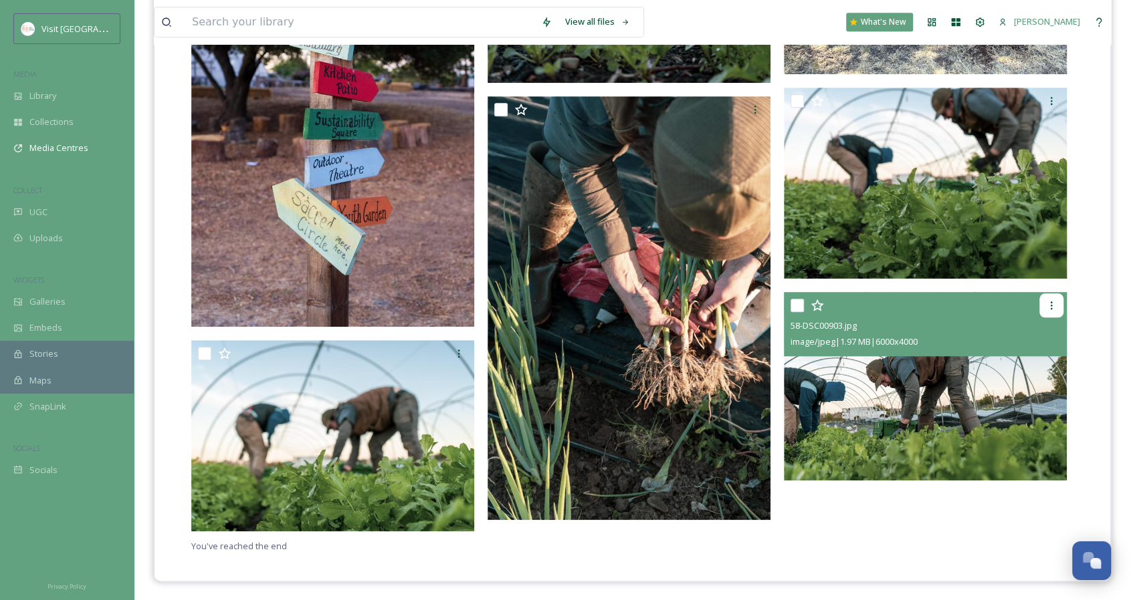
click at [1054, 303] on icon at bounding box center [1051, 305] width 11 height 11
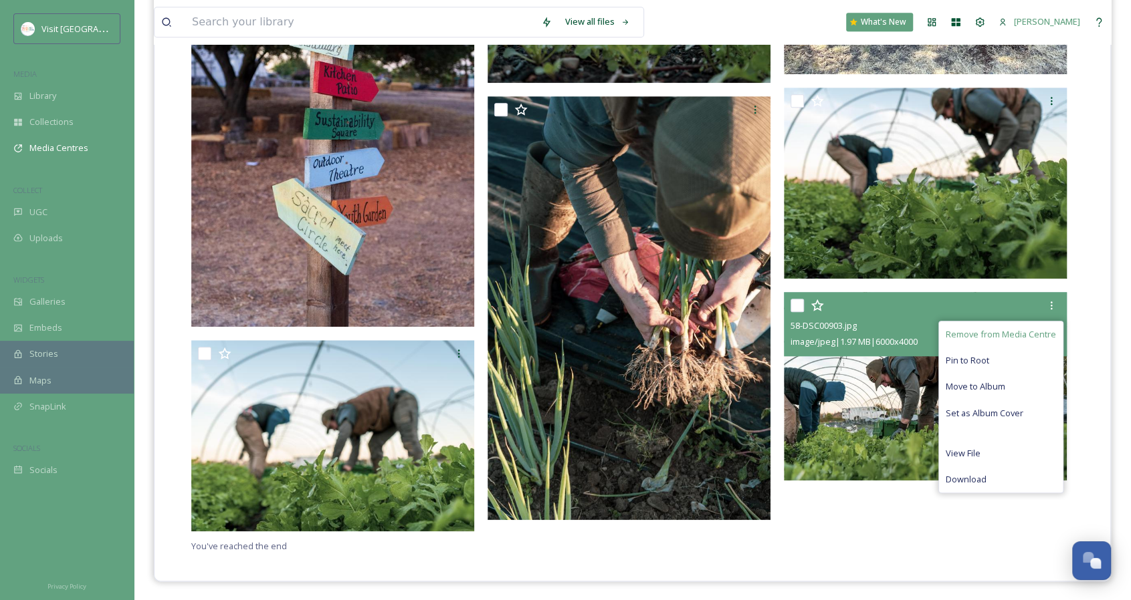
click at [999, 334] on span "Remove from Media Centre" at bounding box center [1000, 334] width 110 height 13
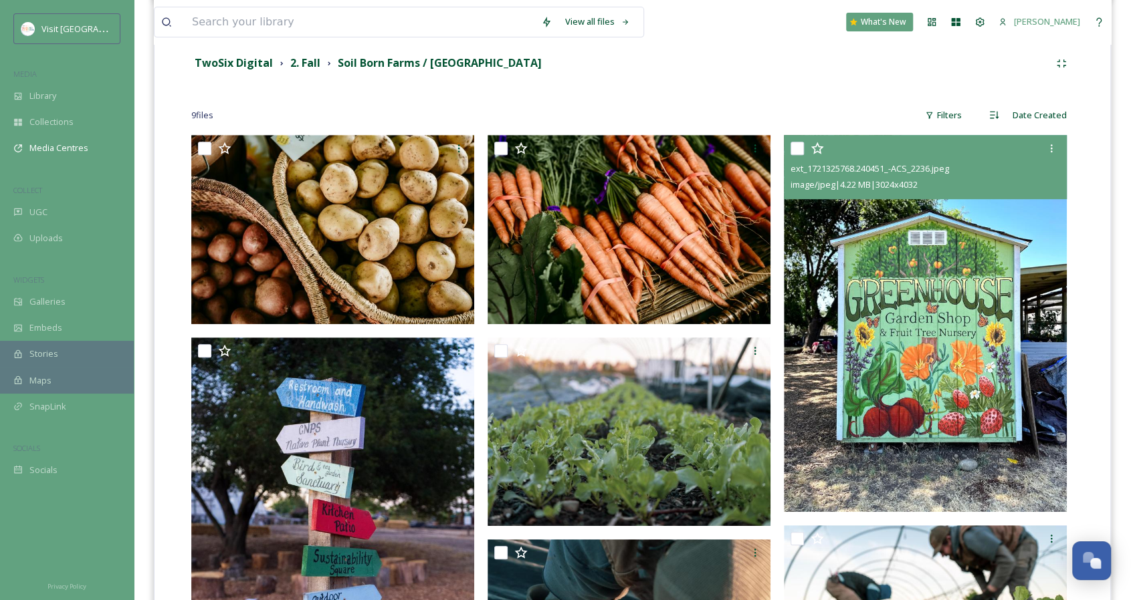
scroll to position [296, 0]
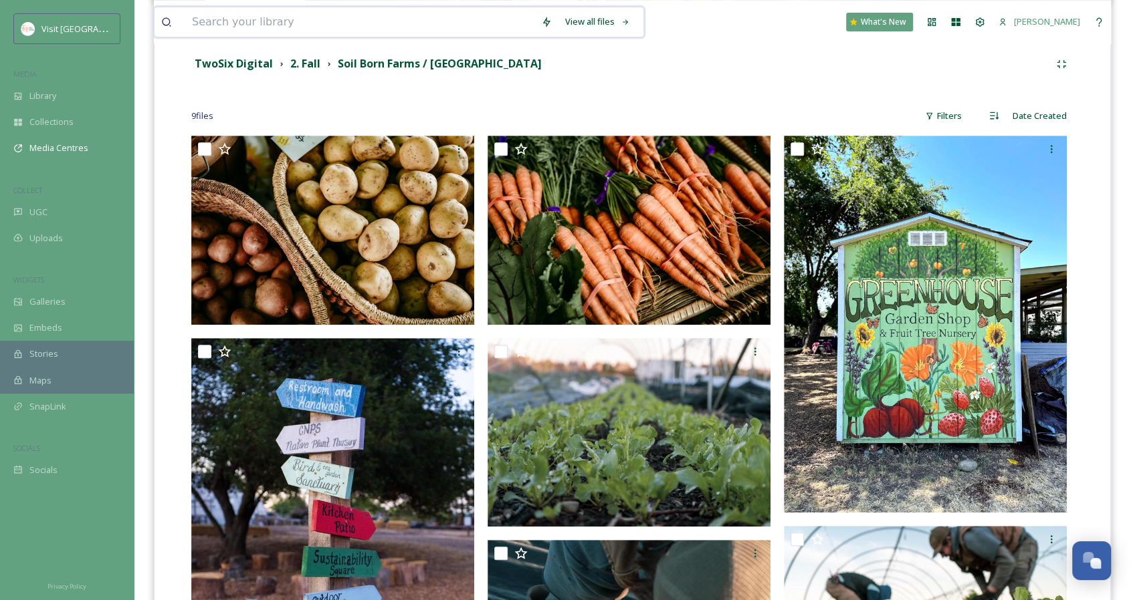
click at [209, 29] on input at bounding box center [359, 21] width 349 height 29
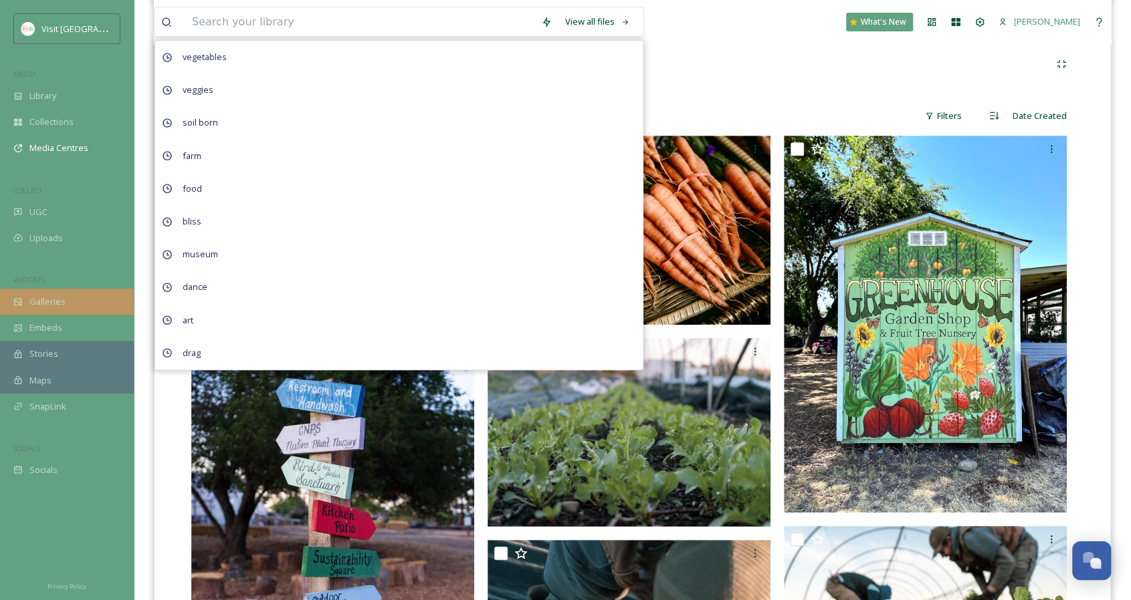
click at [65, 298] on div "Galleries" at bounding box center [67, 302] width 134 height 26
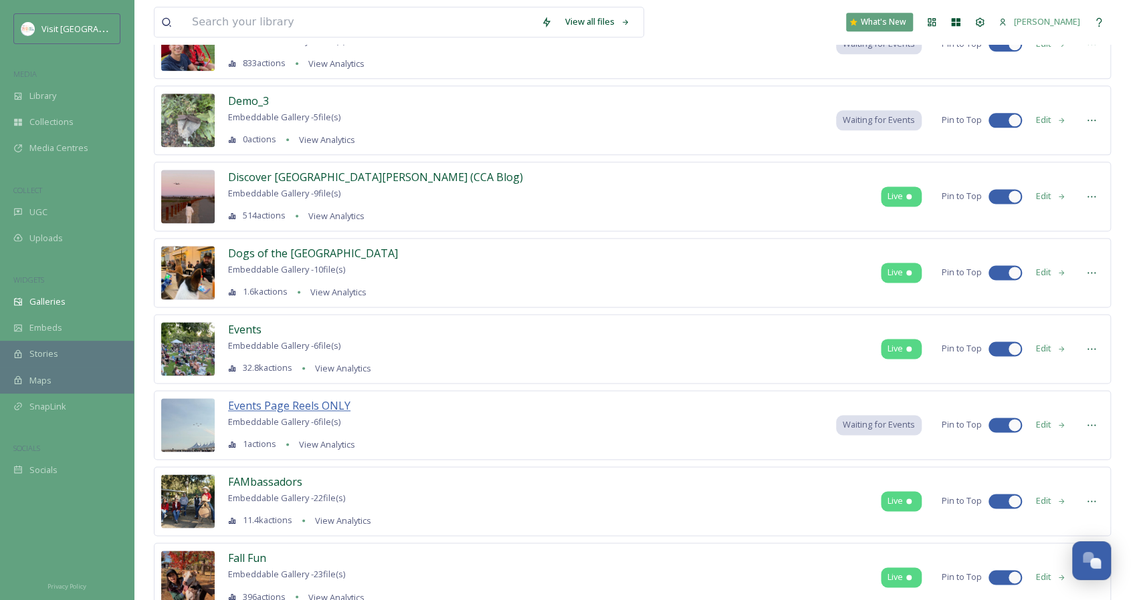
scroll to position [1267, 0]
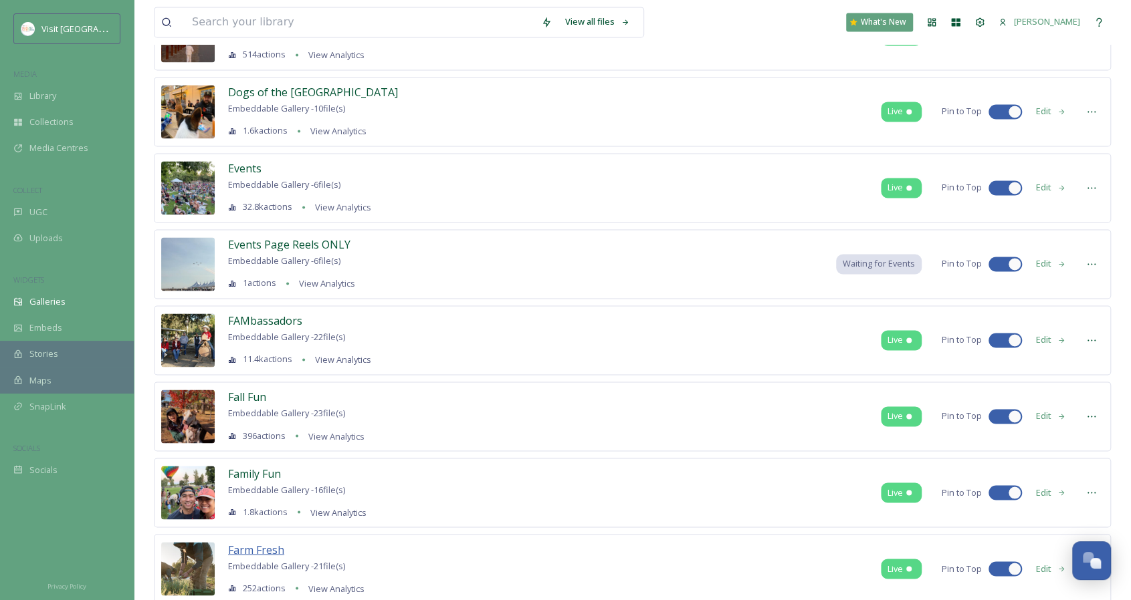
click at [246, 545] on span "Farm Fresh" at bounding box center [256, 549] width 56 height 15
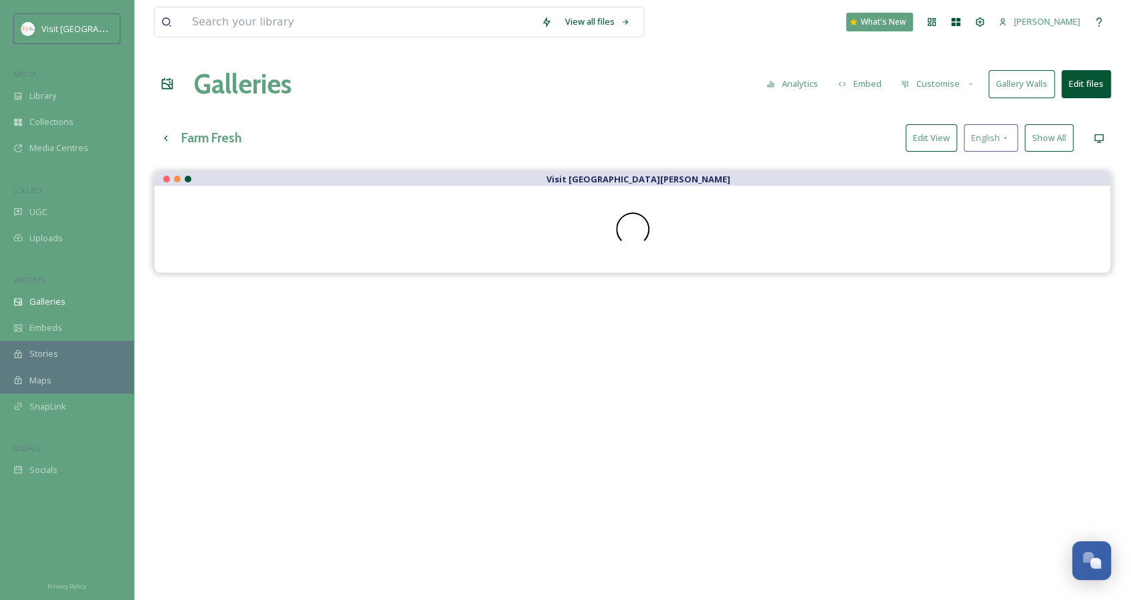
click at [1049, 140] on button "Show All" at bounding box center [1048, 137] width 49 height 27
click at [1092, 90] on button "Edit files" at bounding box center [1085, 83] width 49 height 27
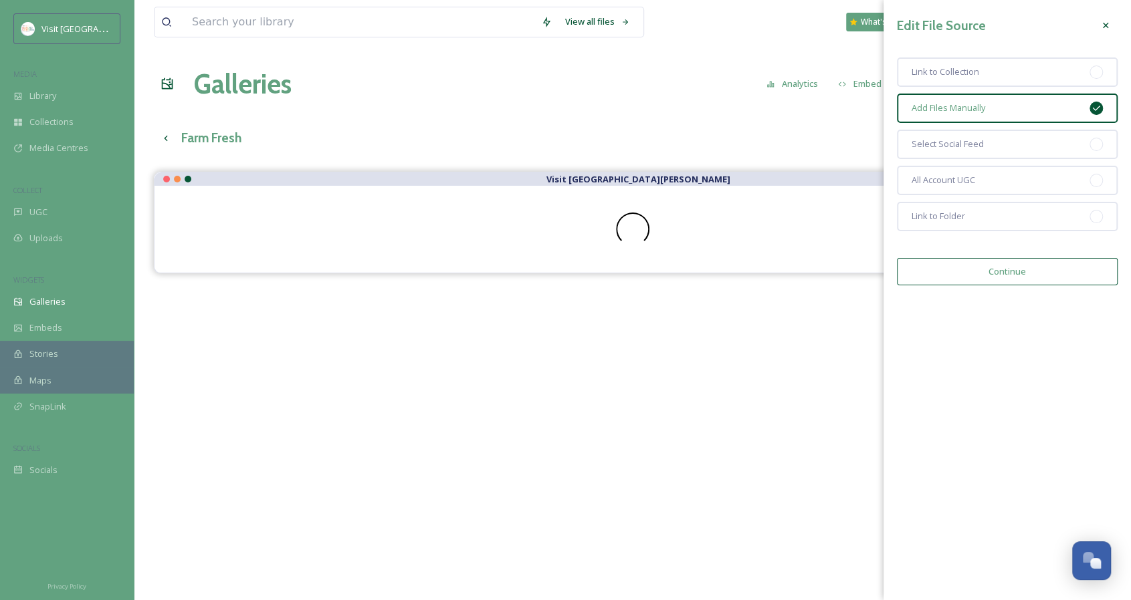
click at [983, 269] on button "Continue" at bounding box center [1007, 271] width 221 height 27
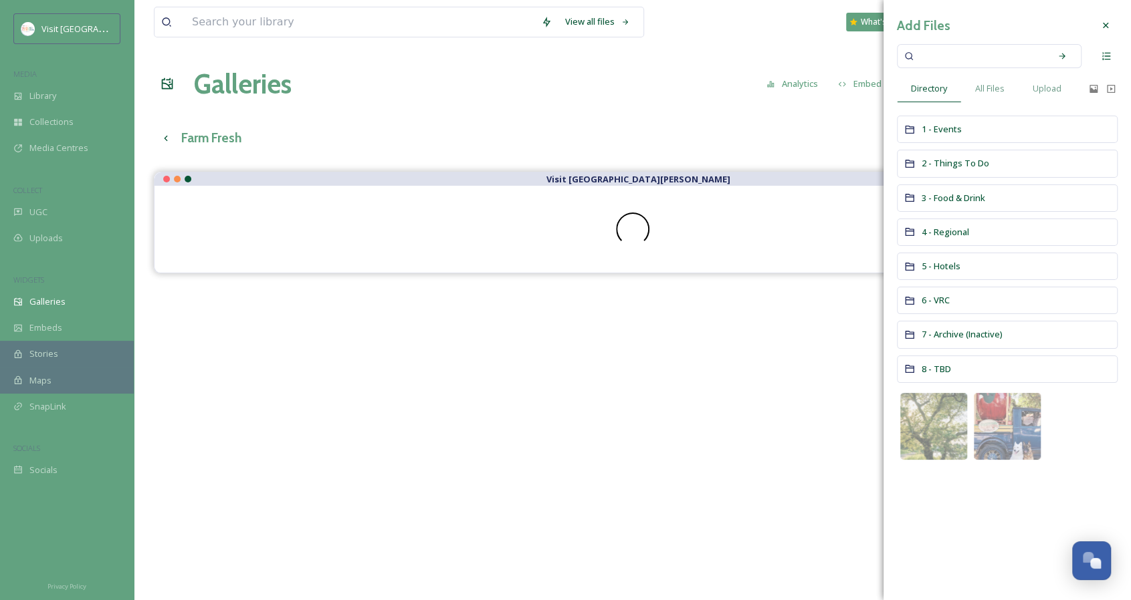
click at [1102, 26] on icon at bounding box center [1105, 25] width 11 height 11
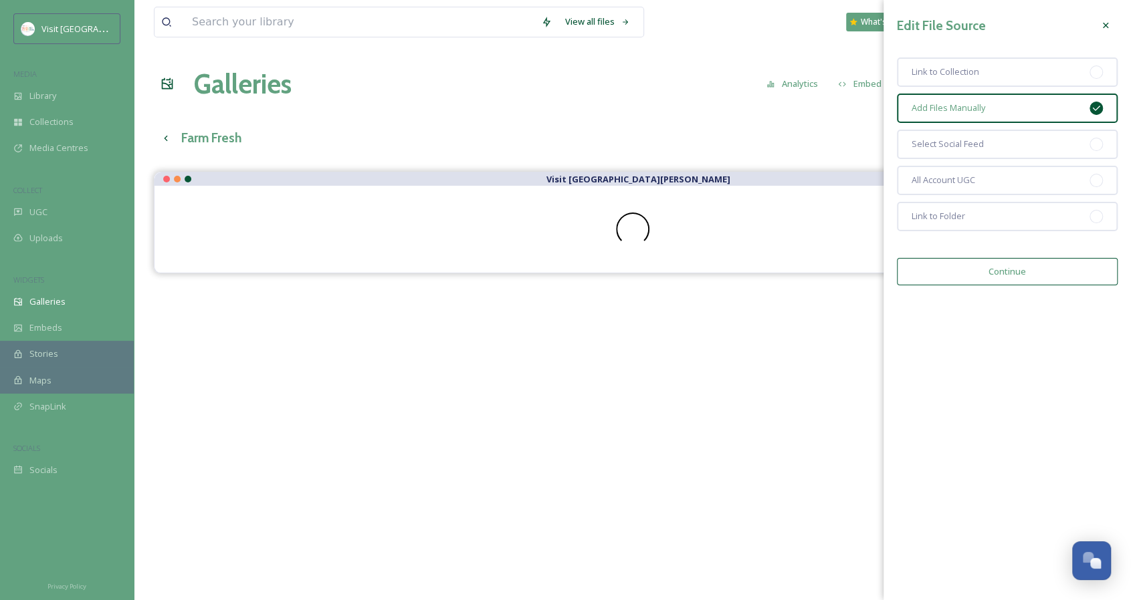
click at [1110, 28] on icon at bounding box center [1105, 25] width 11 height 11
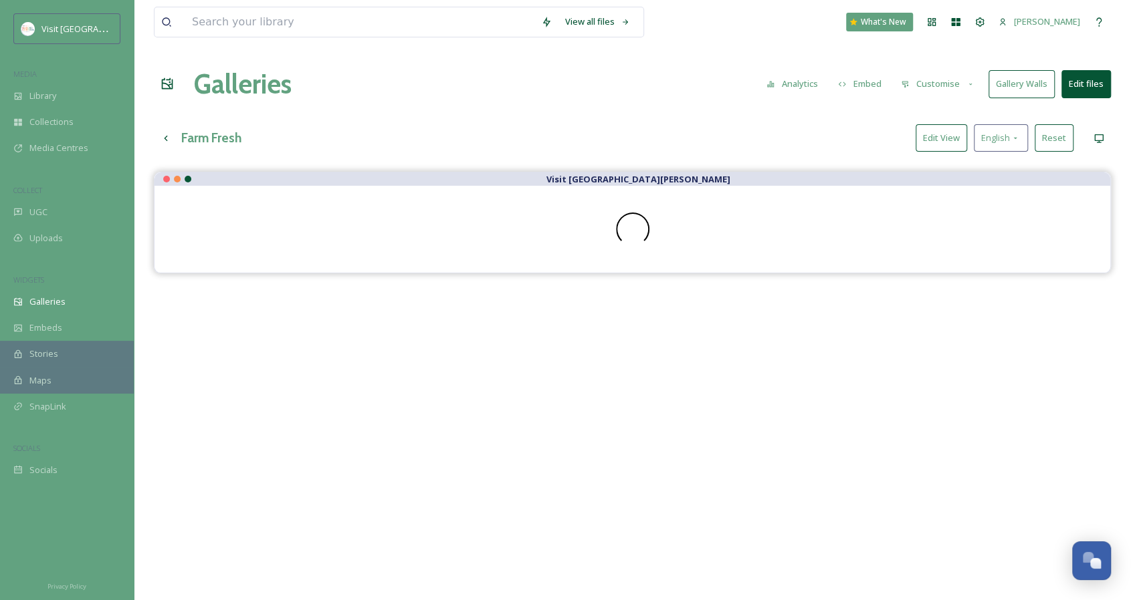
click at [947, 143] on button "Edit View" at bounding box center [940, 137] width 51 height 27
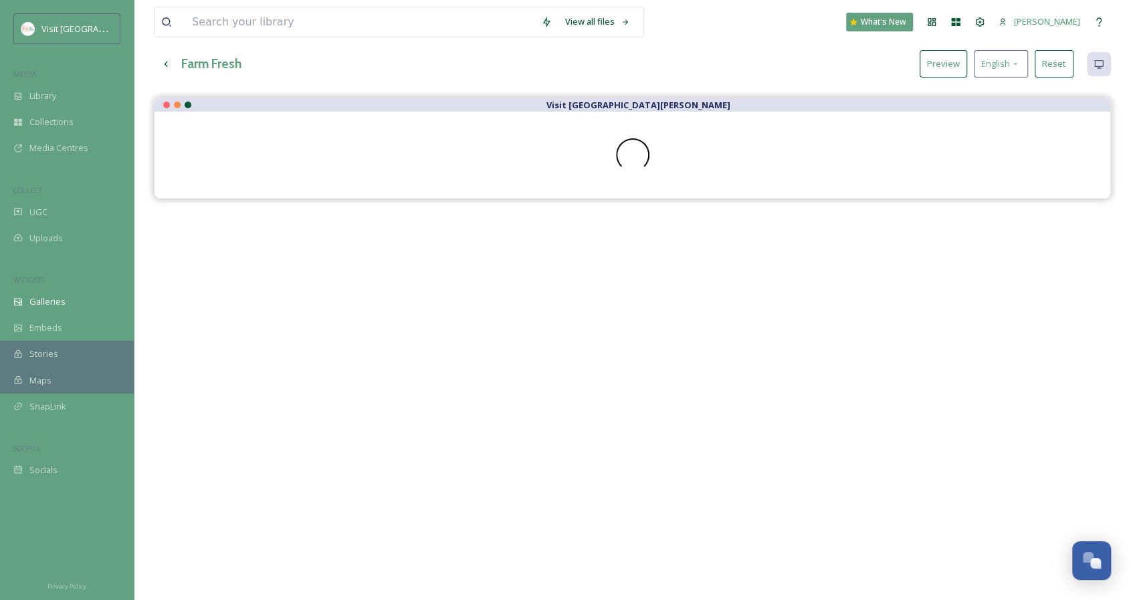
scroll to position [64, 0]
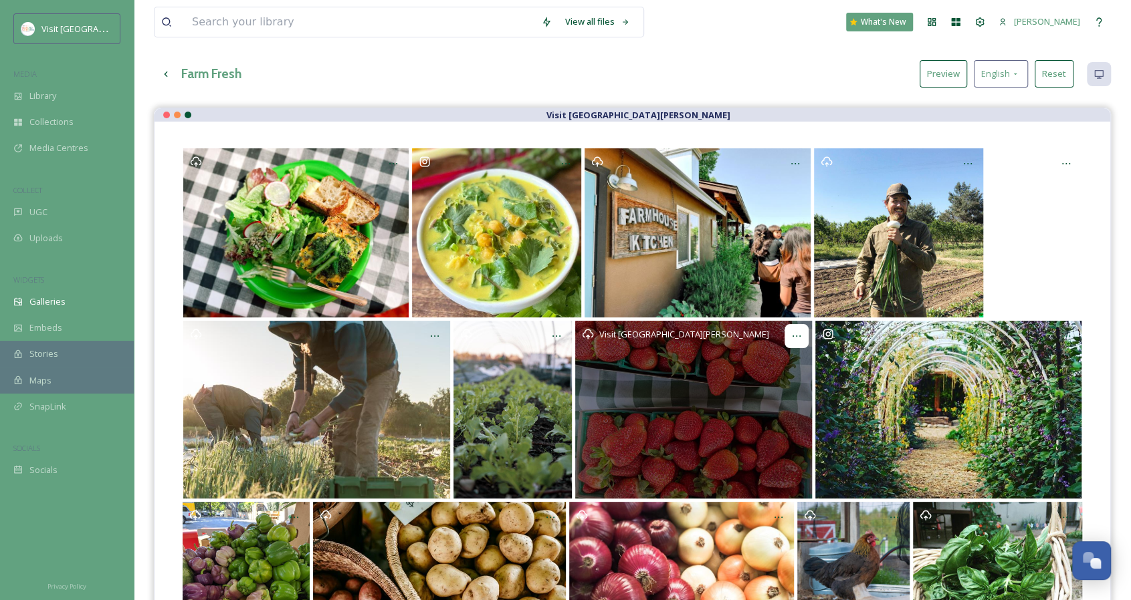
click at [798, 334] on icon at bounding box center [796, 336] width 11 height 11
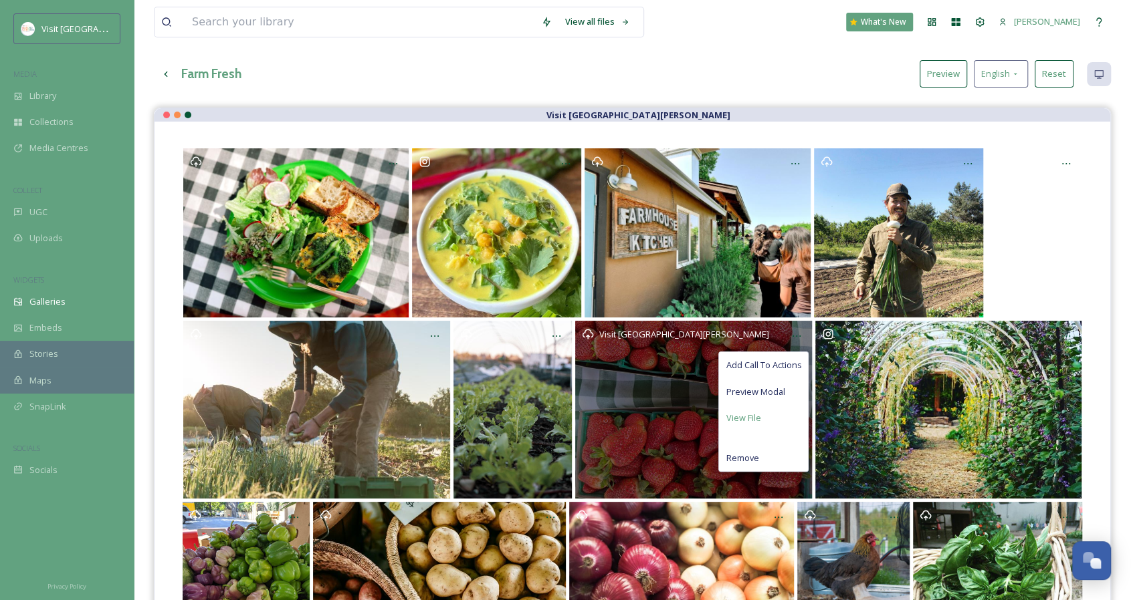
click at [757, 417] on span "View File" at bounding box center [742, 418] width 35 height 13
click at [757, 417] on div at bounding box center [763, 418] width 89 height 27
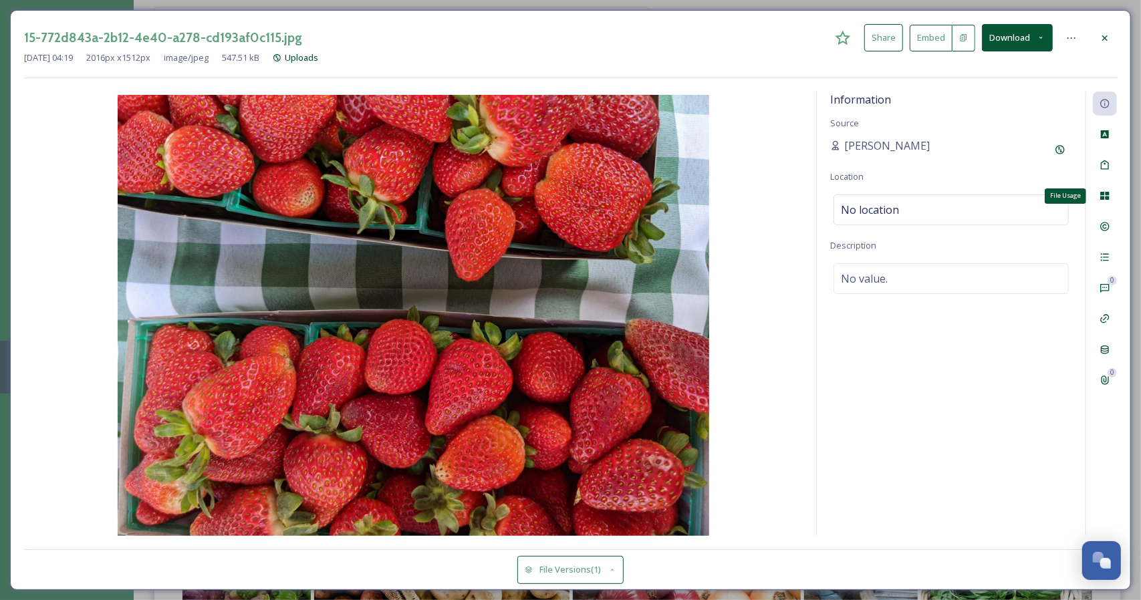
click at [1108, 195] on icon at bounding box center [1105, 196] width 11 height 11
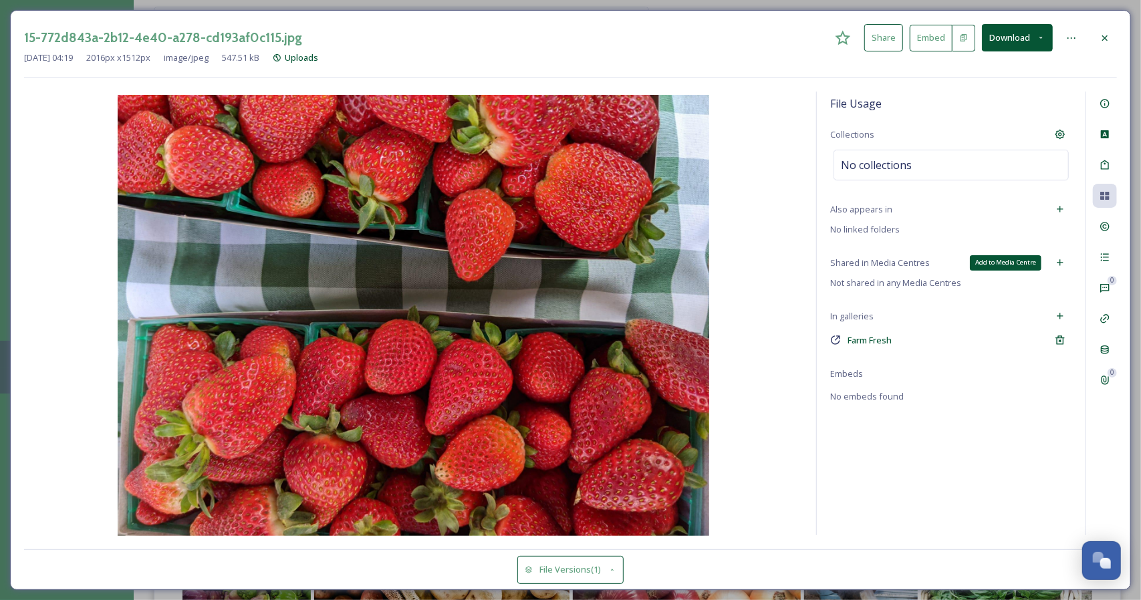
click at [1060, 262] on icon at bounding box center [1060, 262] width 11 height 11
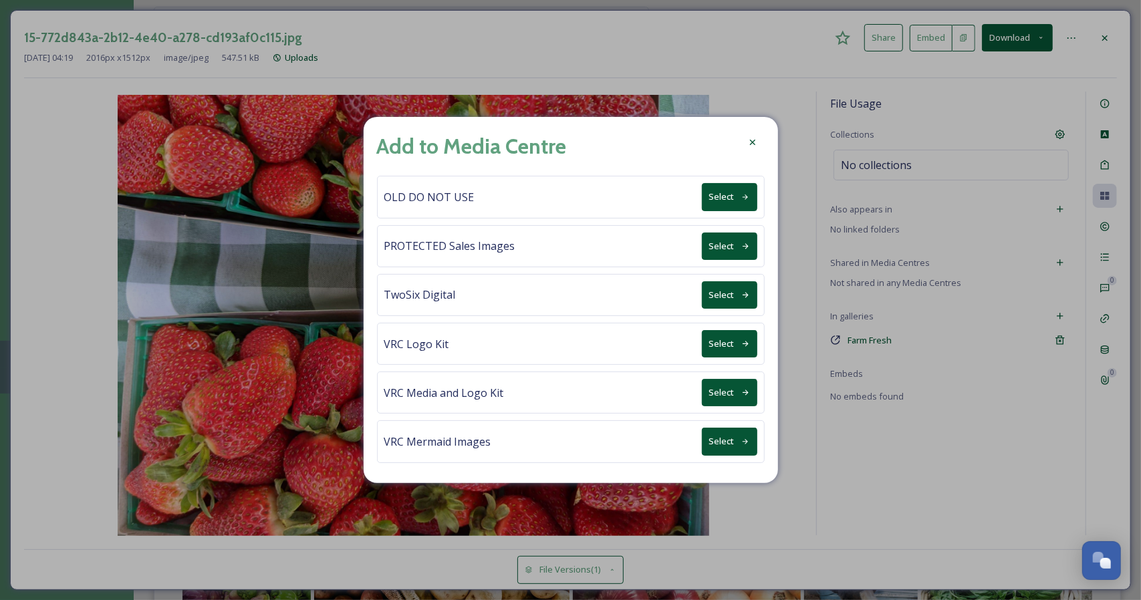
click at [714, 297] on button "Select" at bounding box center [729, 294] width 55 height 27
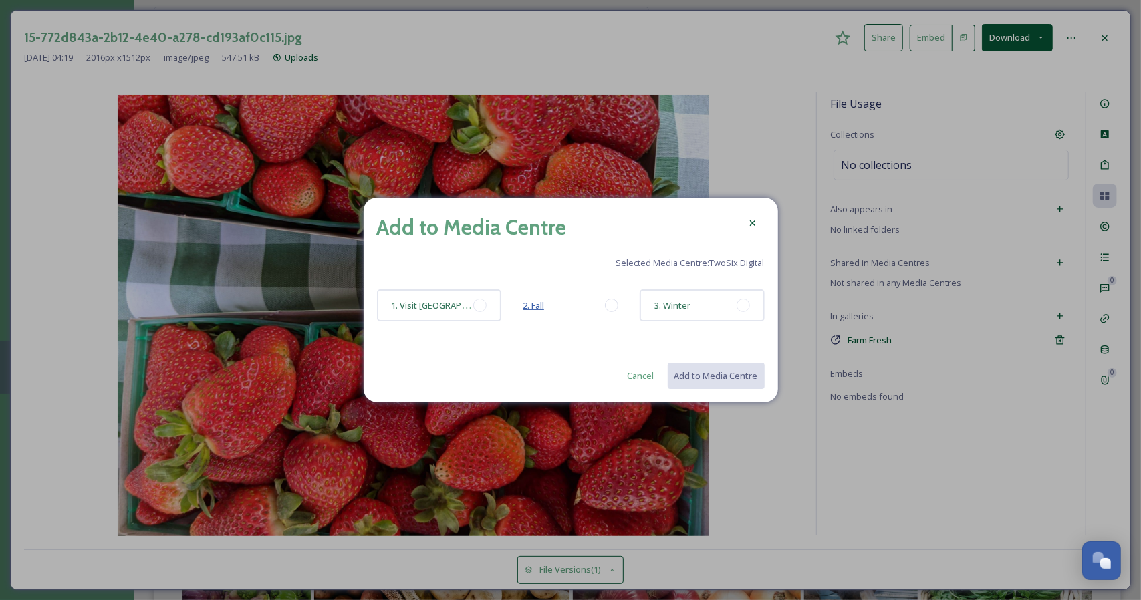
click at [529, 309] on span "2. Fall" at bounding box center [533, 306] width 21 height 12
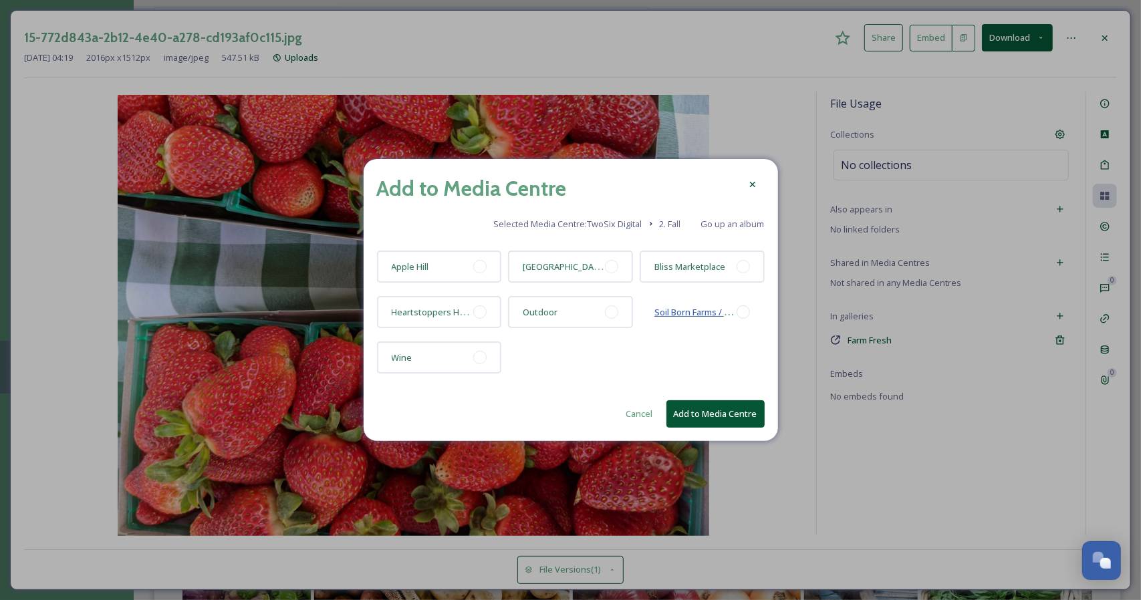
click at [682, 314] on span "Soil Born Farms / [GEOGRAPHIC_DATA]" at bounding box center [732, 312] width 154 height 13
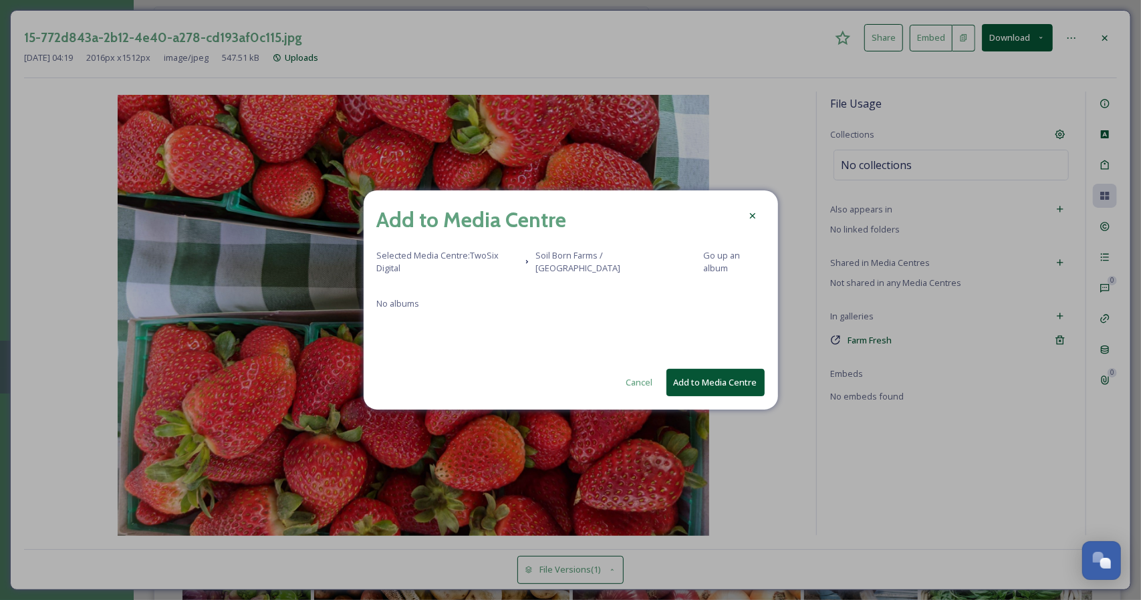
click at [684, 382] on button "Add to Media Centre" at bounding box center [716, 382] width 98 height 27
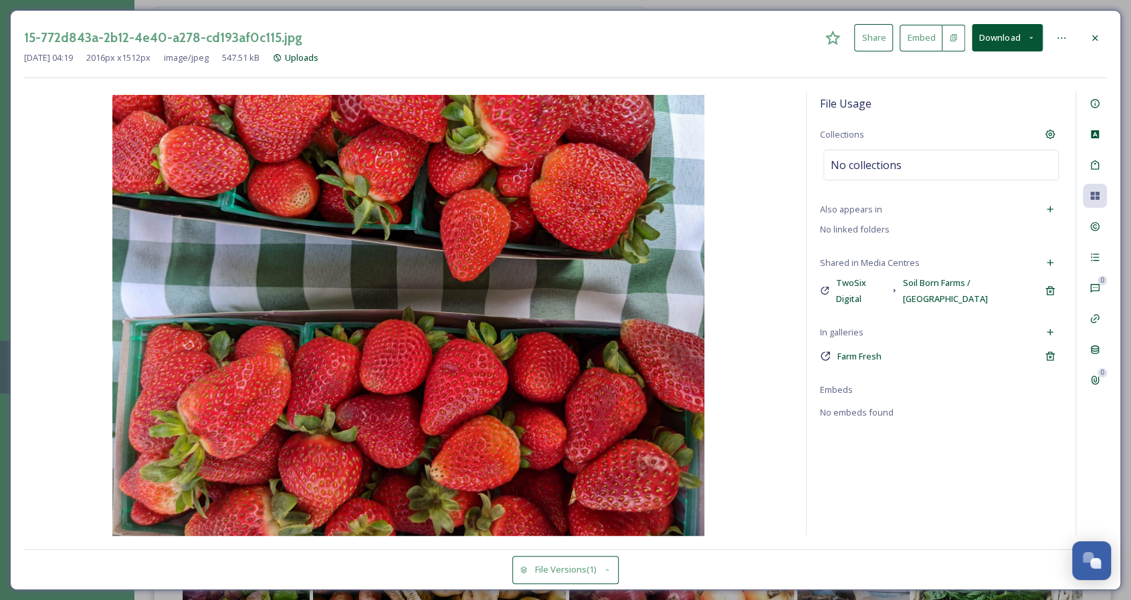
click at [1095, 38] on icon at bounding box center [1094, 37] width 5 height 5
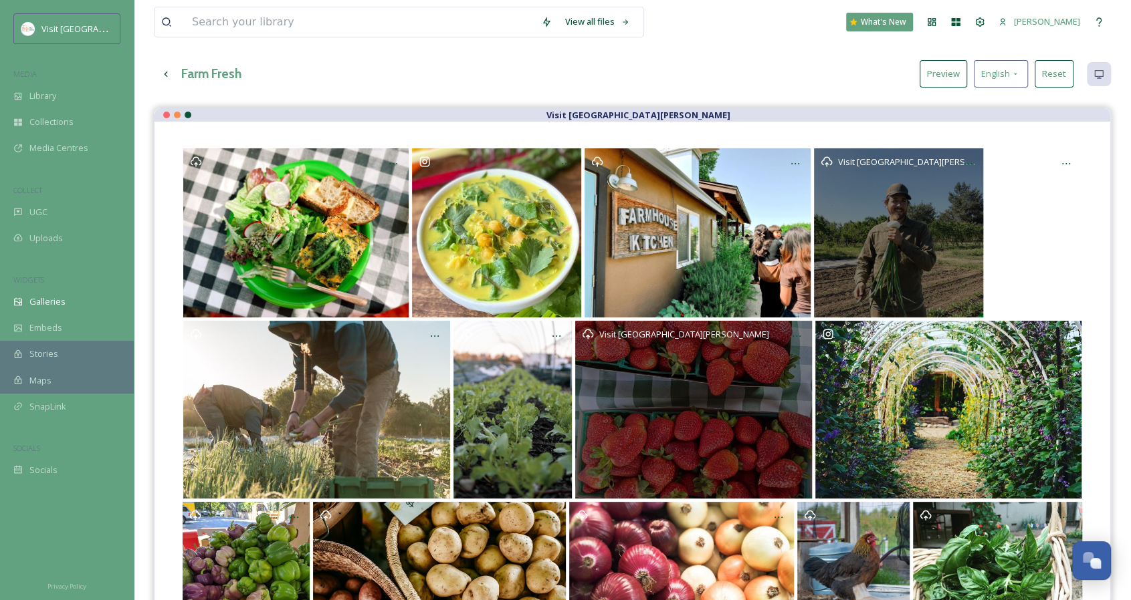
click at [945, 209] on div "Visit [GEOGRAPHIC_DATA][PERSON_NAME]" at bounding box center [898, 232] width 169 height 169
click at [969, 166] on icon at bounding box center [967, 163] width 11 height 11
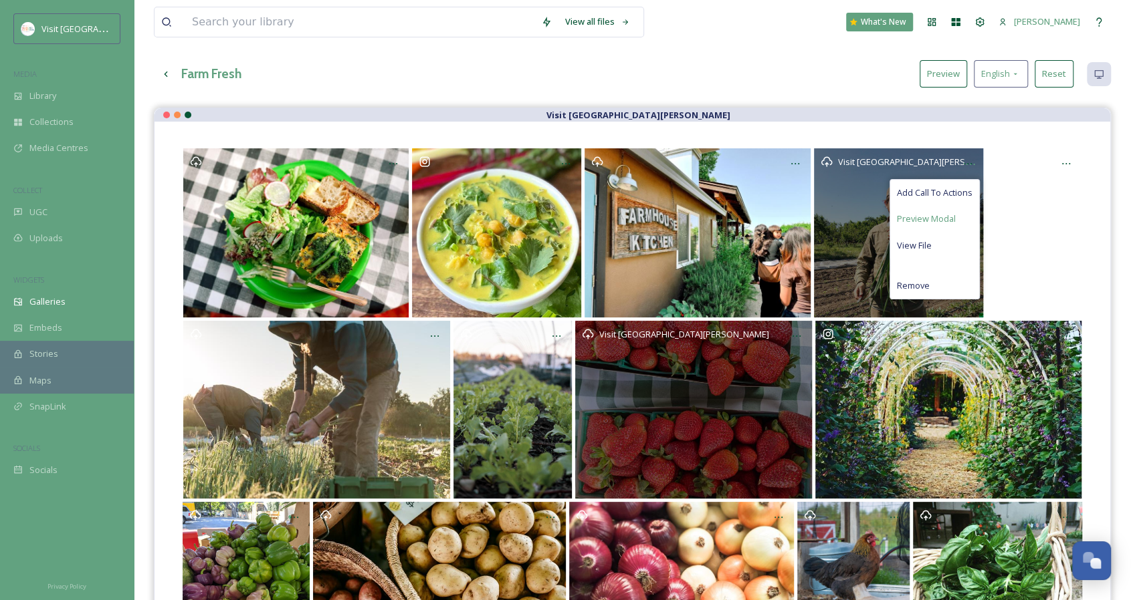
click at [925, 219] on span "Preview Modal" at bounding box center [926, 219] width 59 height 13
click at [929, 245] on span "View File" at bounding box center [914, 245] width 35 height 13
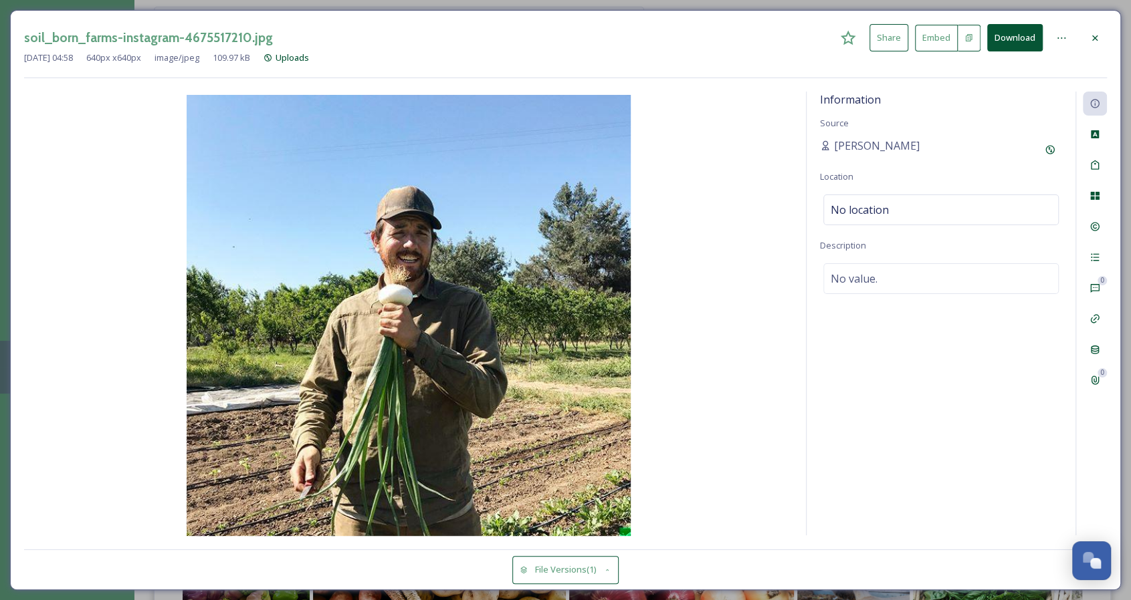
scroll to position [210, 0]
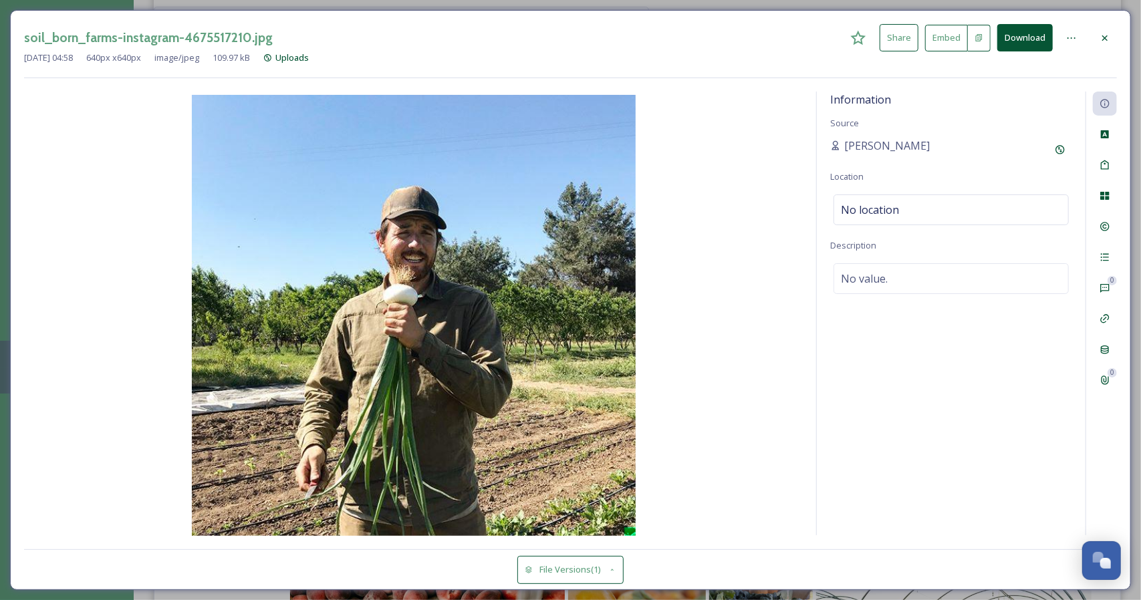
click at [1107, 35] on icon at bounding box center [1105, 37] width 5 height 5
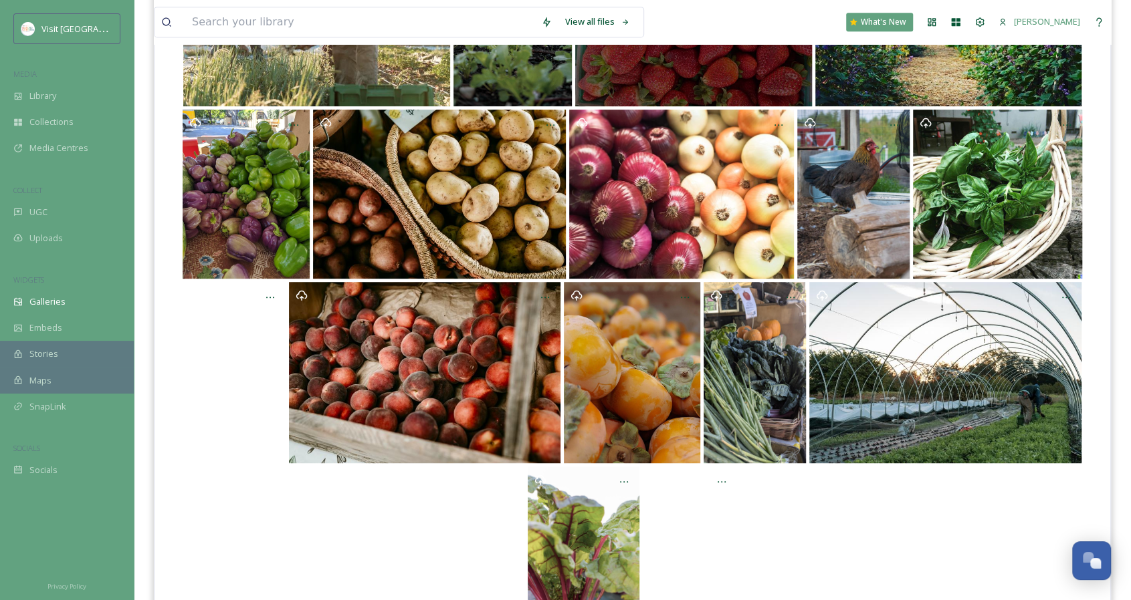
scroll to position [459, 0]
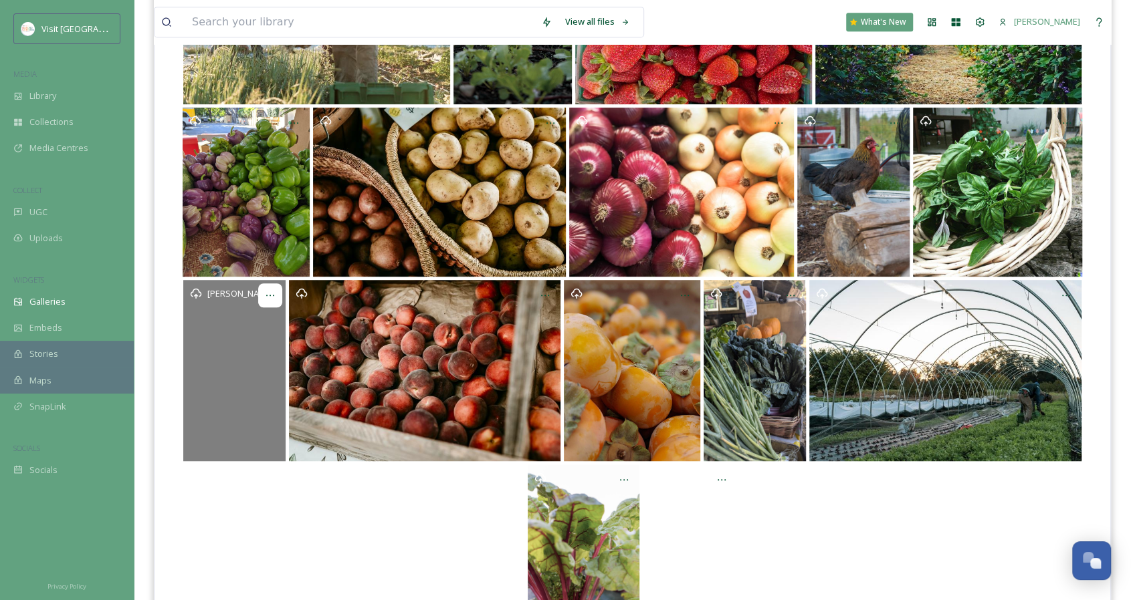
click at [271, 294] on icon at bounding box center [270, 295] width 11 height 11
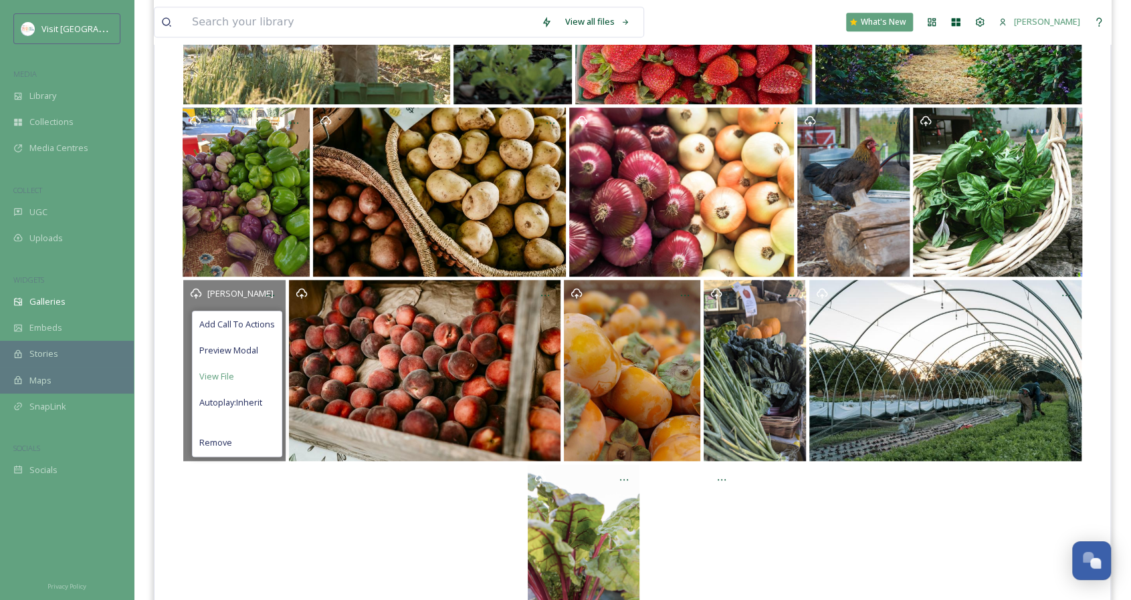
click at [225, 377] on span "View File" at bounding box center [216, 376] width 35 height 13
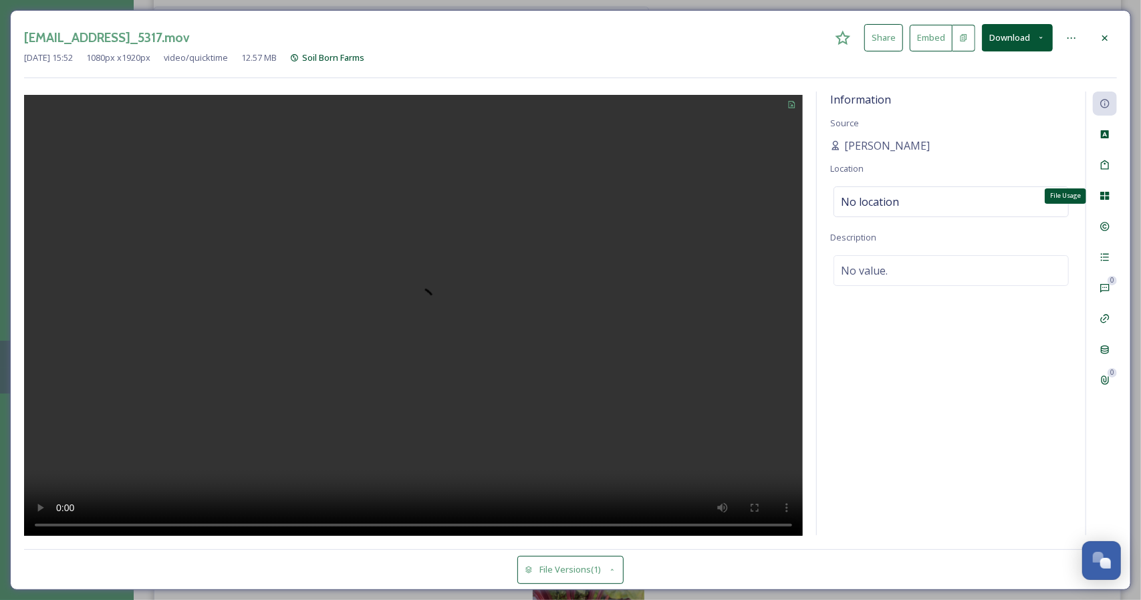
click at [1101, 200] on icon at bounding box center [1105, 196] width 11 height 11
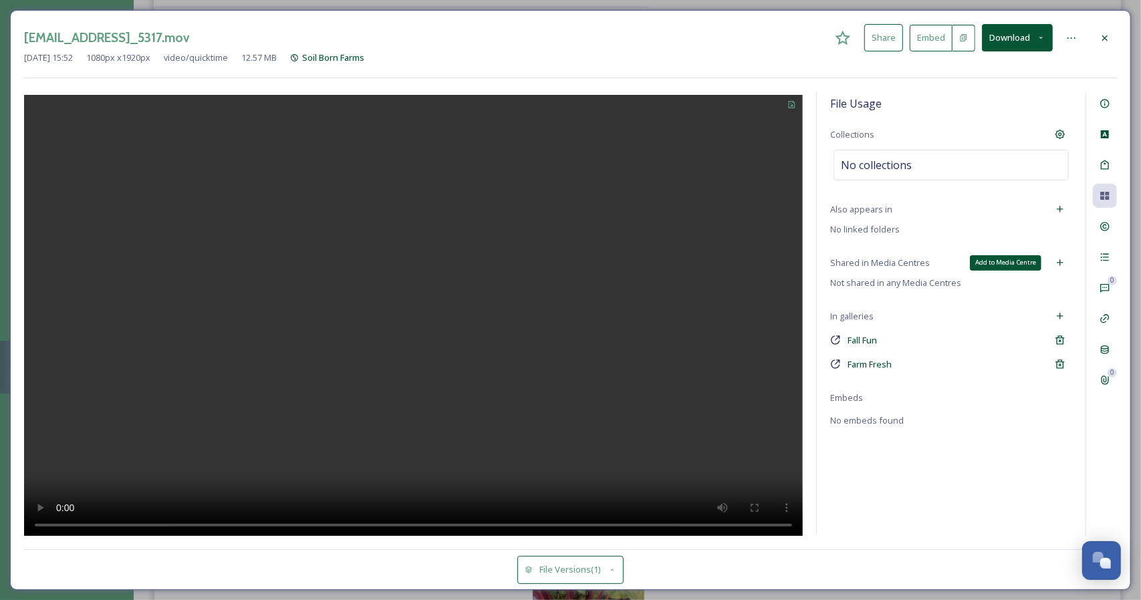
click at [1063, 259] on icon at bounding box center [1060, 262] width 11 height 11
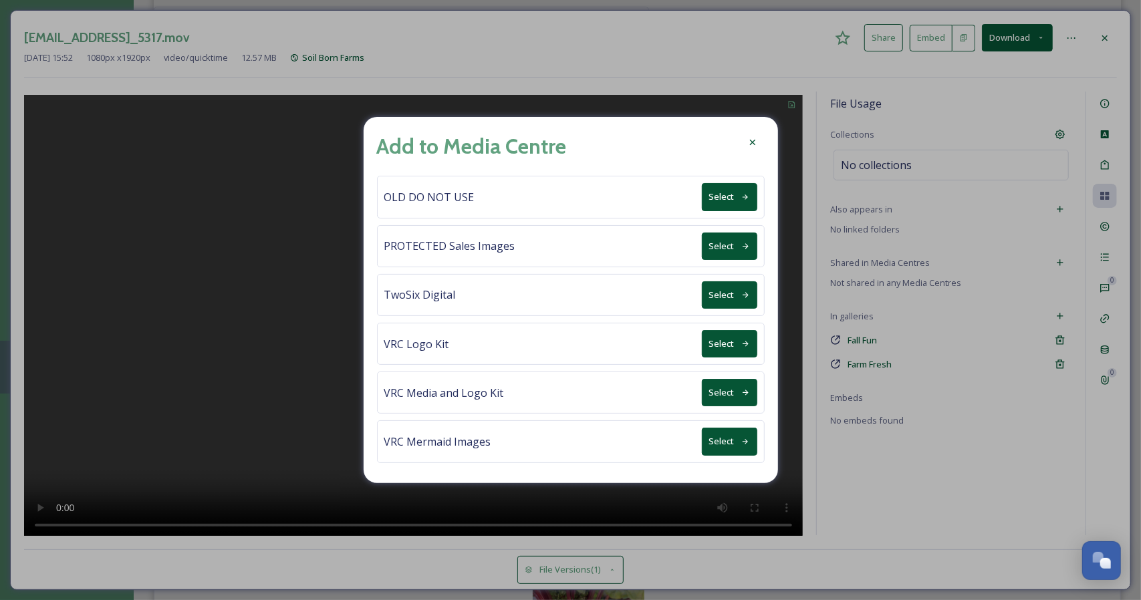
click at [719, 295] on button "Select" at bounding box center [729, 294] width 55 height 27
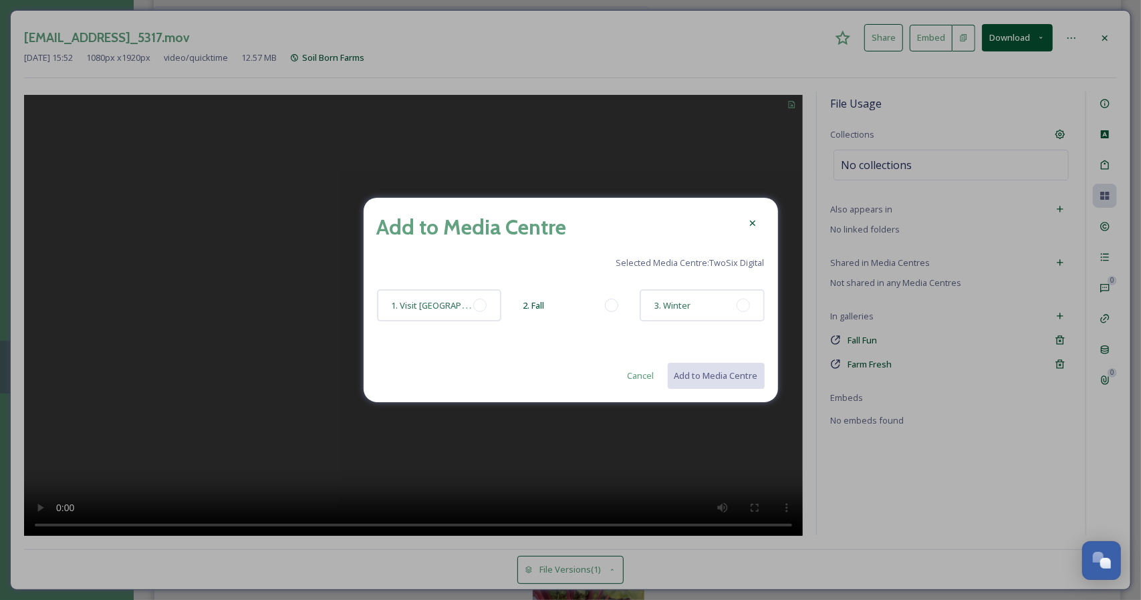
click at [551, 308] on div "2. Fall" at bounding box center [570, 306] width 125 height 32
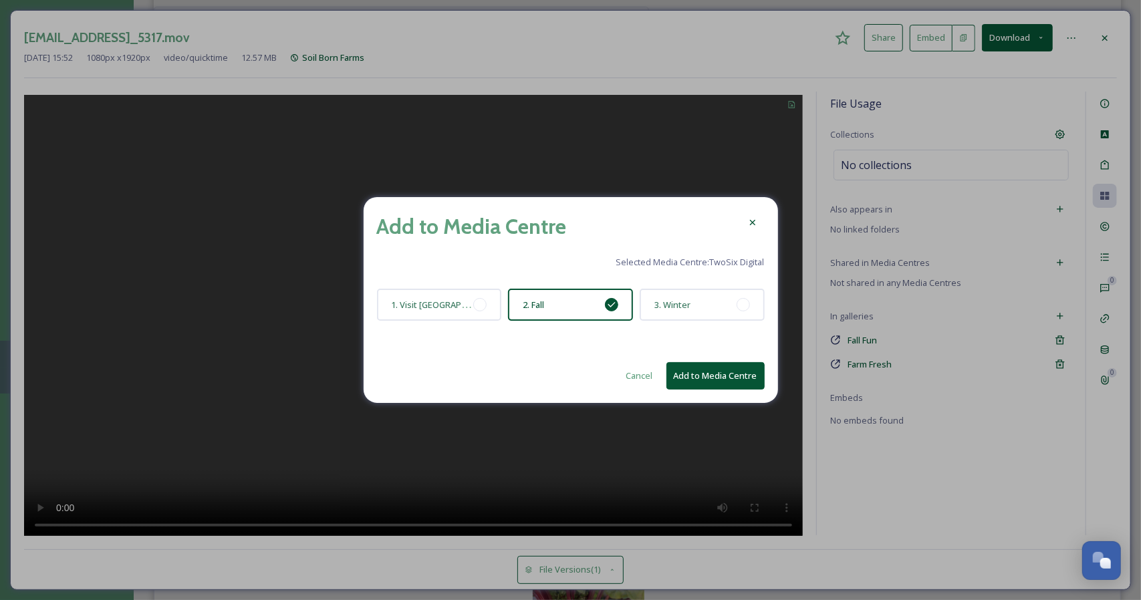
click at [548, 308] on div "2. Fall" at bounding box center [570, 305] width 125 height 32
click at [540, 306] on span "2. Fall" at bounding box center [533, 305] width 21 height 12
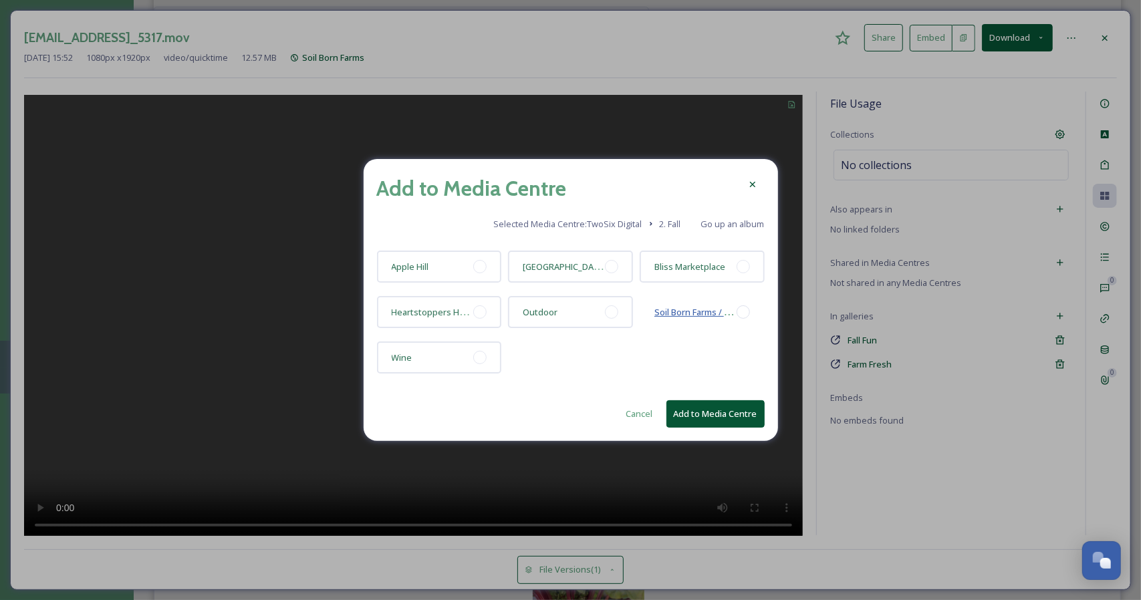
click at [682, 313] on span "Soil Born Farms / [GEOGRAPHIC_DATA]" at bounding box center [732, 312] width 154 height 13
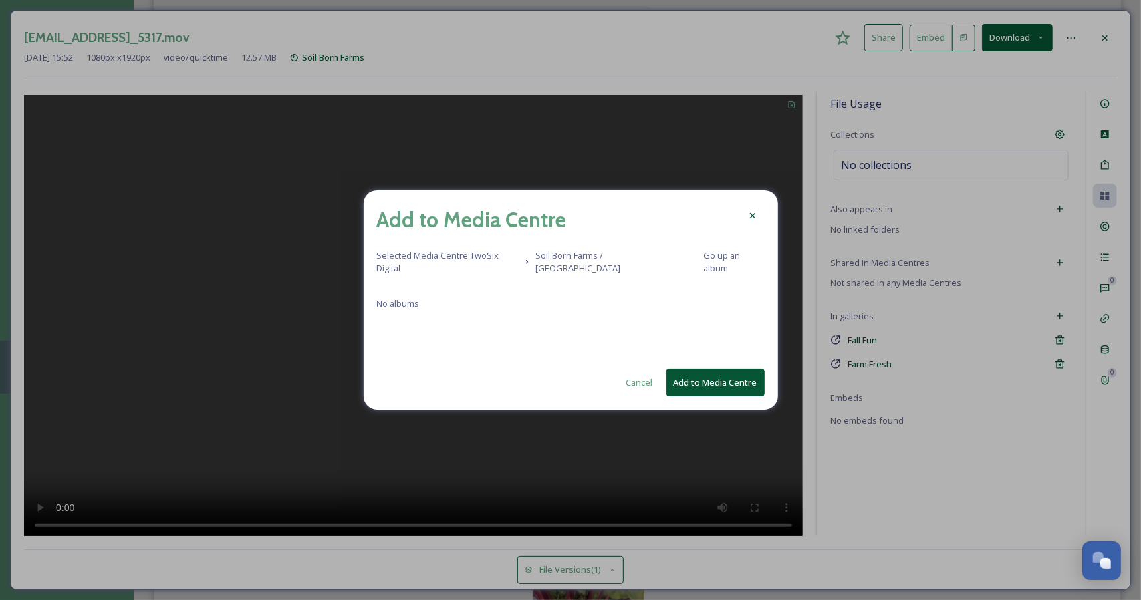
click at [705, 375] on button "Add to Media Centre" at bounding box center [716, 382] width 98 height 27
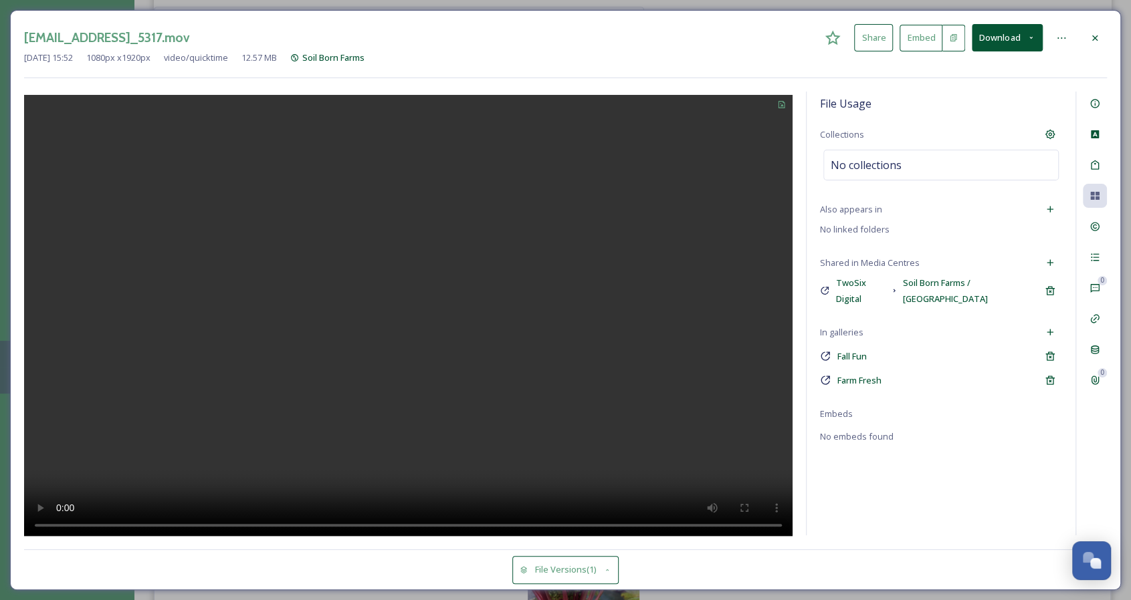
click at [1097, 41] on icon at bounding box center [1094, 38] width 11 height 11
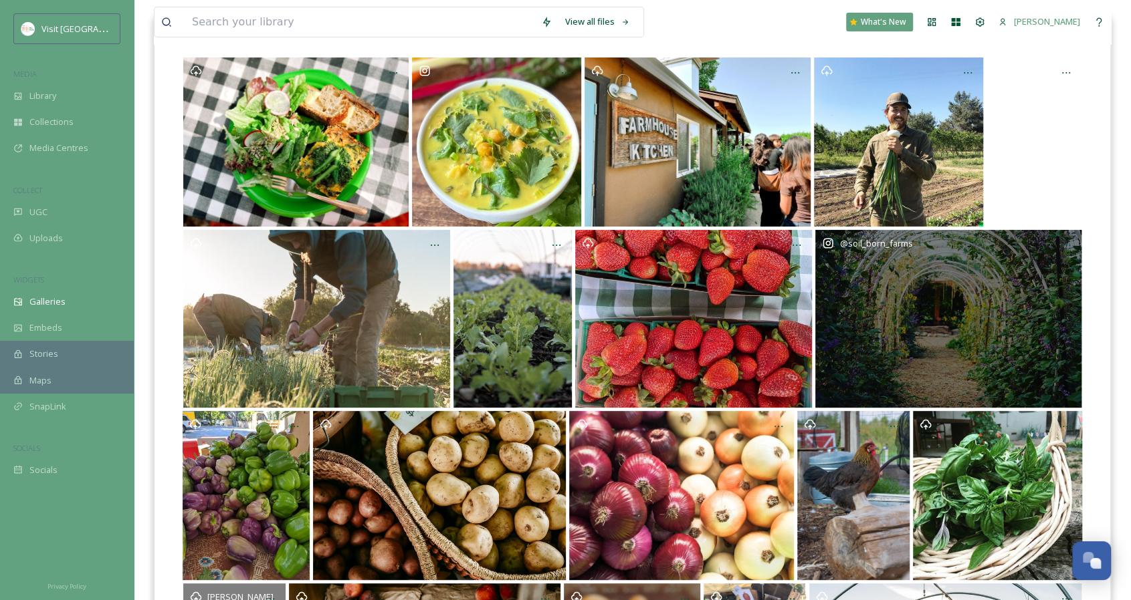
scroll to position [150, 0]
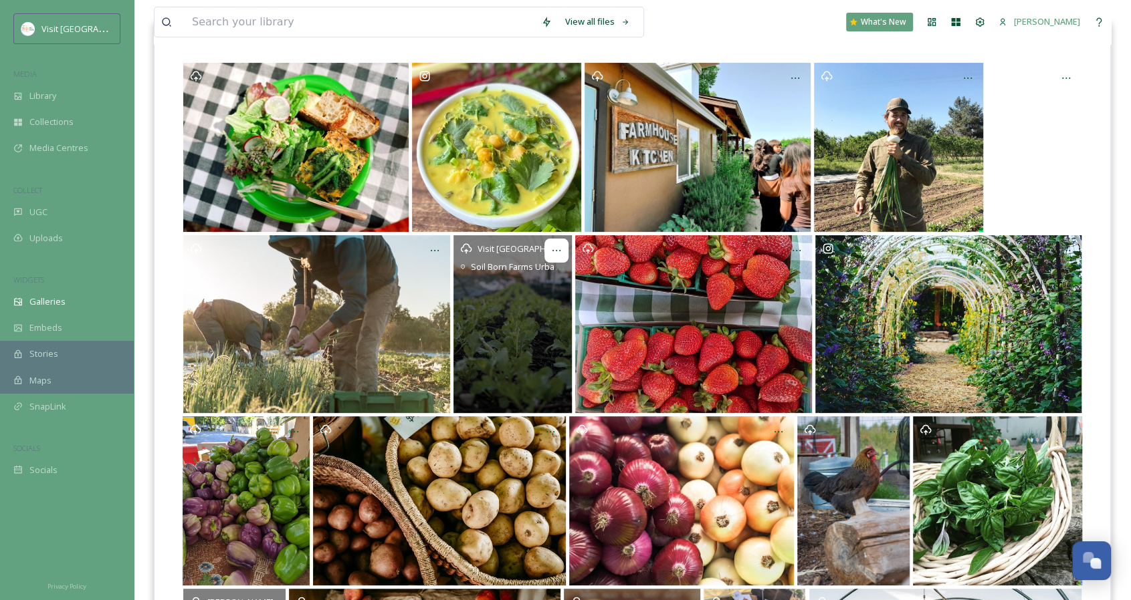
click at [563, 255] on div at bounding box center [556, 251] width 24 height 24
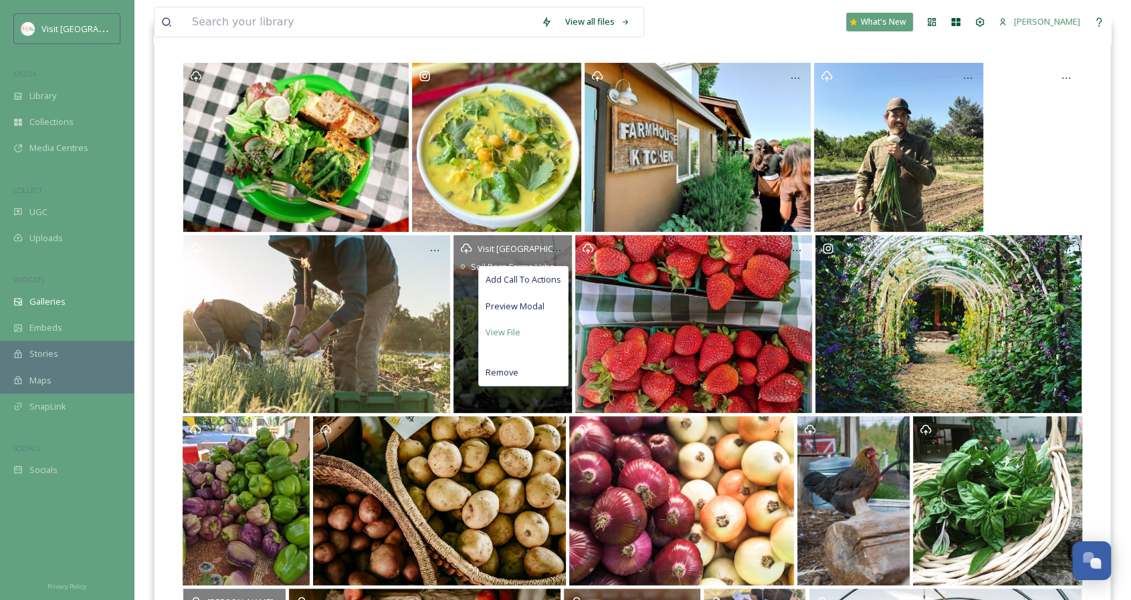
click at [539, 332] on div "View File" at bounding box center [523, 333] width 89 height 26
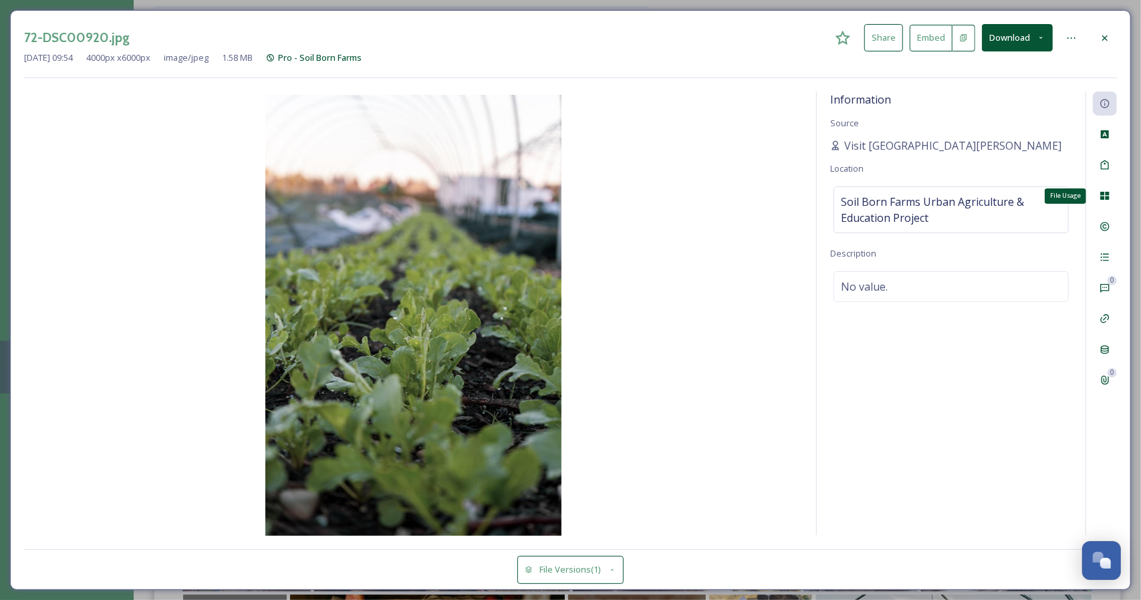
click at [1110, 201] on div "File Usage" at bounding box center [1105, 196] width 24 height 24
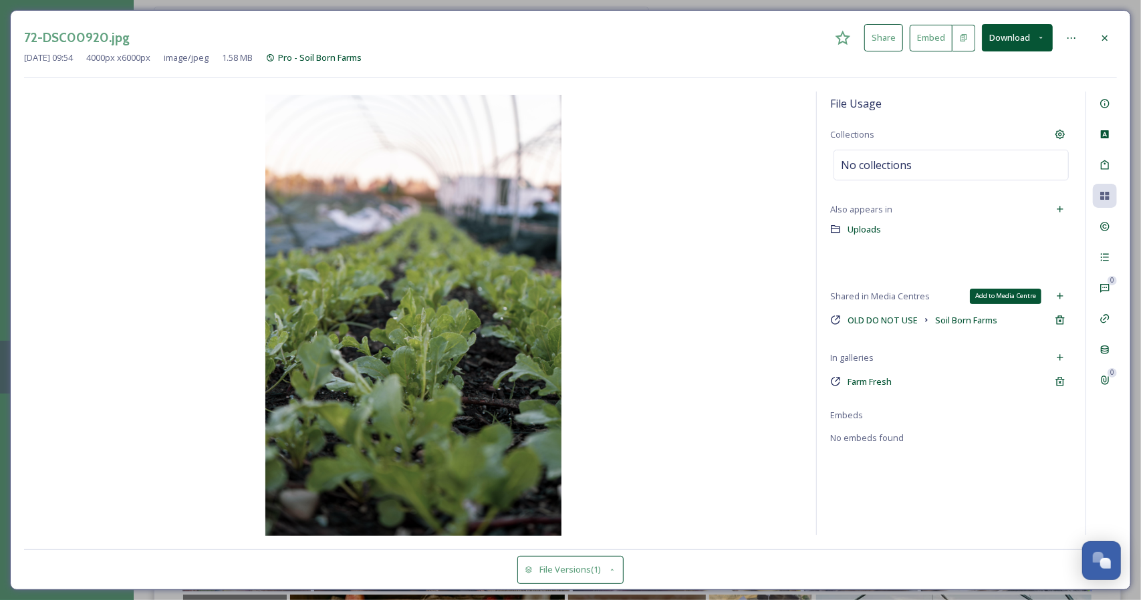
click at [1061, 295] on icon at bounding box center [1060, 297] width 6 height 6
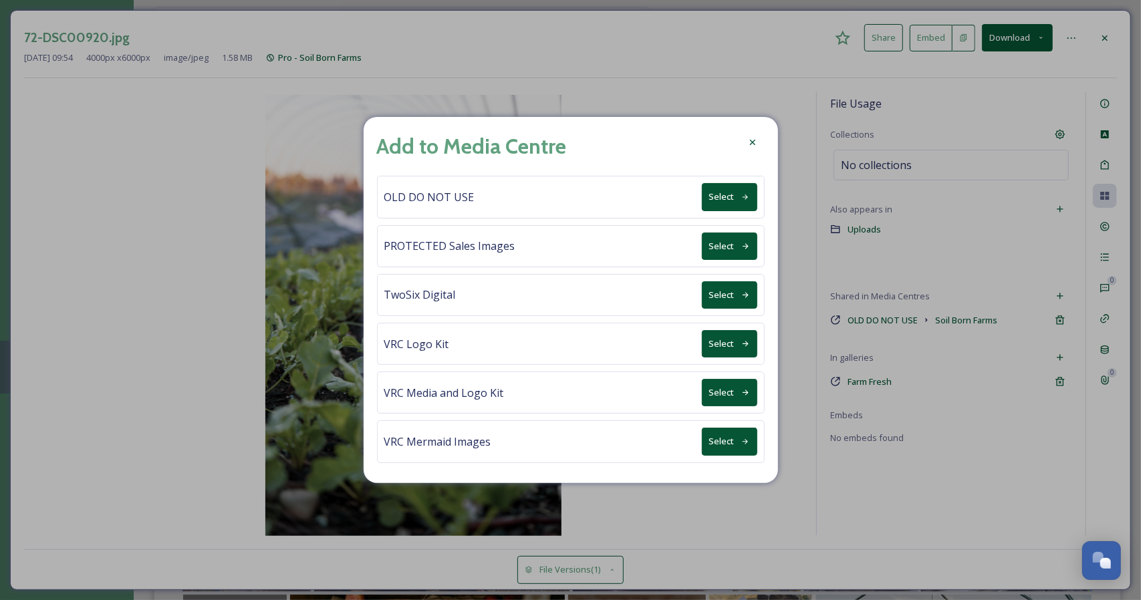
click at [713, 295] on button "Select" at bounding box center [729, 294] width 55 height 27
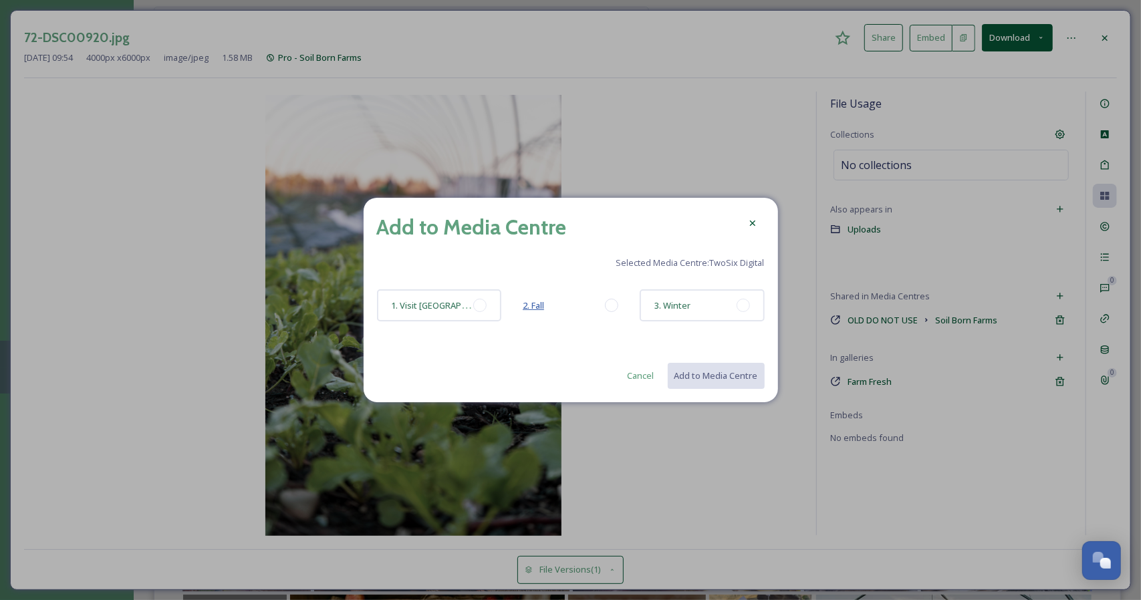
click at [536, 303] on span "2. Fall" at bounding box center [533, 306] width 21 height 12
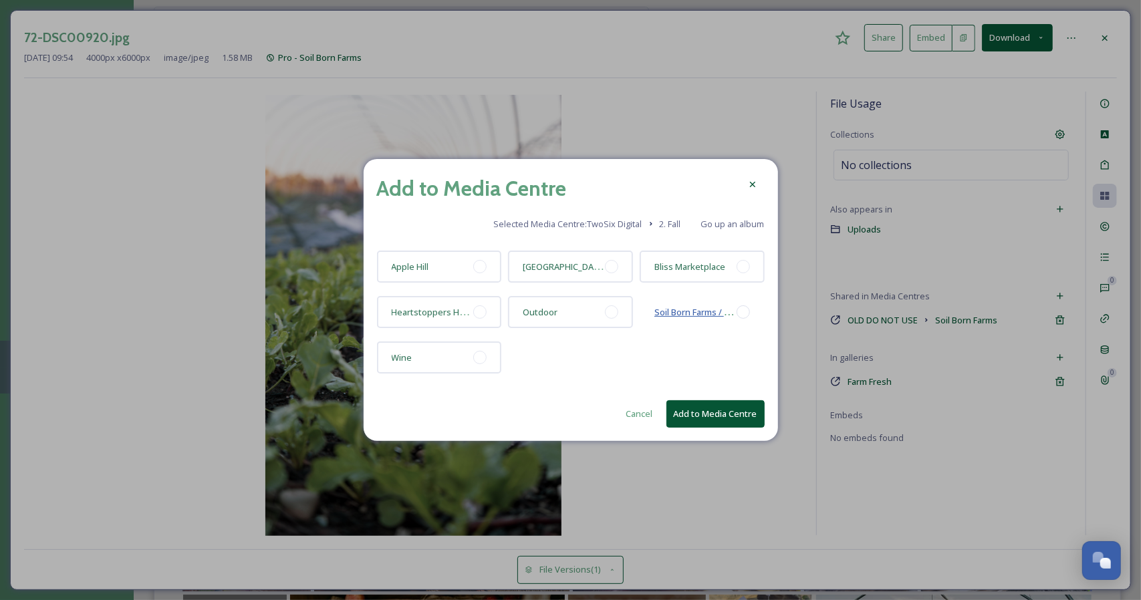
click at [661, 316] on span "Soil Born Farms / [GEOGRAPHIC_DATA]" at bounding box center [732, 312] width 154 height 13
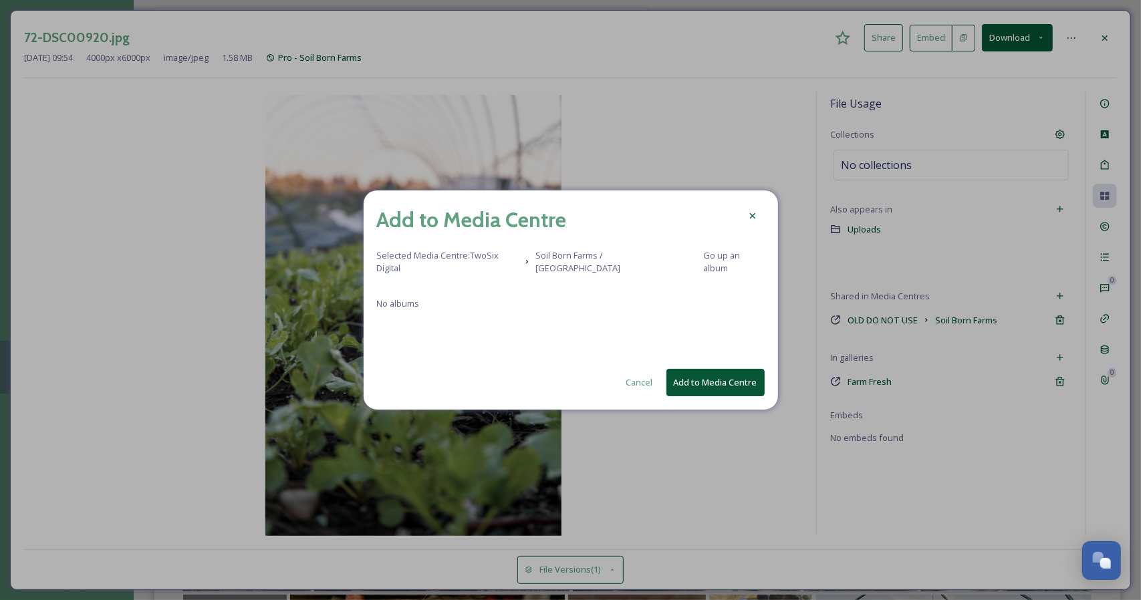
click at [698, 377] on button "Add to Media Centre" at bounding box center [716, 382] width 98 height 27
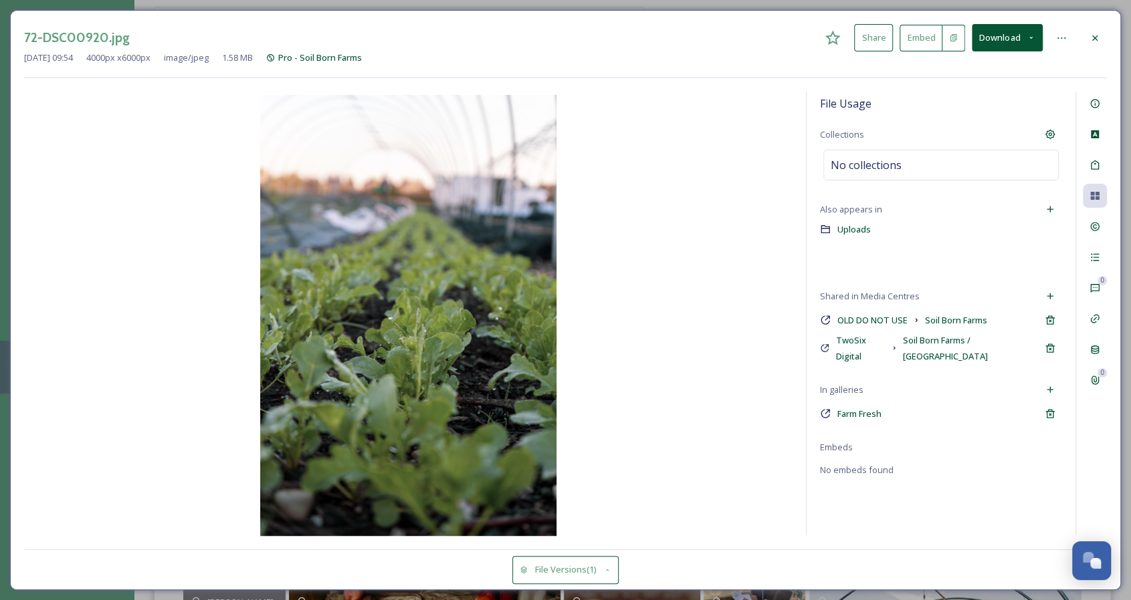
click at [1101, 39] on div at bounding box center [1094, 38] width 24 height 24
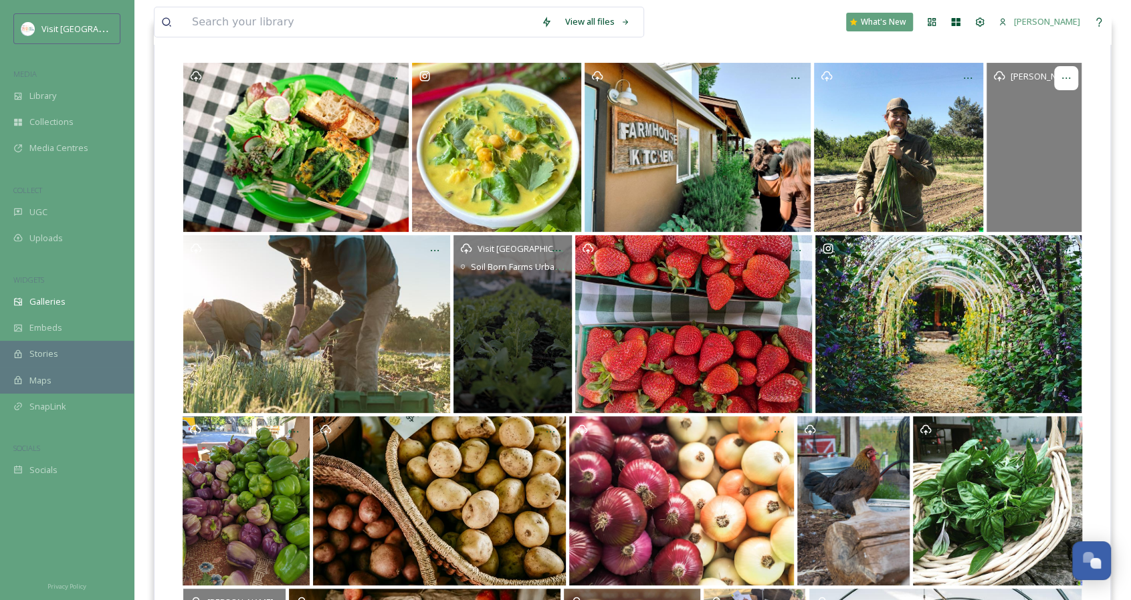
click at [1071, 76] on icon at bounding box center [1065, 78] width 11 height 11
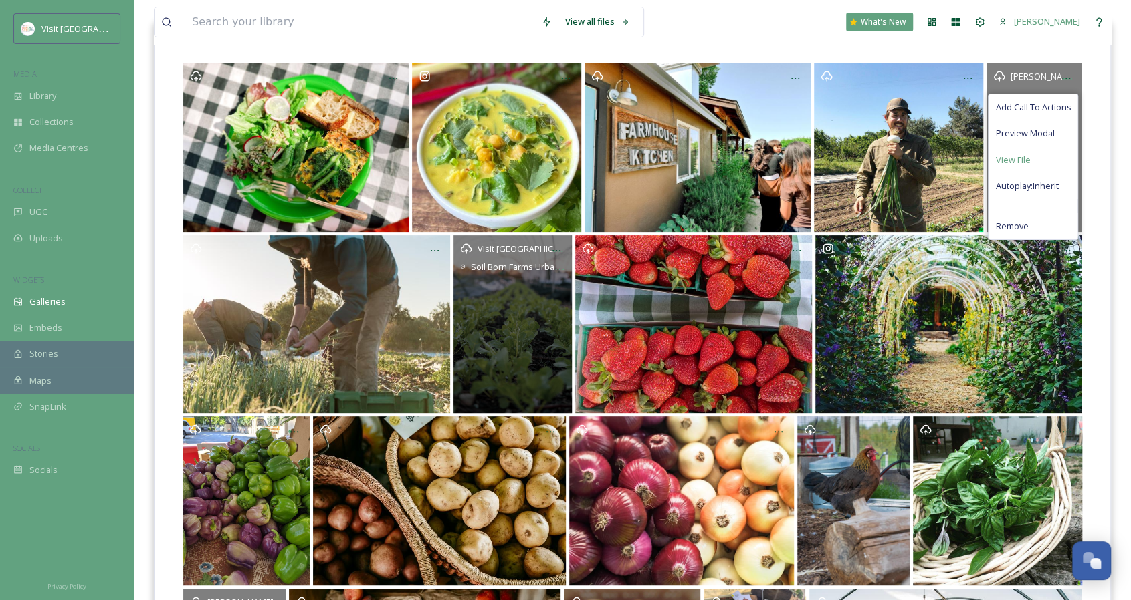
click at [1014, 155] on span "View File" at bounding box center [1012, 160] width 35 height 13
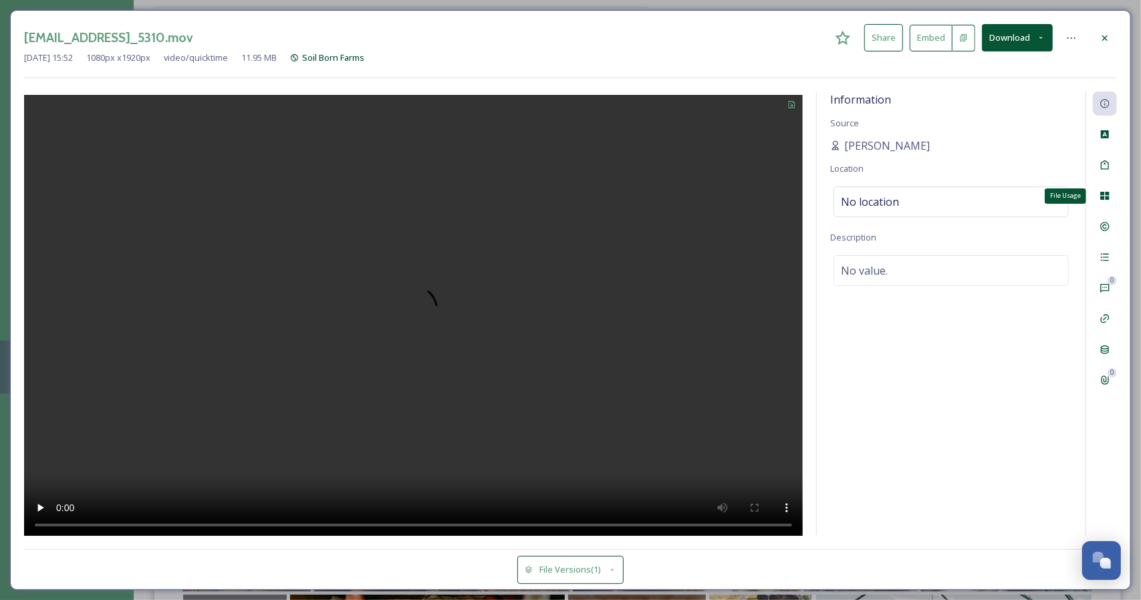
click at [1103, 201] on div "File Usage" at bounding box center [1105, 196] width 24 height 24
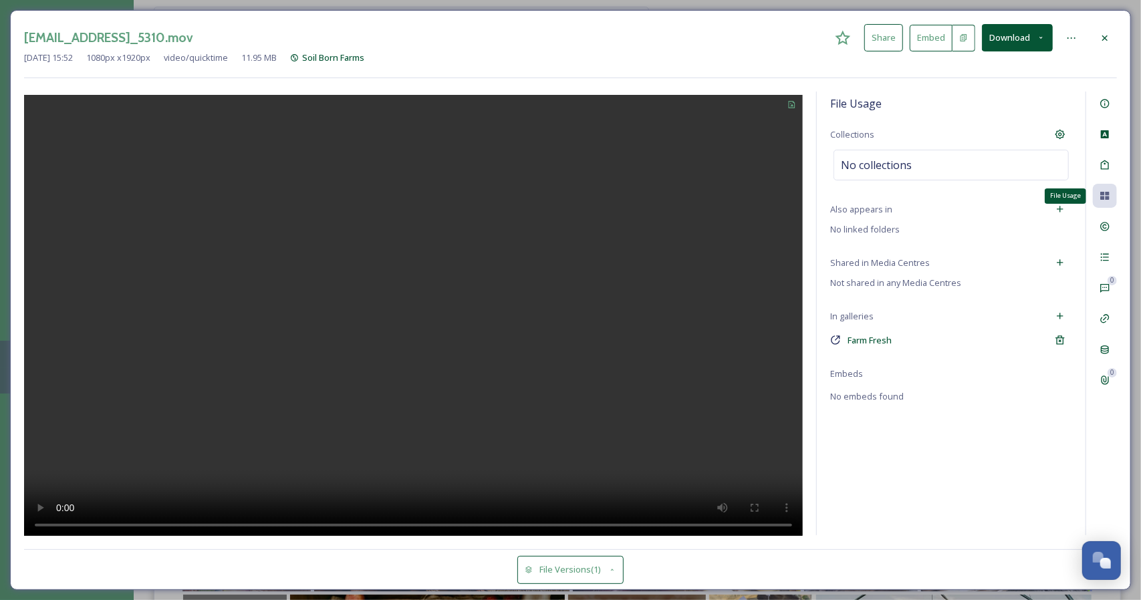
click at [1109, 195] on icon at bounding box center [1105, 196] width 11 height 11
click at [1066, 259] on icon at bounding box center [1060, 262] width 11 height 11
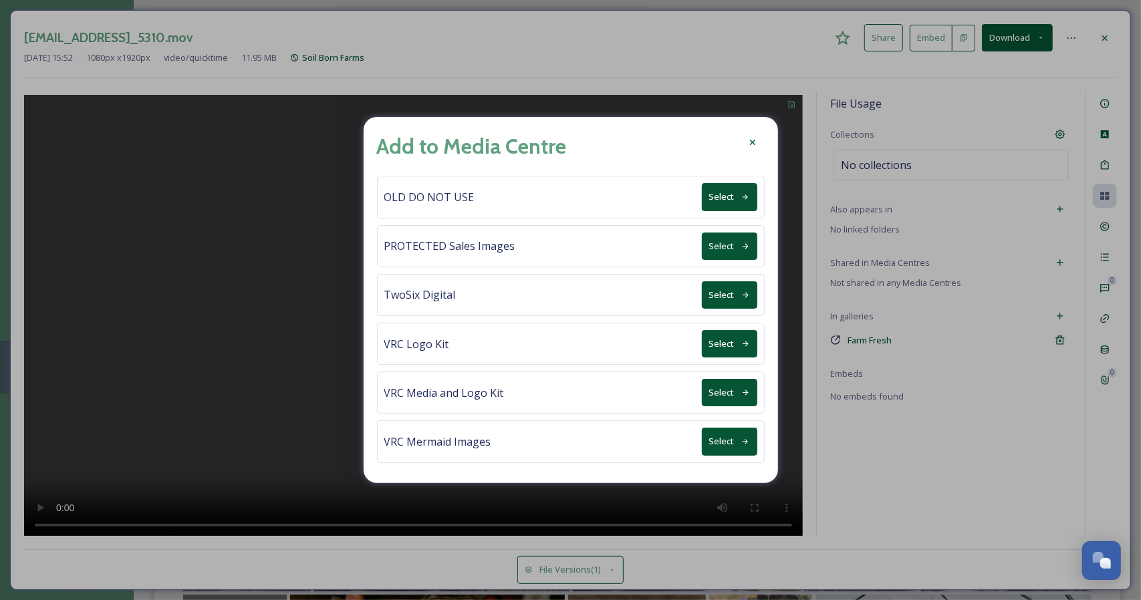
click at [740, 300] on button "Select" at bounding box center [729, 294] width 55 height 27
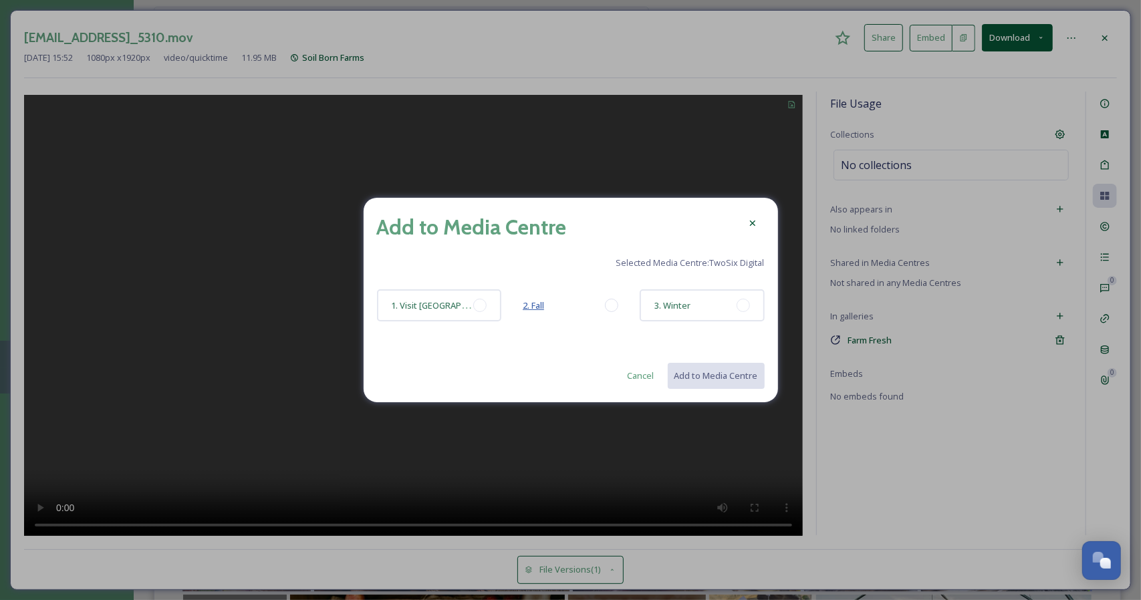
click at [534, 306] on span "2. Fall" at bounding box center [533, 306] width 21 height 12
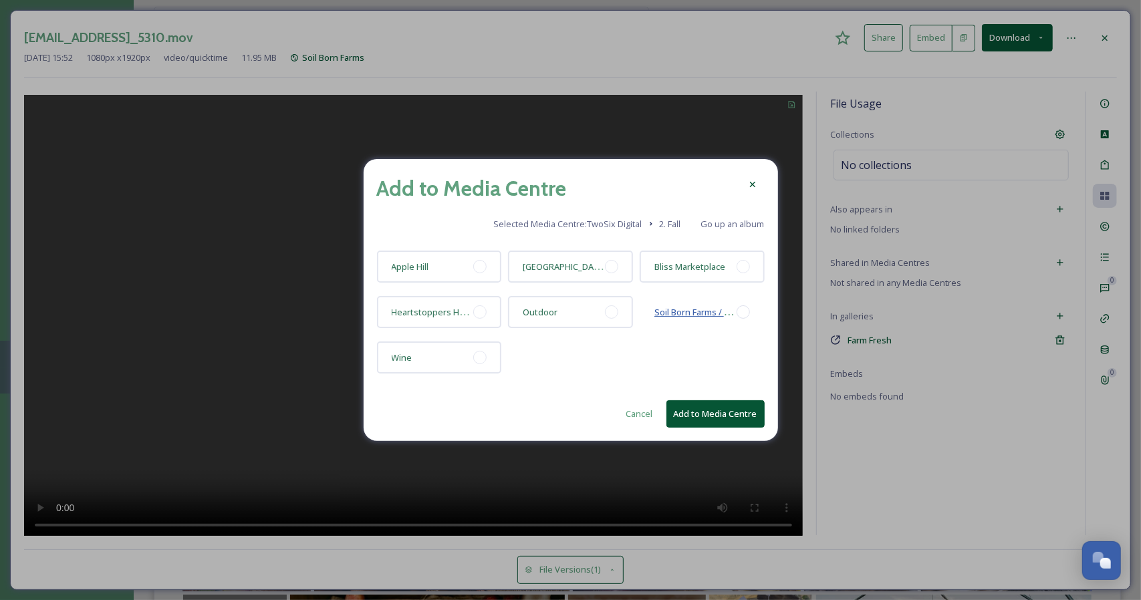
click at [663, 314] on span "Soil Born Farms / [GEOGRAPHIC_DATA]" at bounding box center [732, 312] width 154 height 13
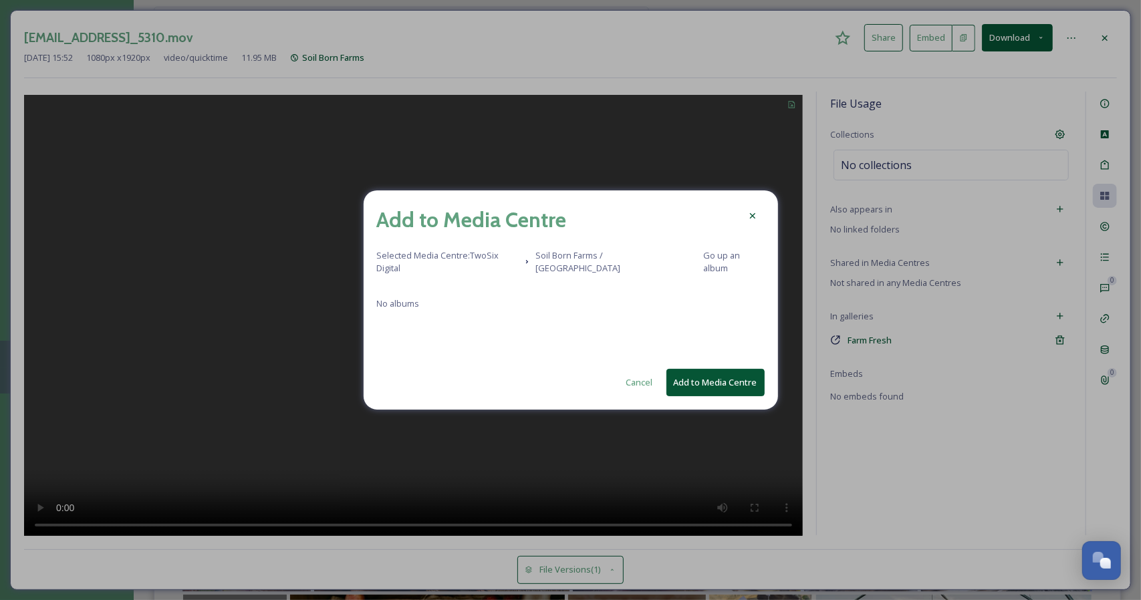
click at [691, 376] on button "Add to Media Centre" at bounding box center [716, 382] width 98 height 27
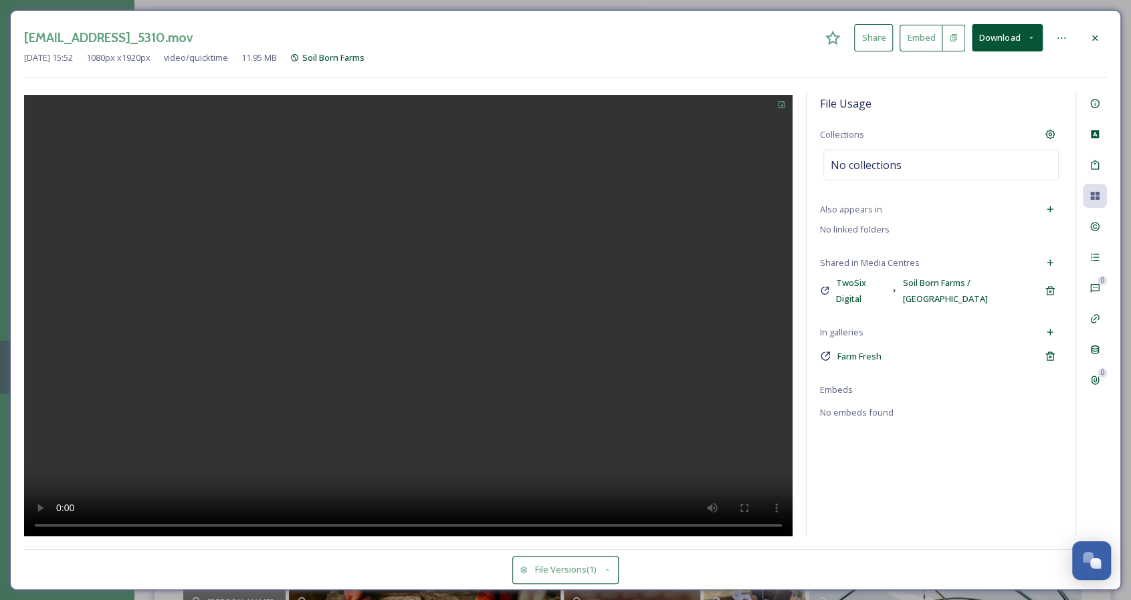
click at [1094, 37] on icon at bounding box center [1094, 37] width 5 height 5
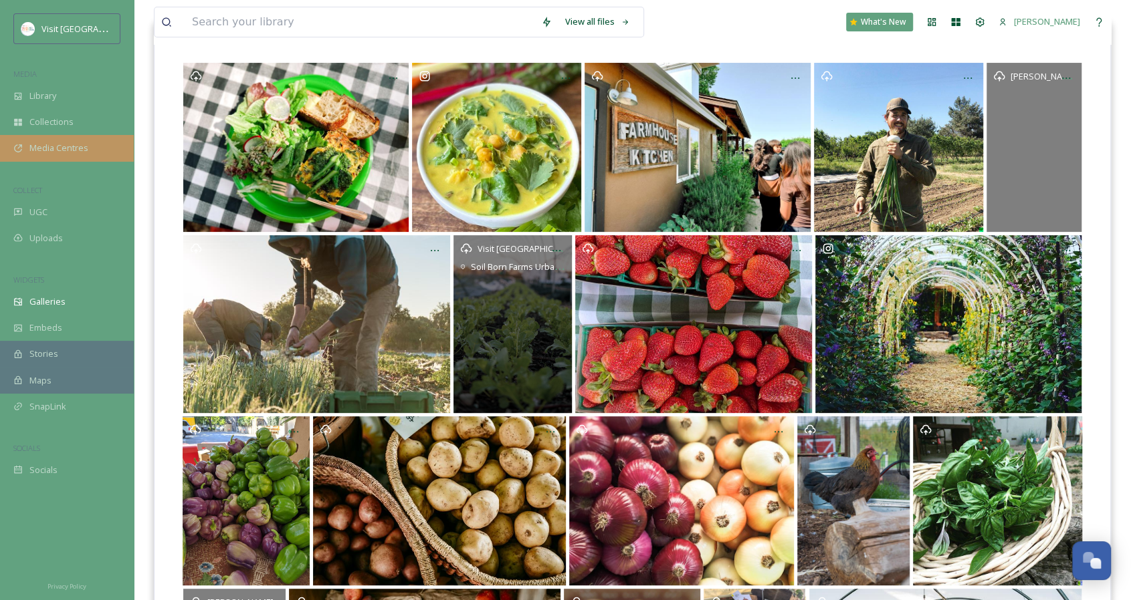
click at [88, 152] on div "Media Centres" at bounding box center [67, 148] width 134 height 26
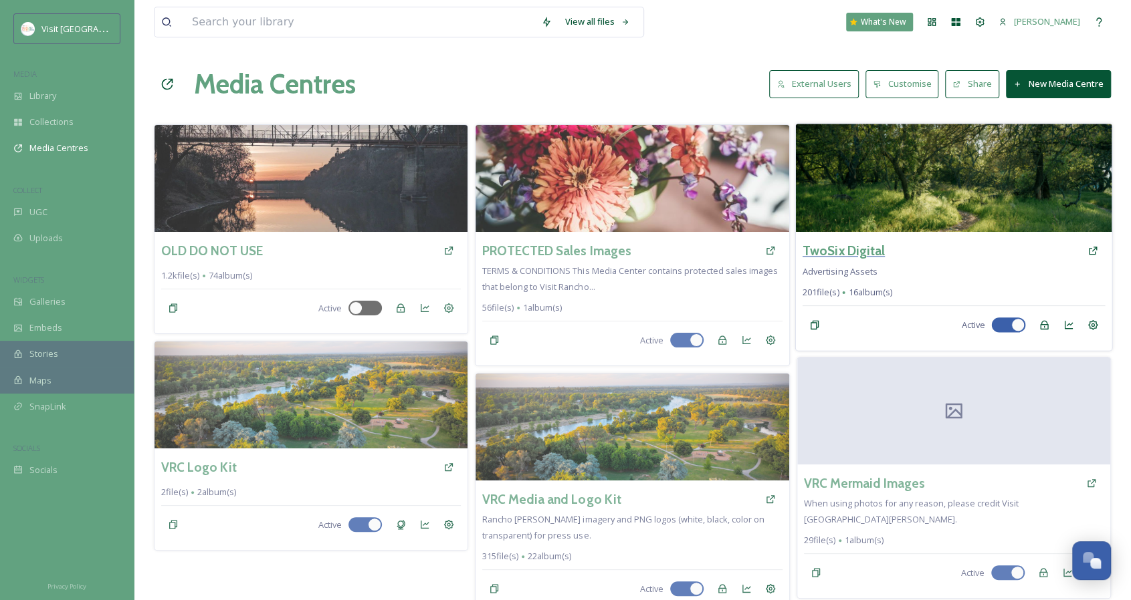
click at [813, 251] on h3 "TwoSix Digital" at bounding box center [843, 250] width 82 height 19
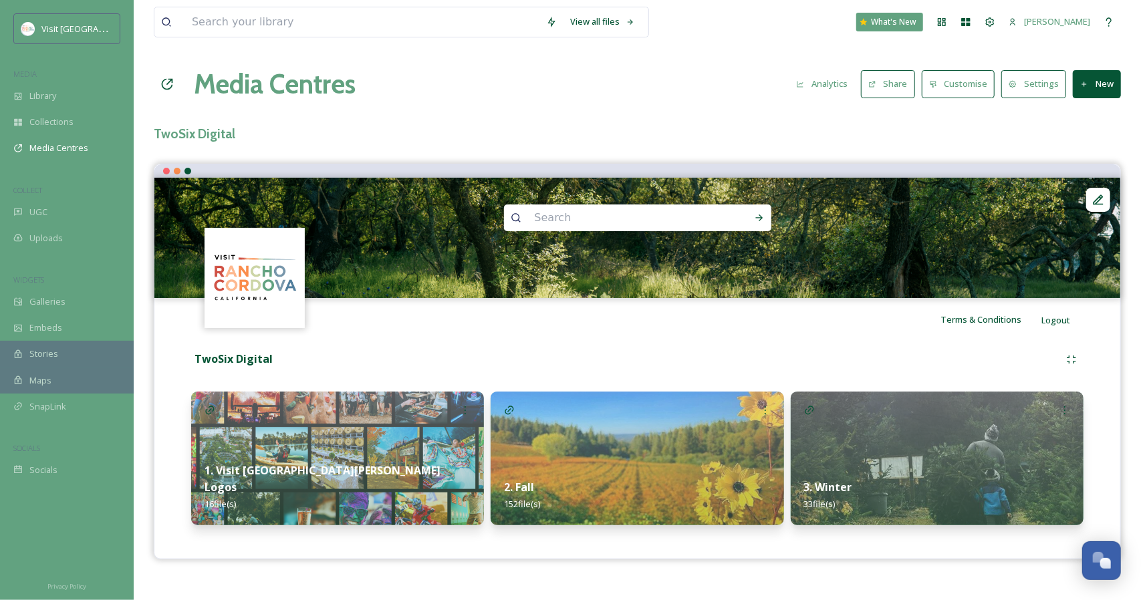
click at [526, 485] on strong "2. Fall" at bounding box center [519, 487] width 30 height 15
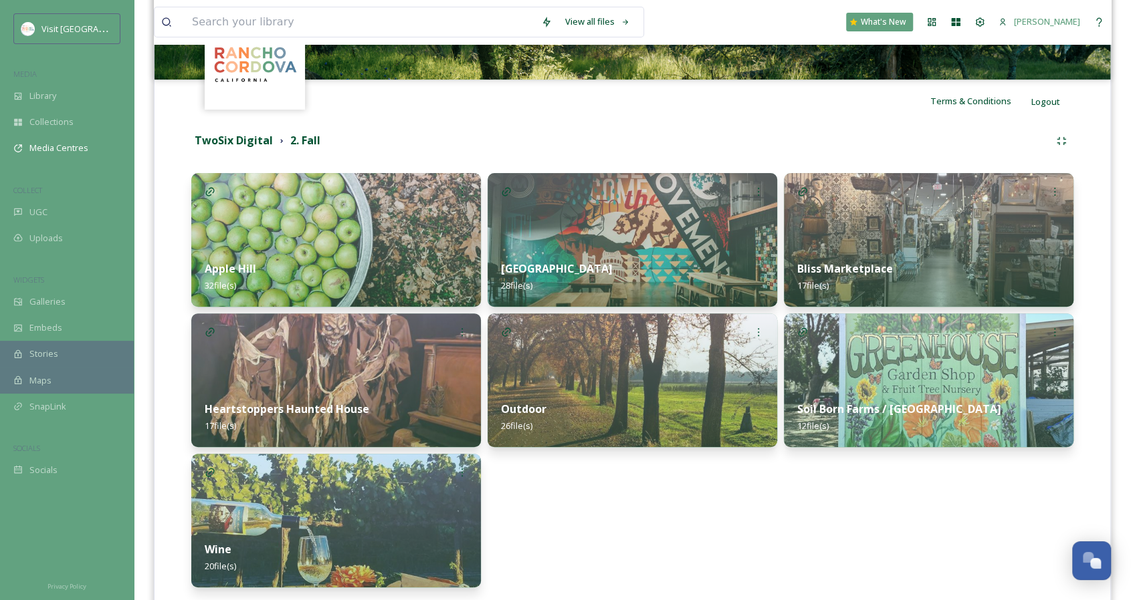
scroll to position [228, 0]
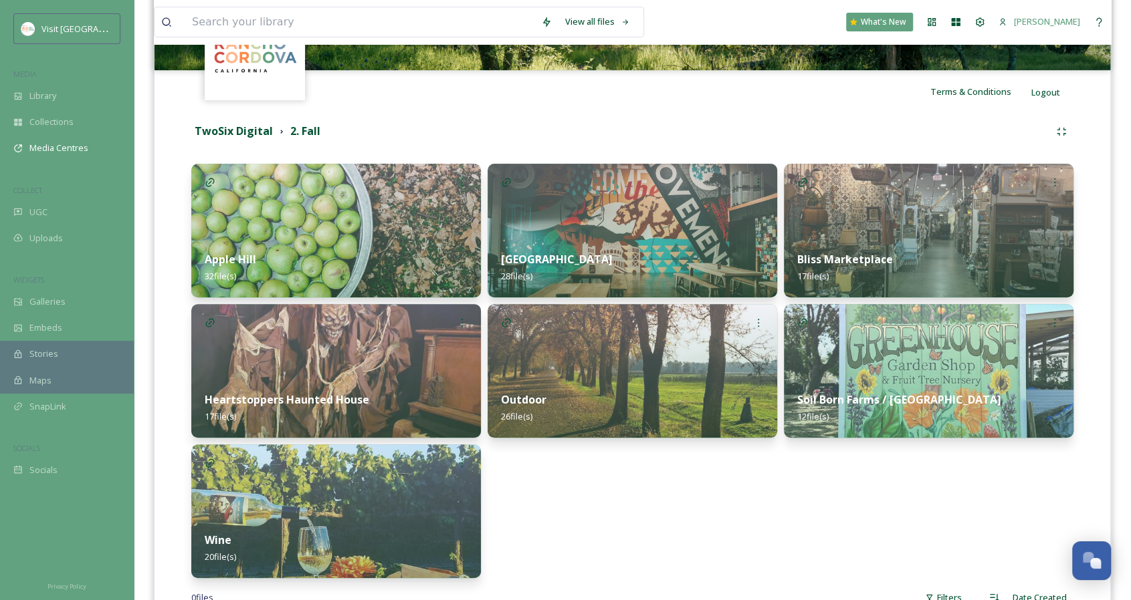
click at [865, 398] on strong "Soil Born Farms / [GEOGRAPHIC_DATA]" at bounding box center [899, 399] width 204 height 15
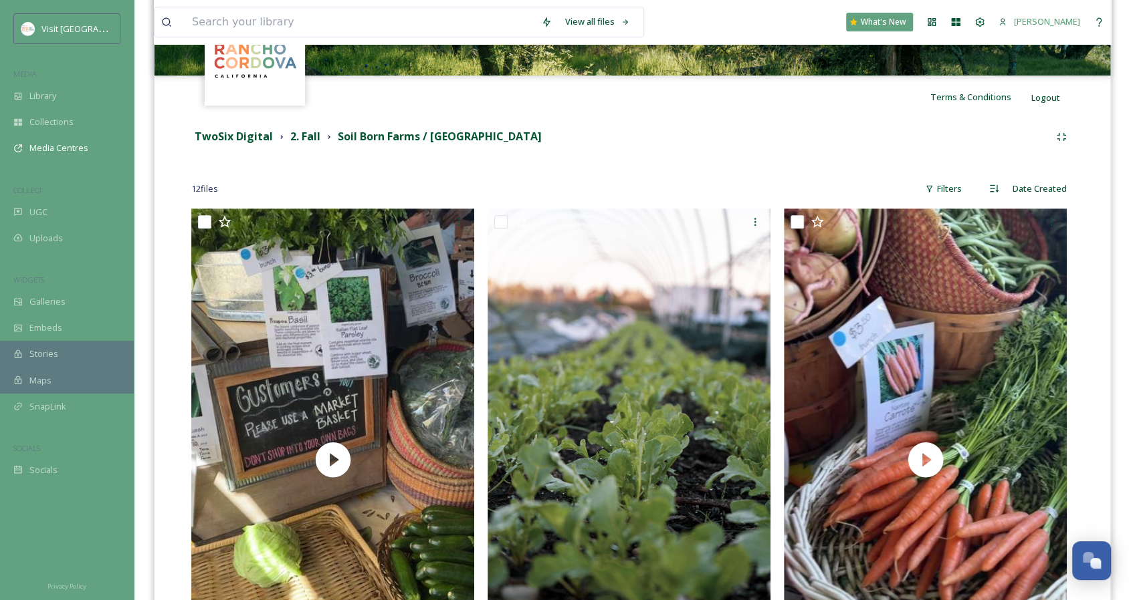
scroll to position [213, 0]
